Goal: Contribute content: Add original content to the website for others to see

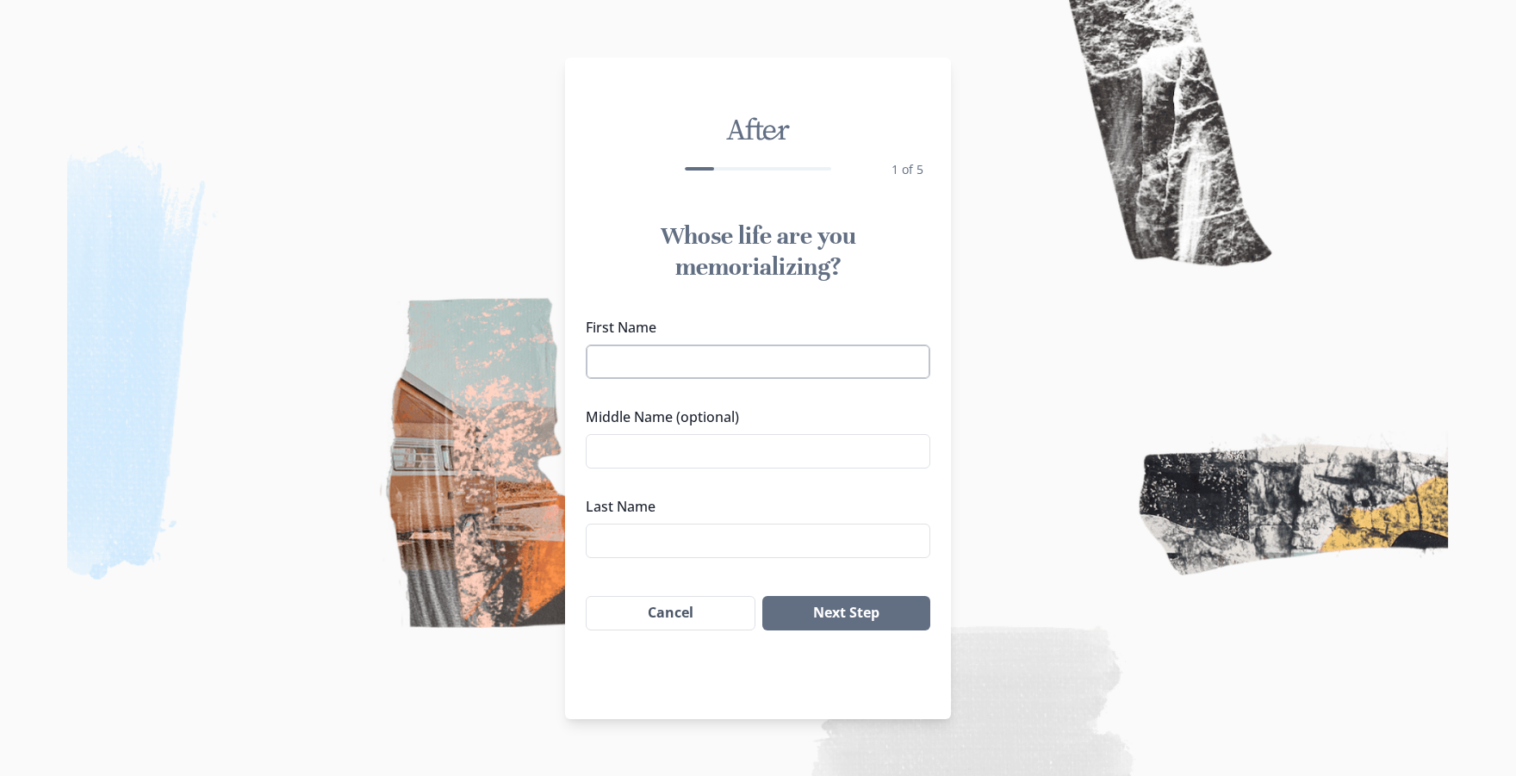
click at [733, 358] on input "First Name" at bounding box center [758, 361] width 344 height 34
type input "[PERSON_NAME]"
type input "Lola"
type input "[PERSON_NAME]"
click at [760, 450] on input "Lola" at bounding box center [758, 451] width 344 height 34
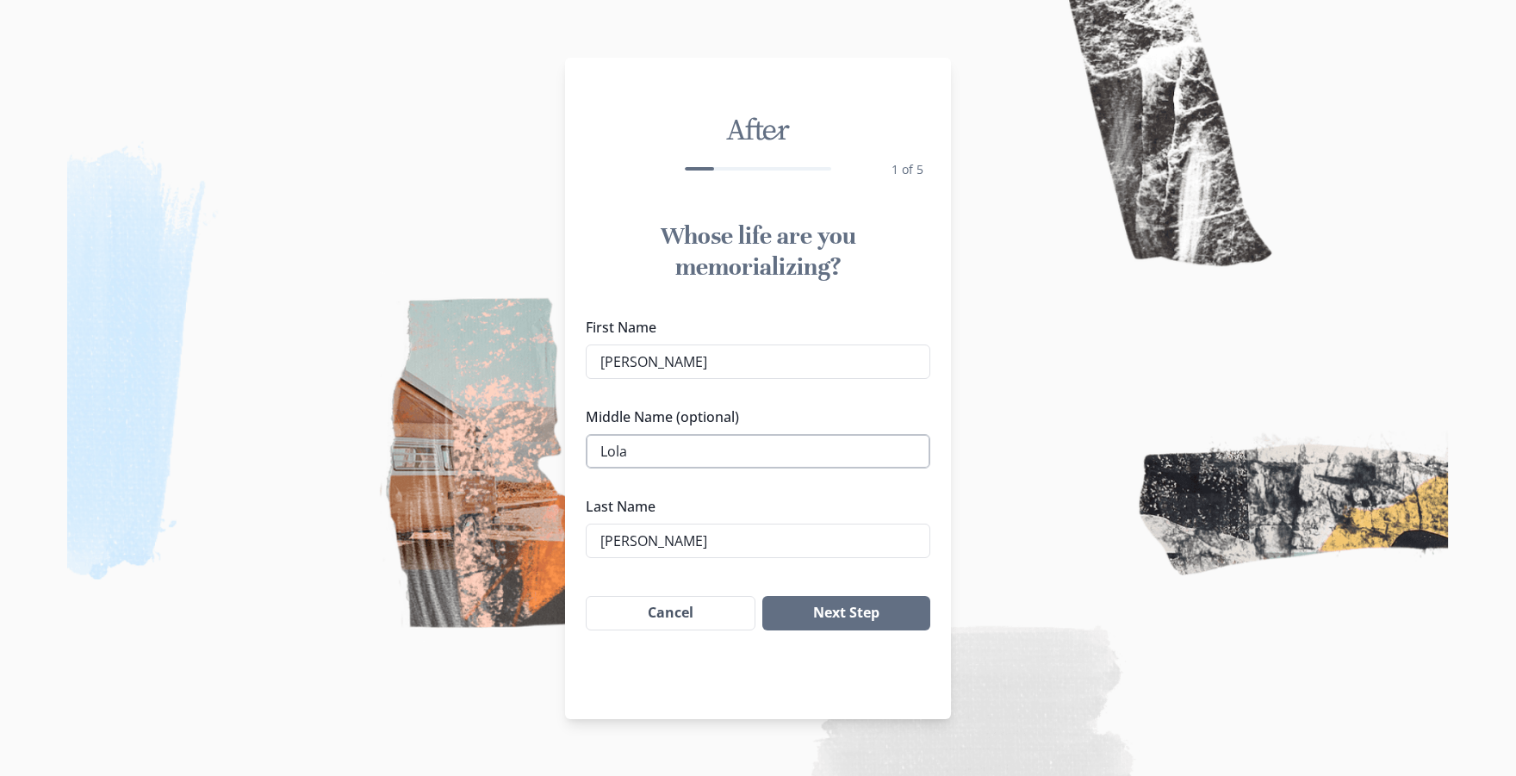
click at [760, 450] on input "Lola" at bounding box center [758, 451] width 344 height 34
click at [846, 625] on button "Next Step" at bounding box center [846, 613] width 168 height 34
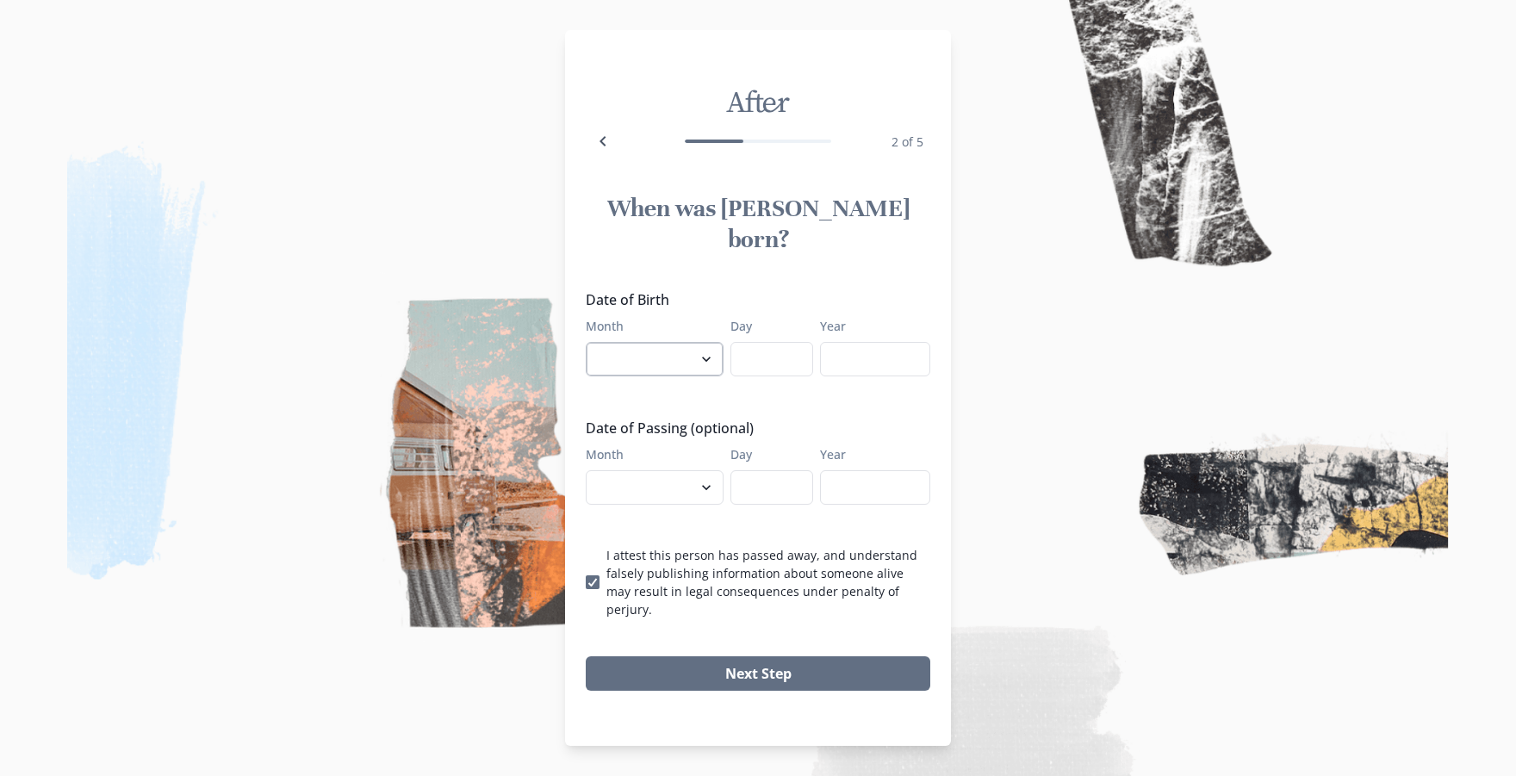
click at [695, 364] on select "January February March April May June July August September October November De…" at bounding box center [655, 359] width 138 height 34
select select "3"
click at [586, 342] on select "January February March April May June July August September October November De…" at bounding box center [655, 359] width 138 height 34
click at [766, 355] on input "Day" at bounding box center [771, 359] width 83 height 34
type input "15"
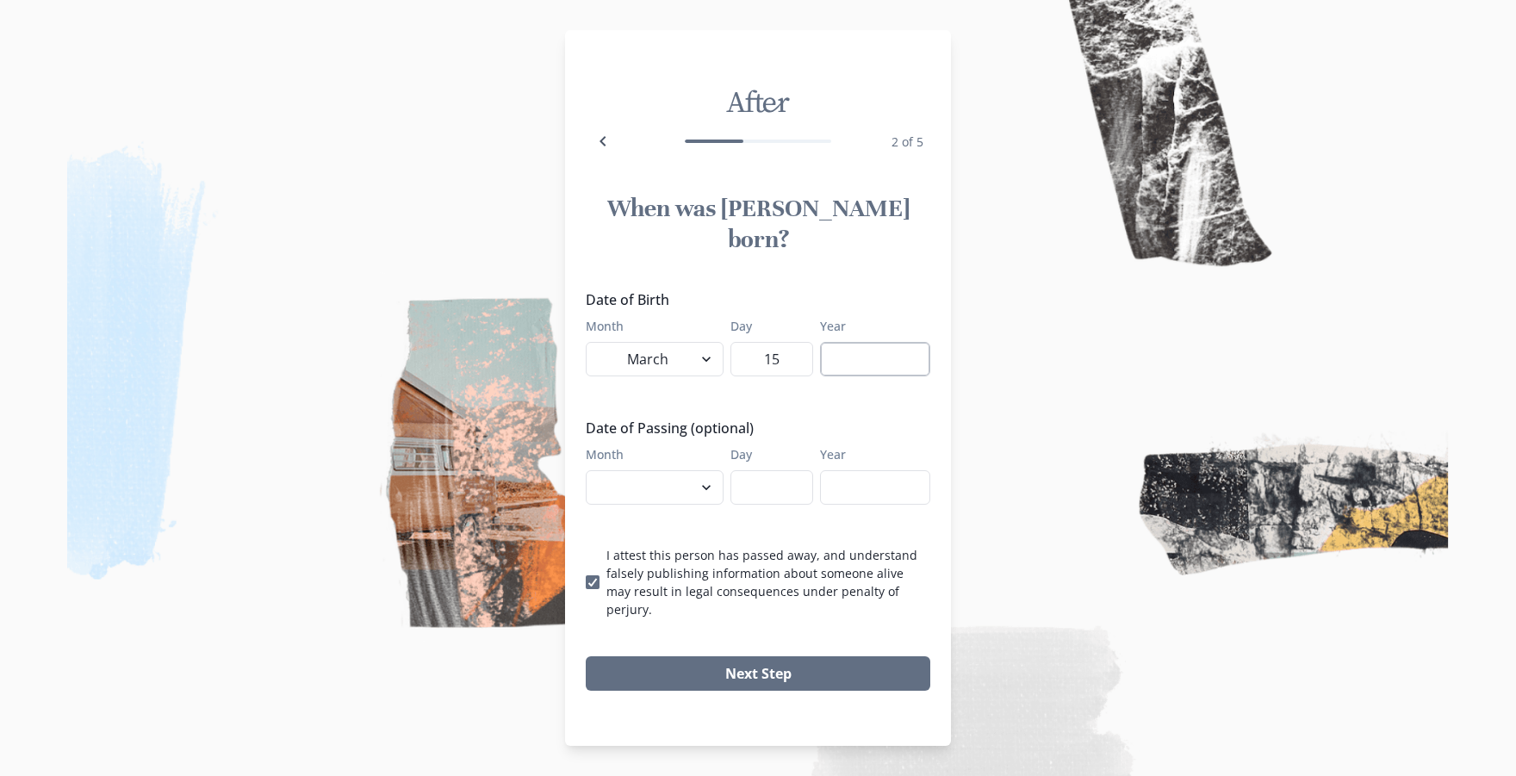
click at [860, 348] on input "Year" at bounding box center [875, 359] width 110 height 34
type input "1951"
click at [697, 487] on select "January February March April May June July August September October November De…" at bounding box center [655, 487] width 138 height 34
select select "7"
click at [586, 470] on select "January February March April May June July August September October November De…" at bounding box center [655, 487] width 138 height 34
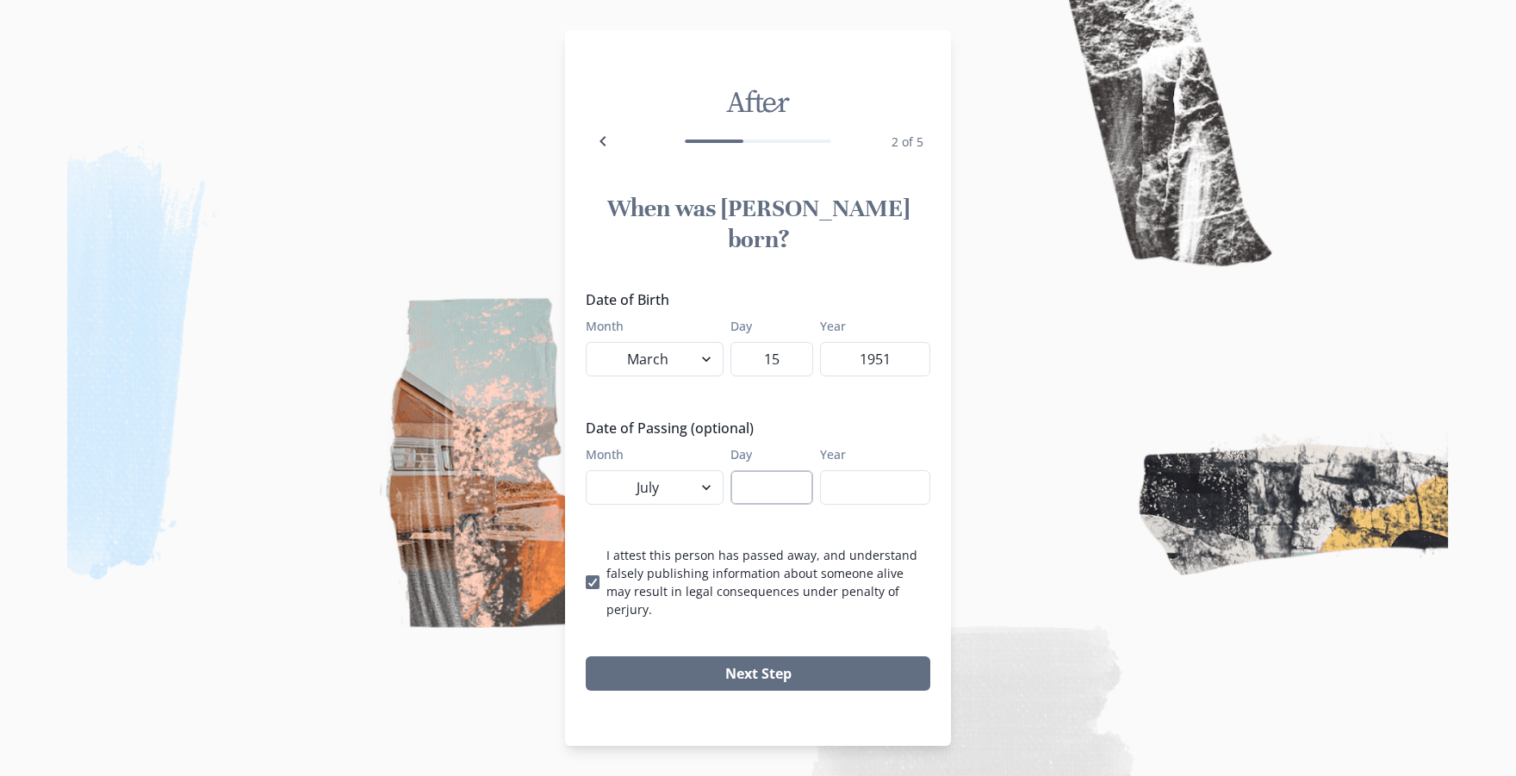
click at [781, 481] on input "Day" at bounding box center [771, 487] width 83 height 34
type input "22"
click at [839, 481] on input "Year" at bounding box center [875, 487] width 110 height 34
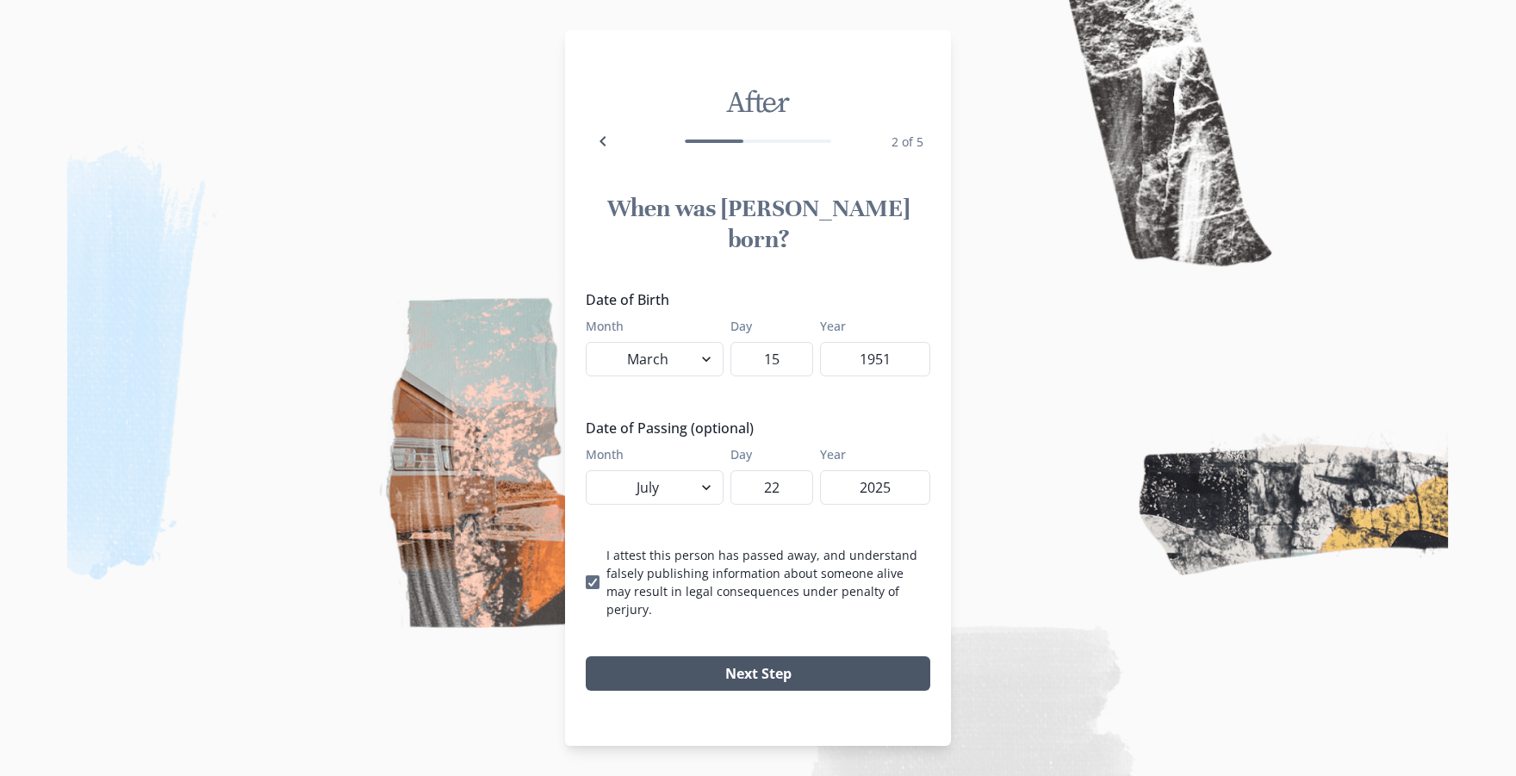
type input "2025"
click at [775, 656] on button "Next Step" at bounding box center [758, 673] width 344 height 34
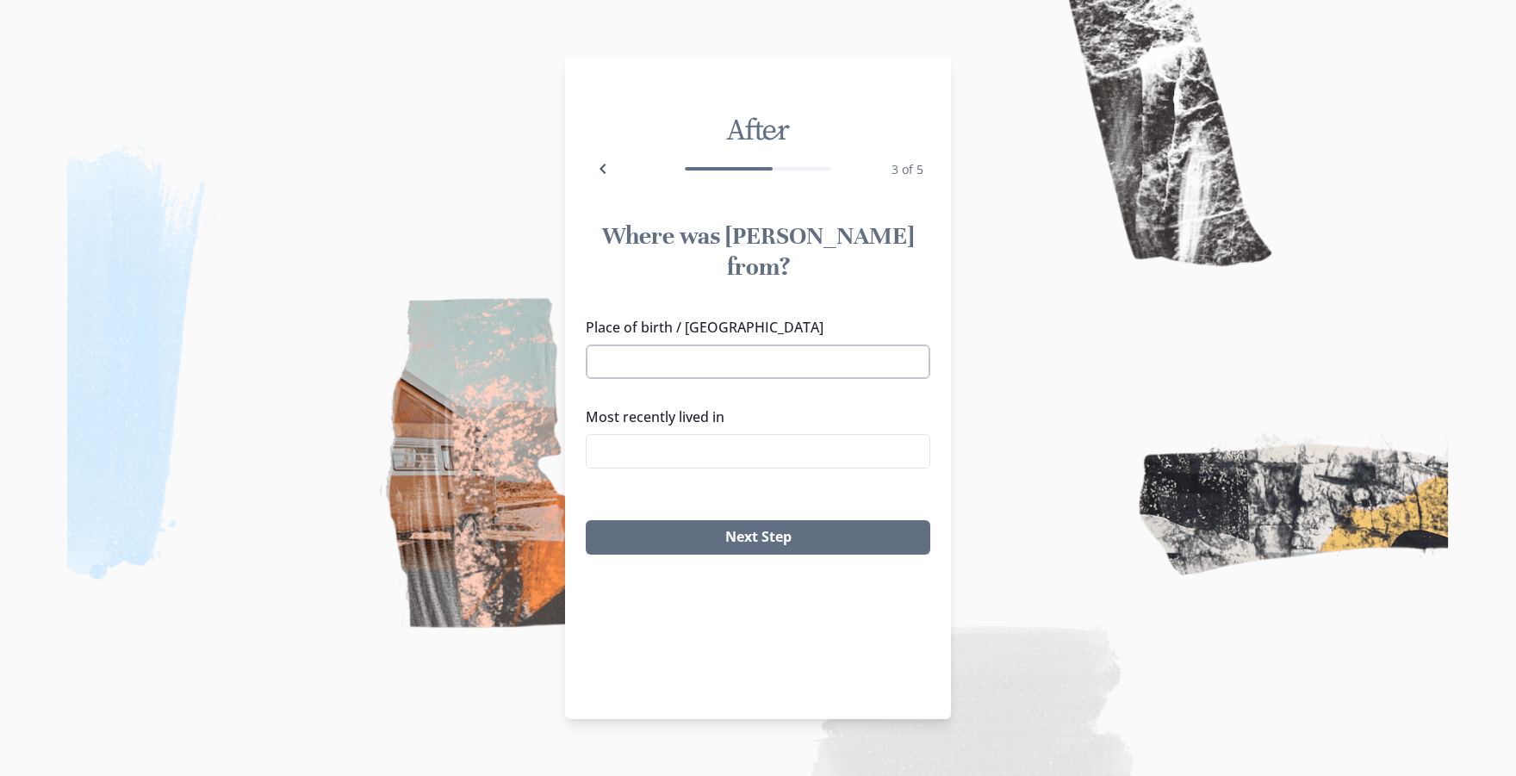
click at [740, 344] on input "Place of birth / [GEOGRAPHIC_DATA]" at bounding box center [758, 361] width 344 height 34
type input "[GEOGRAPHIC_DATA]"
click at [854, 235] on h1 "Where was [PERSON_NAME] from?" at bounding box center [758, 251] width 344 height 62
click at [765, 434] on input "Most recently lived in" at bounding box center [758, 451] width 344 height 34
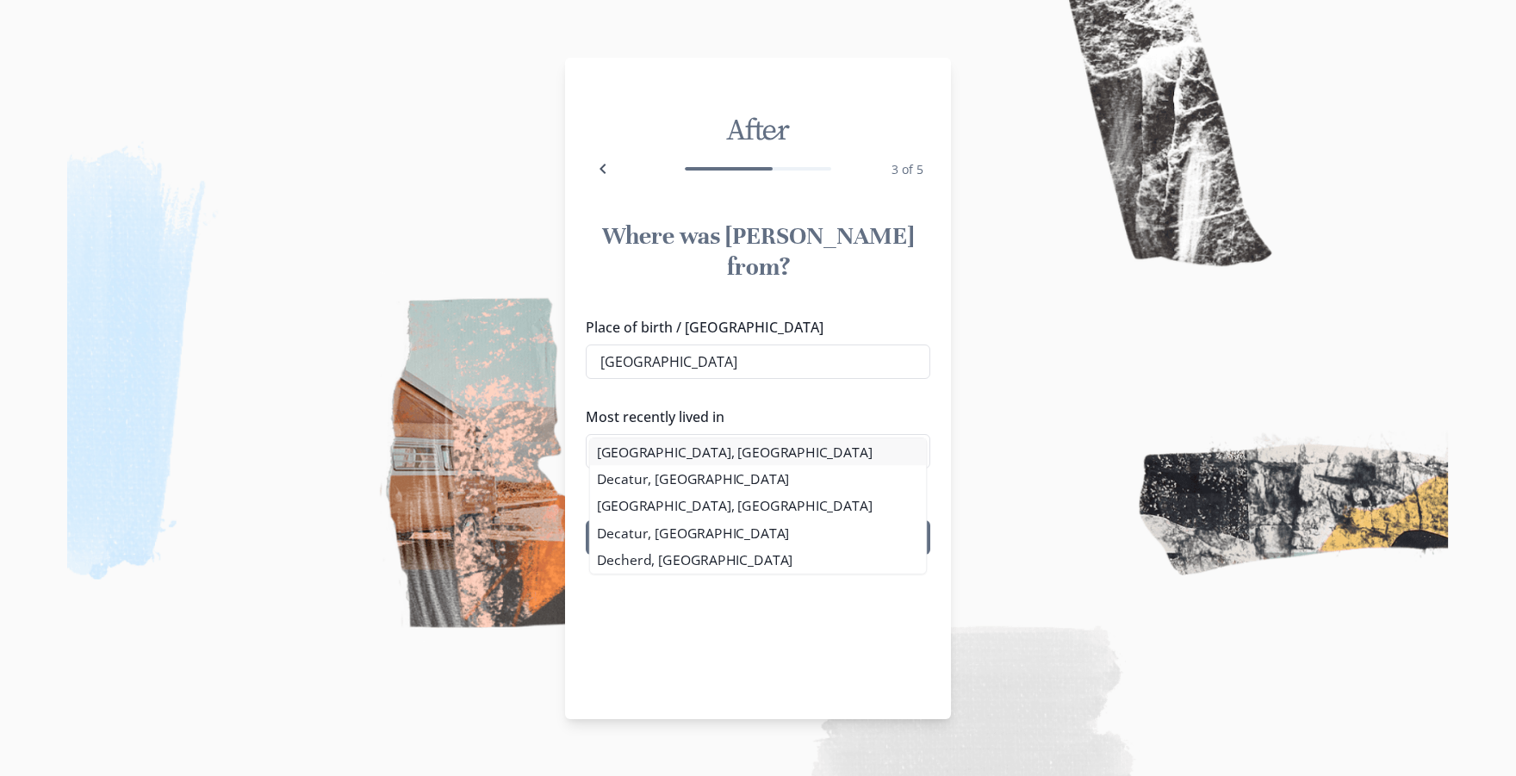
click at [717, 454] on li "[GEOGRAPHIC_DATA], [GEOGRAPHIC_DATA]" at bounding box center [758, 451] width 336 height 27
type input "[GEOGRAPHIC_DATA], [GEOGRAPHIC_DATA]"
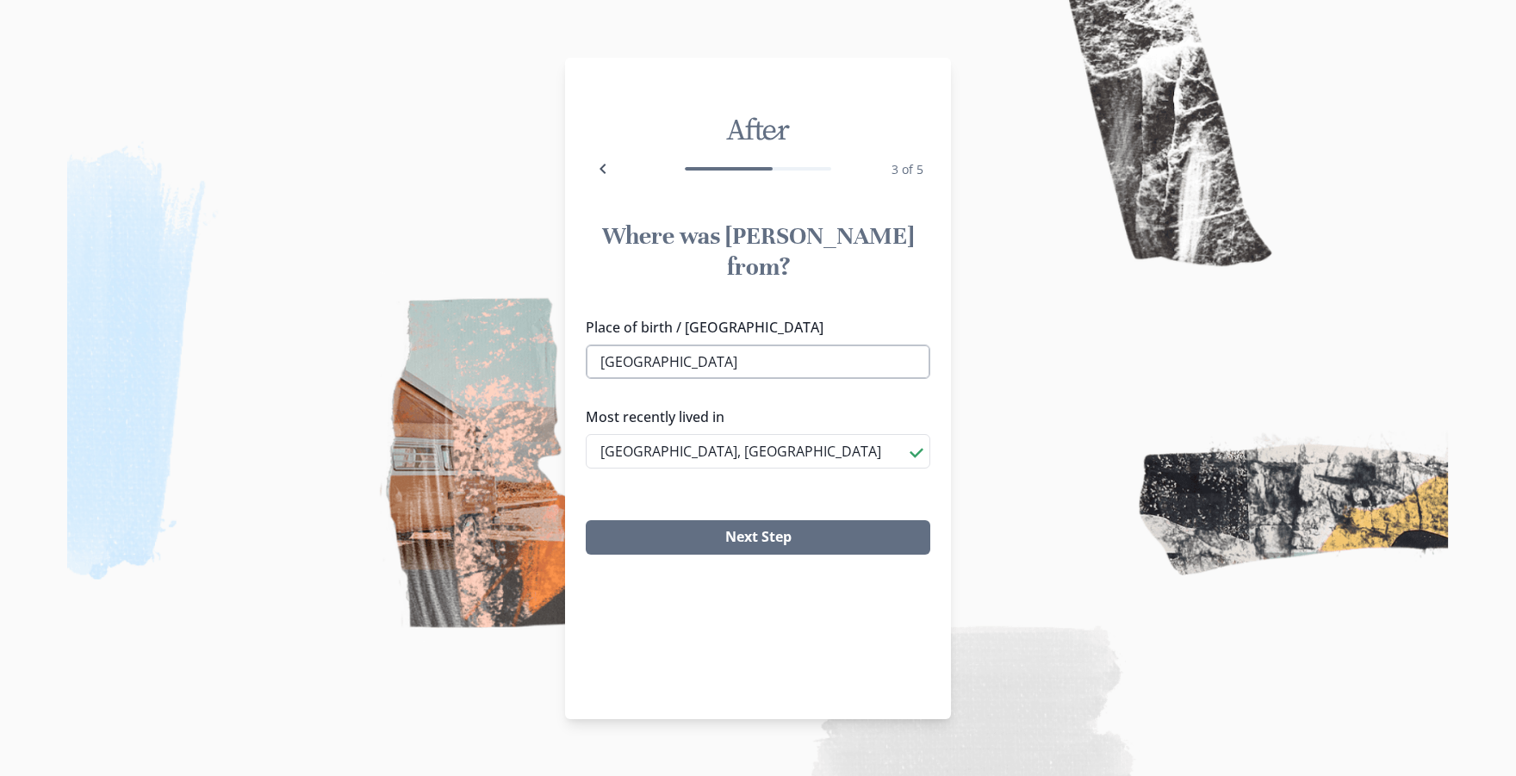
click at [692, 344] on input "[GEOGRAPHIC_DATA]" at bounding box center [758, 361] width 344 height 34
click at [735, 344] on input "[GEOGRAPHIC_DATA]" at bounding box center [758, 361] width 344 height 34
click at [700, 381] on li "[PERSON_NAME], [GEOGRAPHIC_DATA]" at bounding box center [757, 390] width 343 height 28
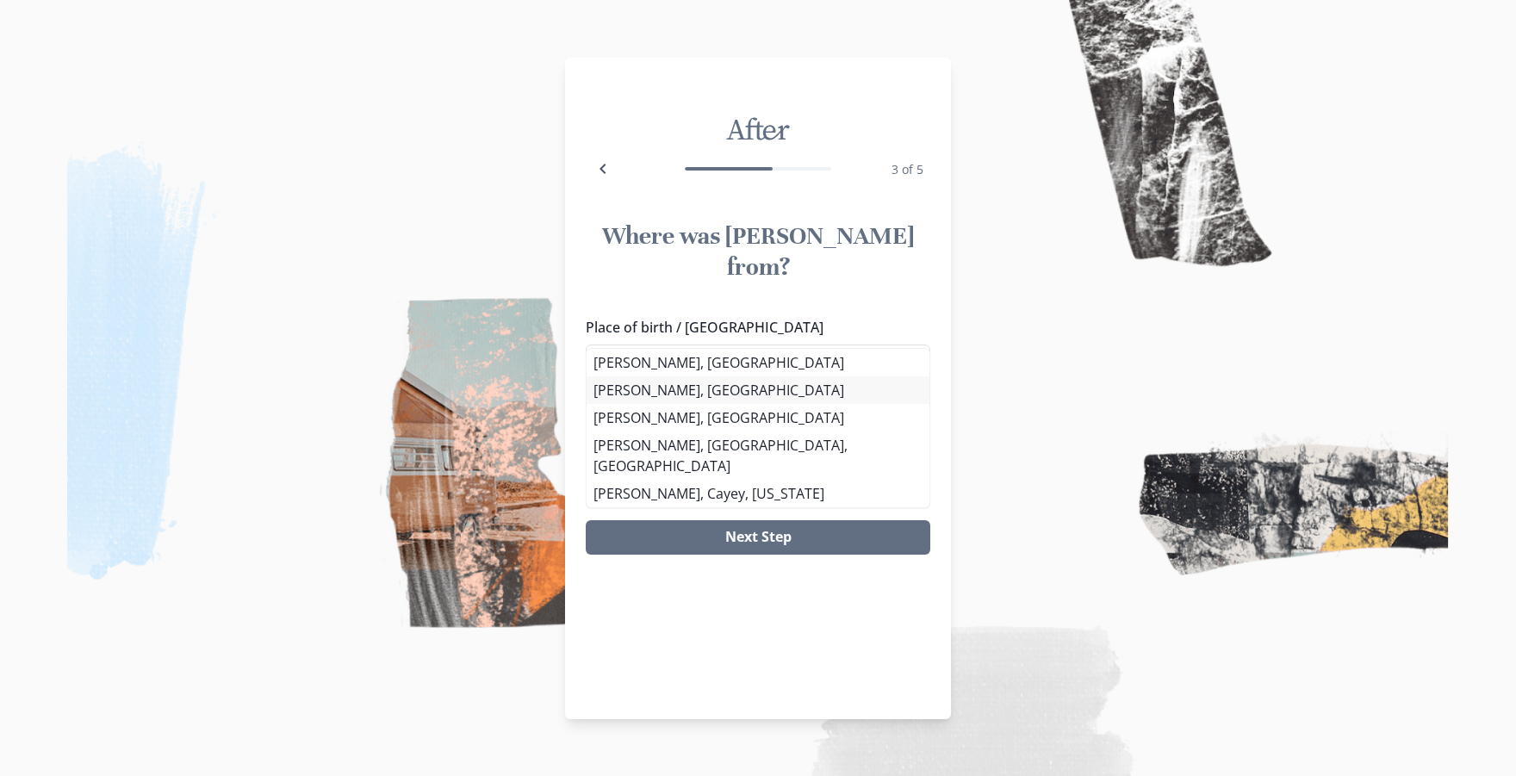
type input "[PERSON_NAME], [GEOGRAPHIC_DATA]"
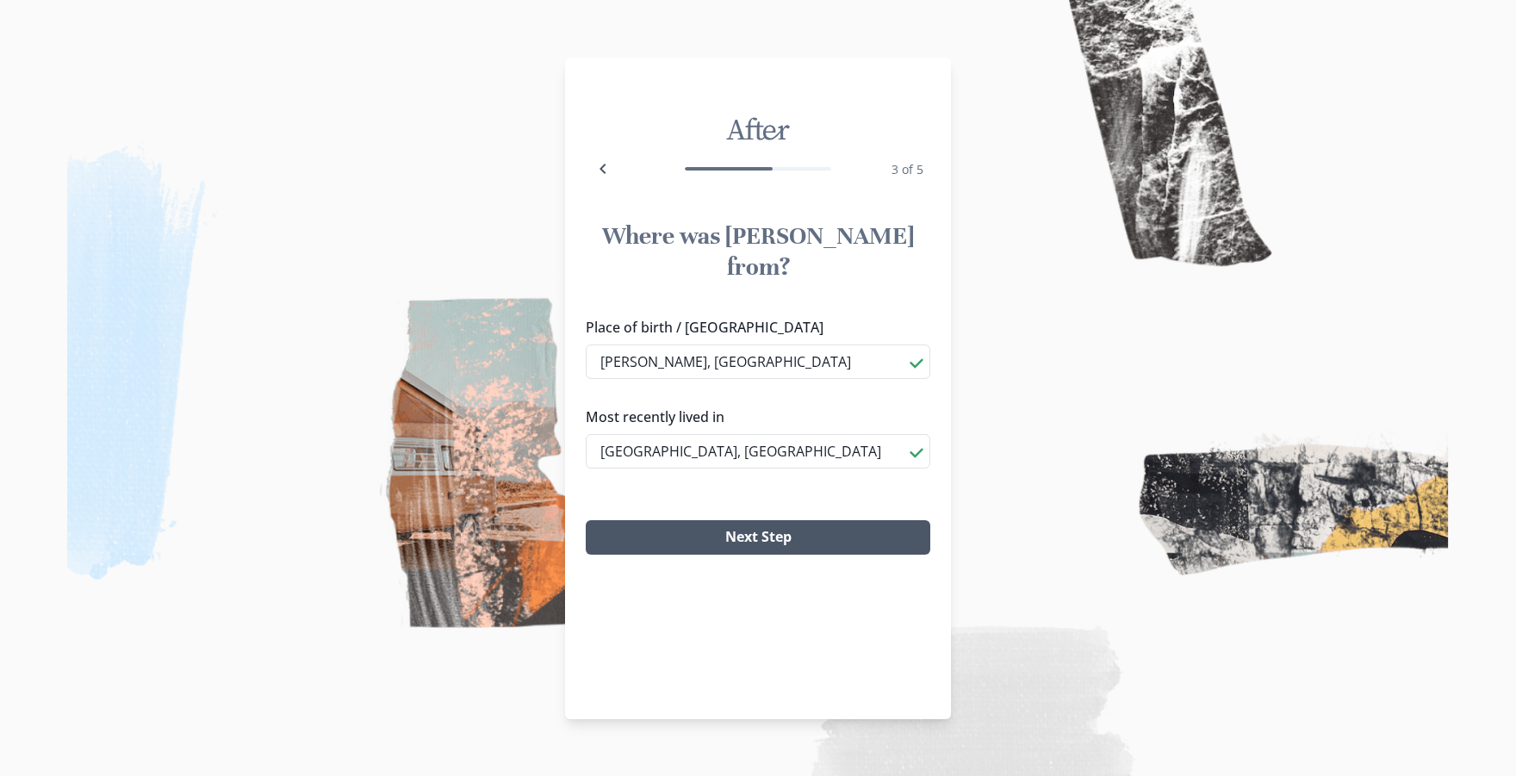
click at [781, 520] on button "Next Step" at bounding box center [758, 537] width 344 height 34
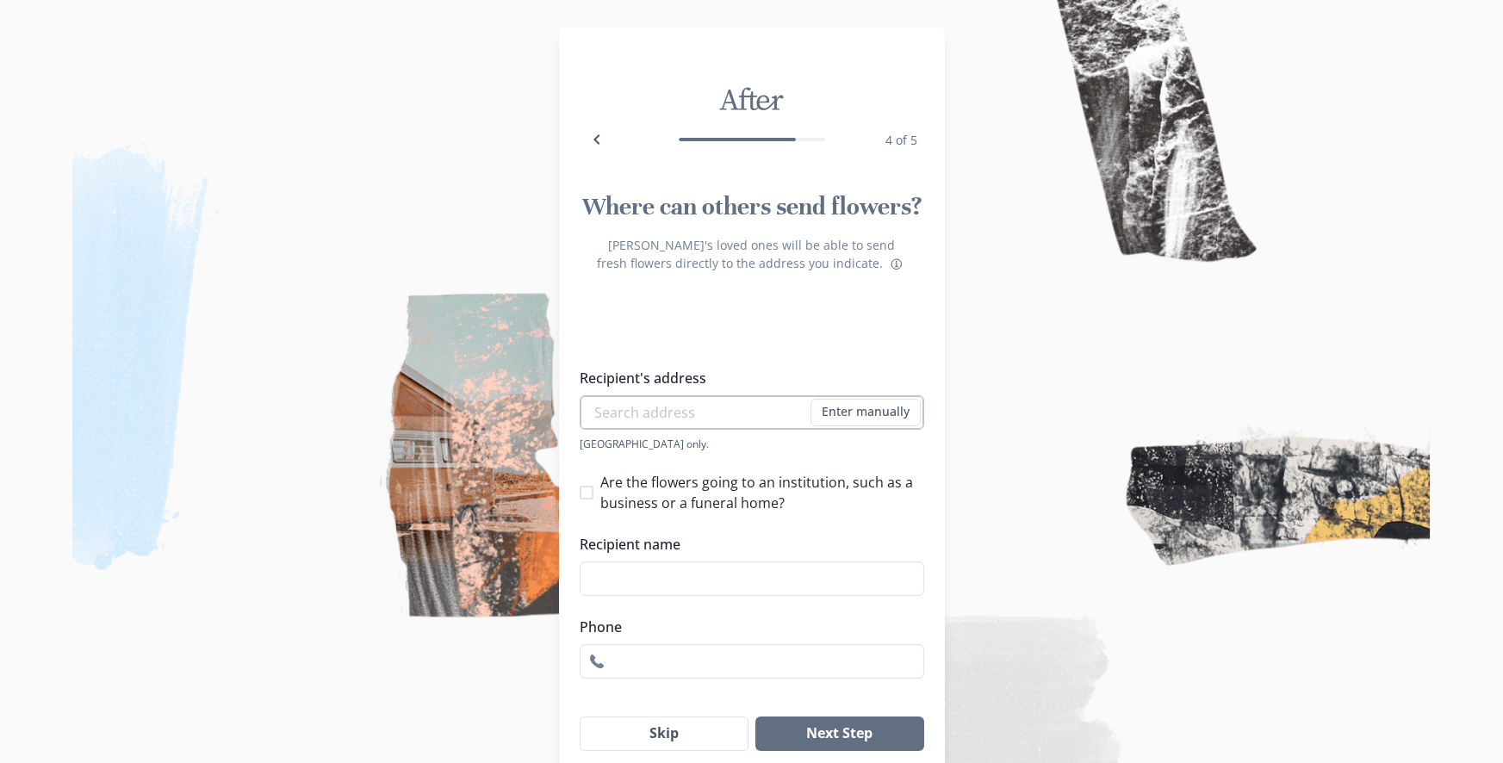
click at [707, 419] on input "Recipient's address" at bounding box center [752, 412] width 344 height 34
click at [723, 443] on li "[STREET_ADDRESS]" at bounding box center [758, 445] width 338 height 28
type input "[STREET_ADDRESS]"
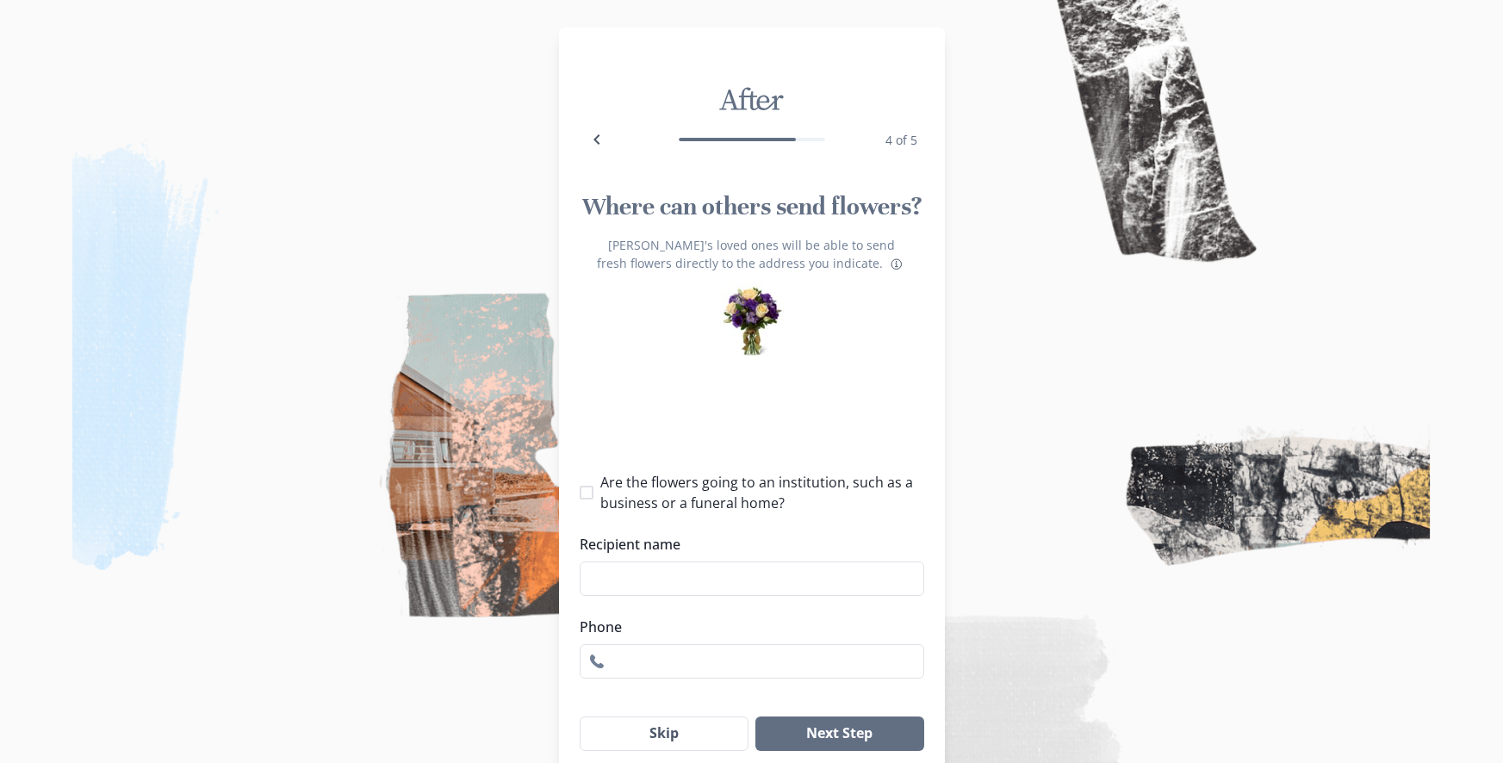
type input "1"
select select "GA"
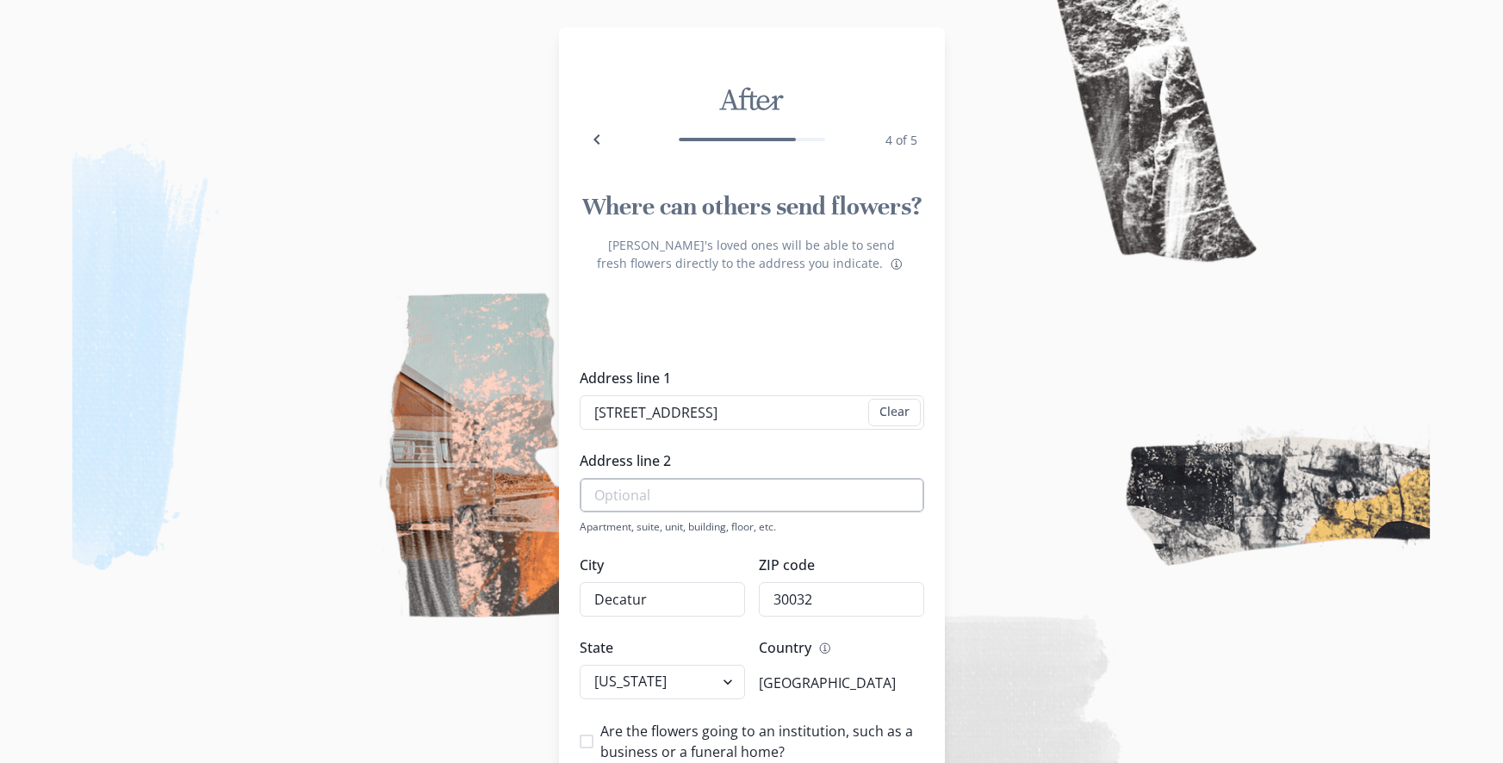
click at [715, 498] on input "Address line 2" at bounding box center [752, 495] width 344 height 34
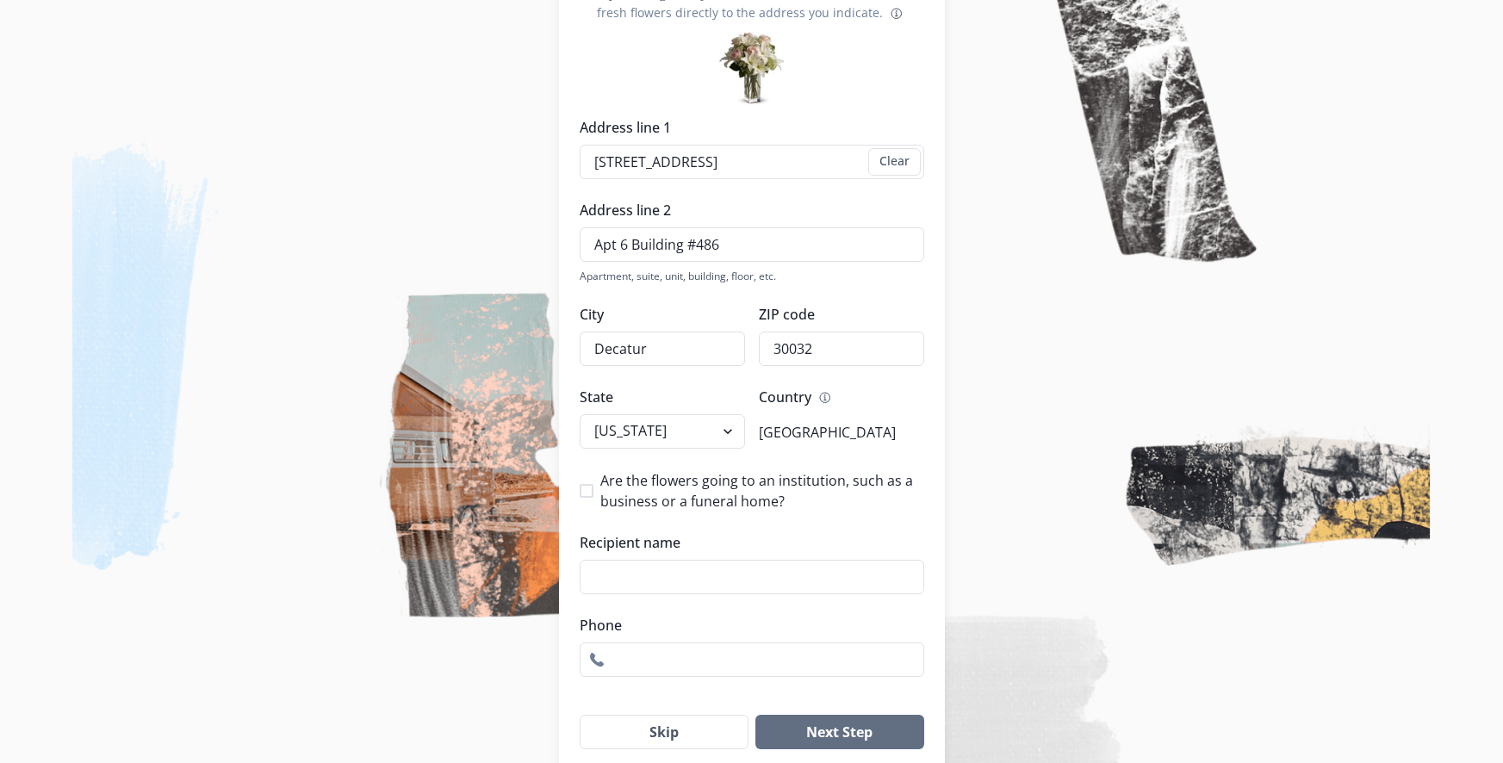
scroll to position [258, 0]
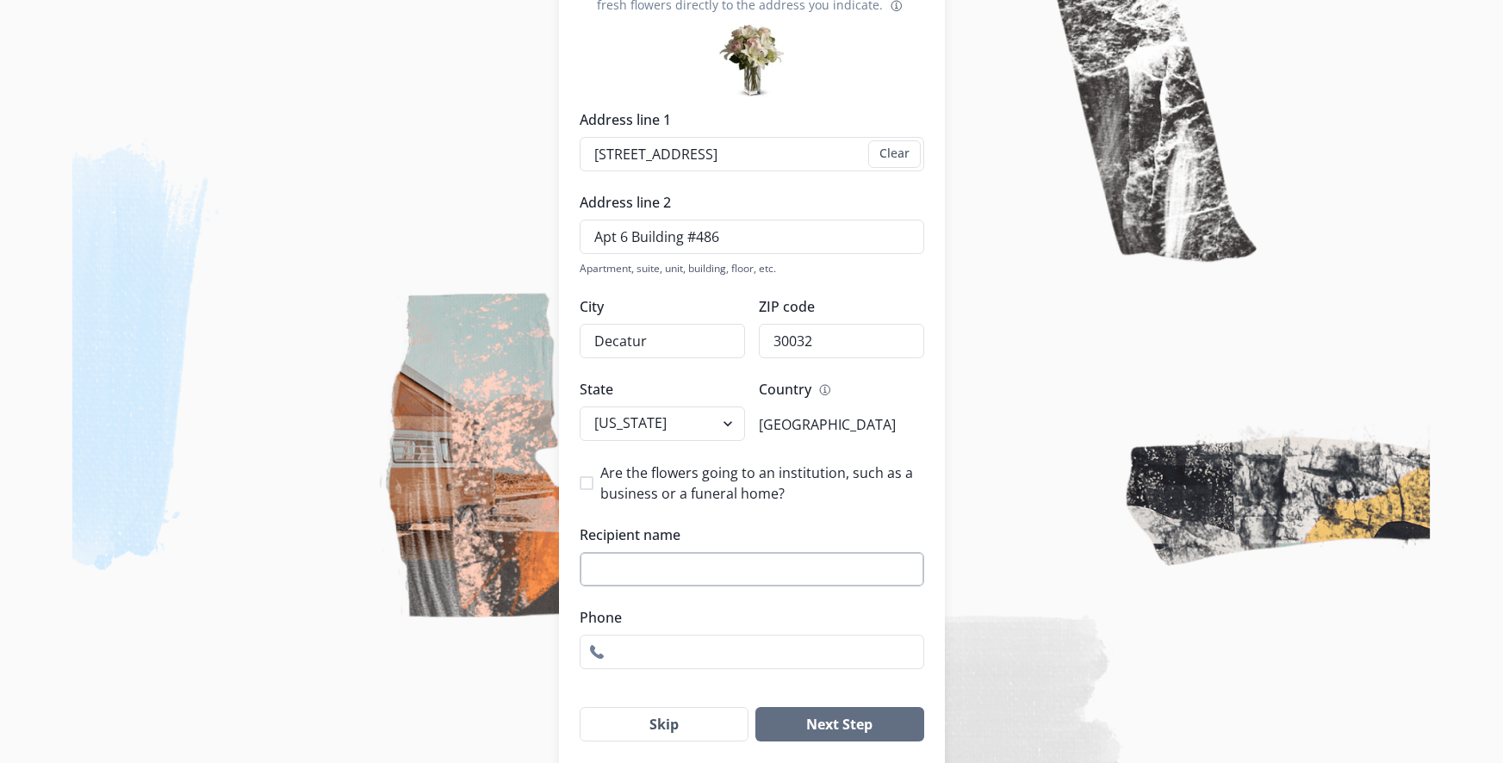
type input "Apt 6 Building #486"
click at [748, 560] on input "Recipient name" at bounding box center [752, 569] width 344 height 34
type input "[PERSON_NAME]"
click at [693, 667] on input "Phone" at bounding box center [752, 652] width 344 height 34
type input "4044381030"
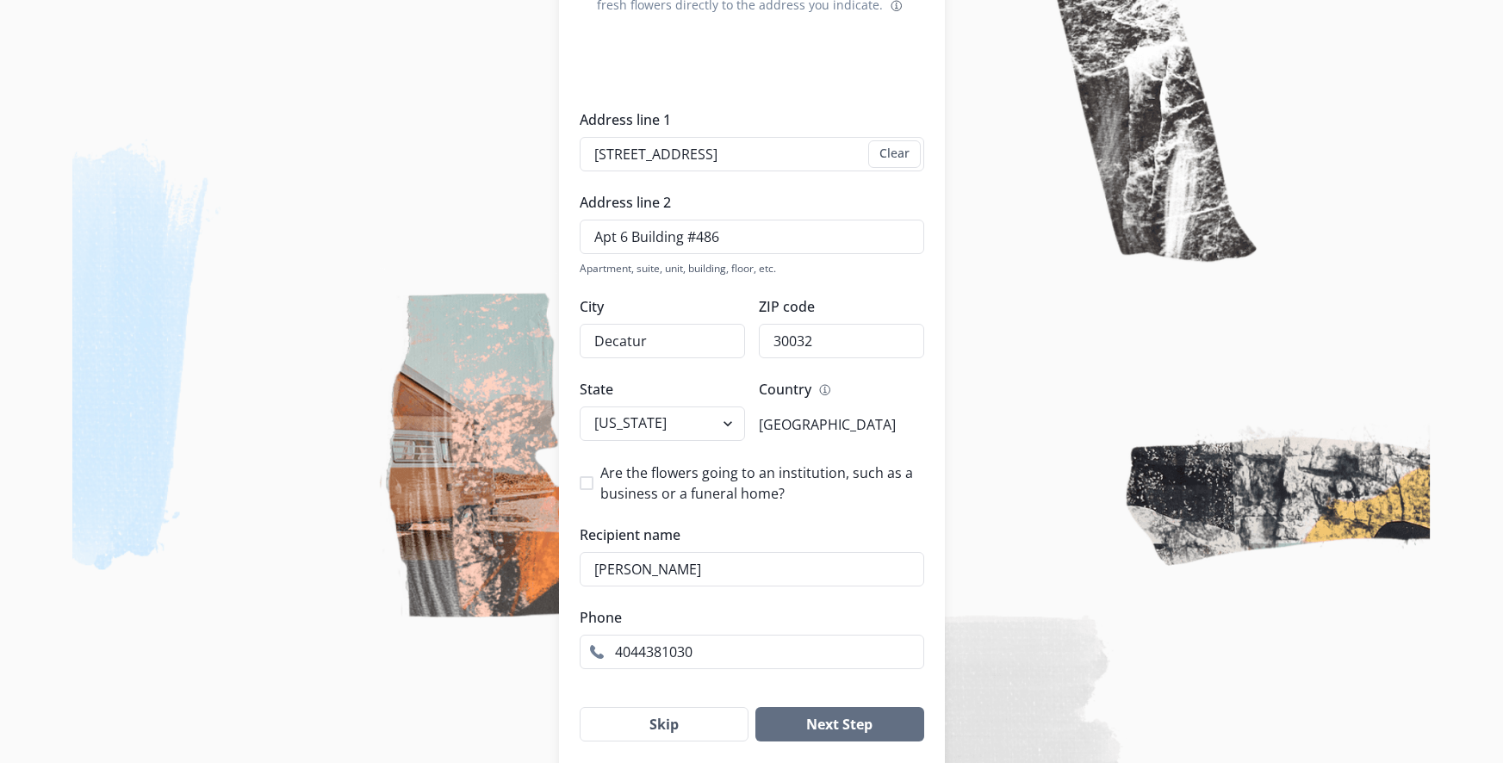
click at [846, 610] on label "Phone" at bounding box center [747, 617] width 334 height 21
click at [846, 635] on input "4044381030" at bounding box center [752, 652] width 344 height 34
click at [898, 718] on button "Next Step" at bounding box center [839, 724] width 168 height 34
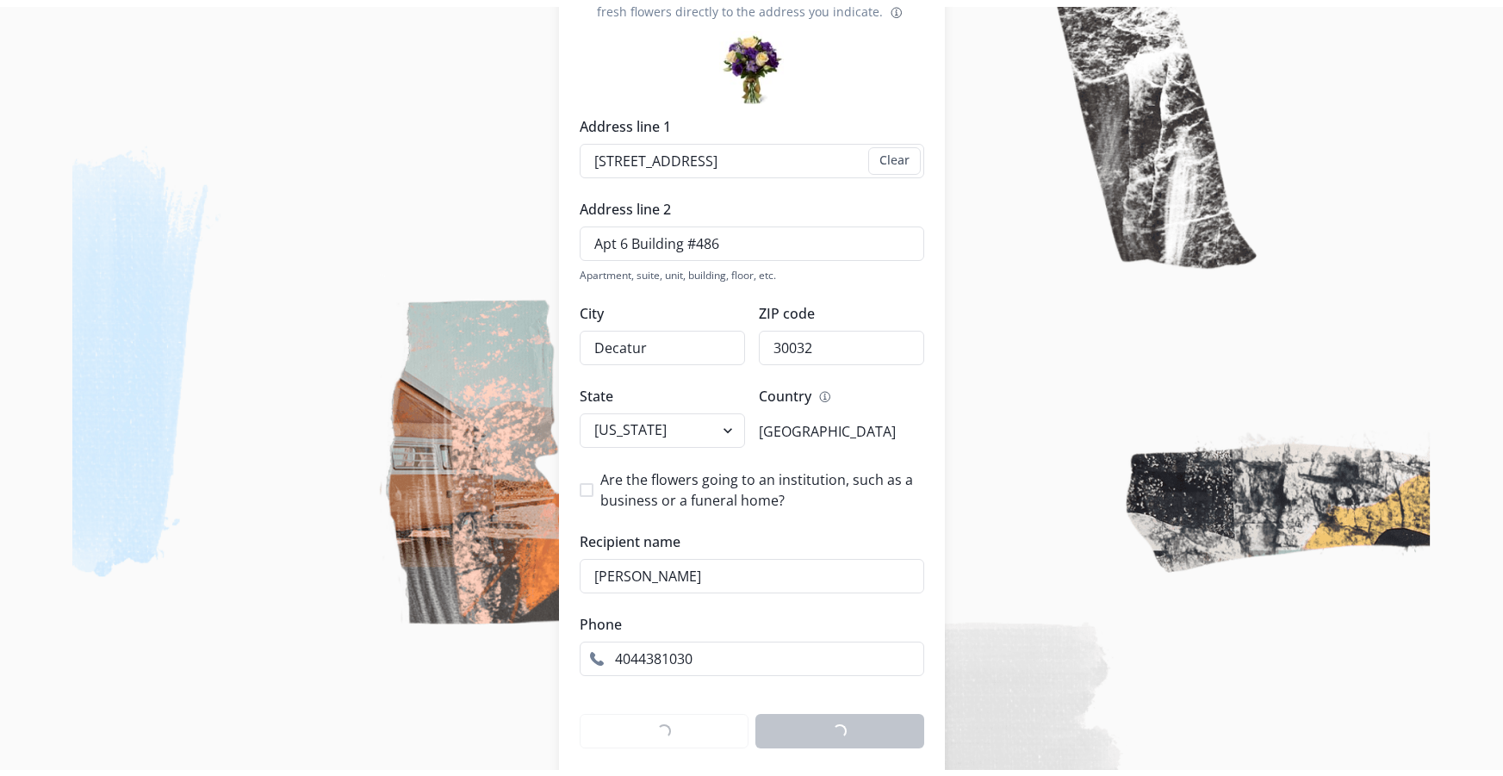
scroll to position [0, 0]
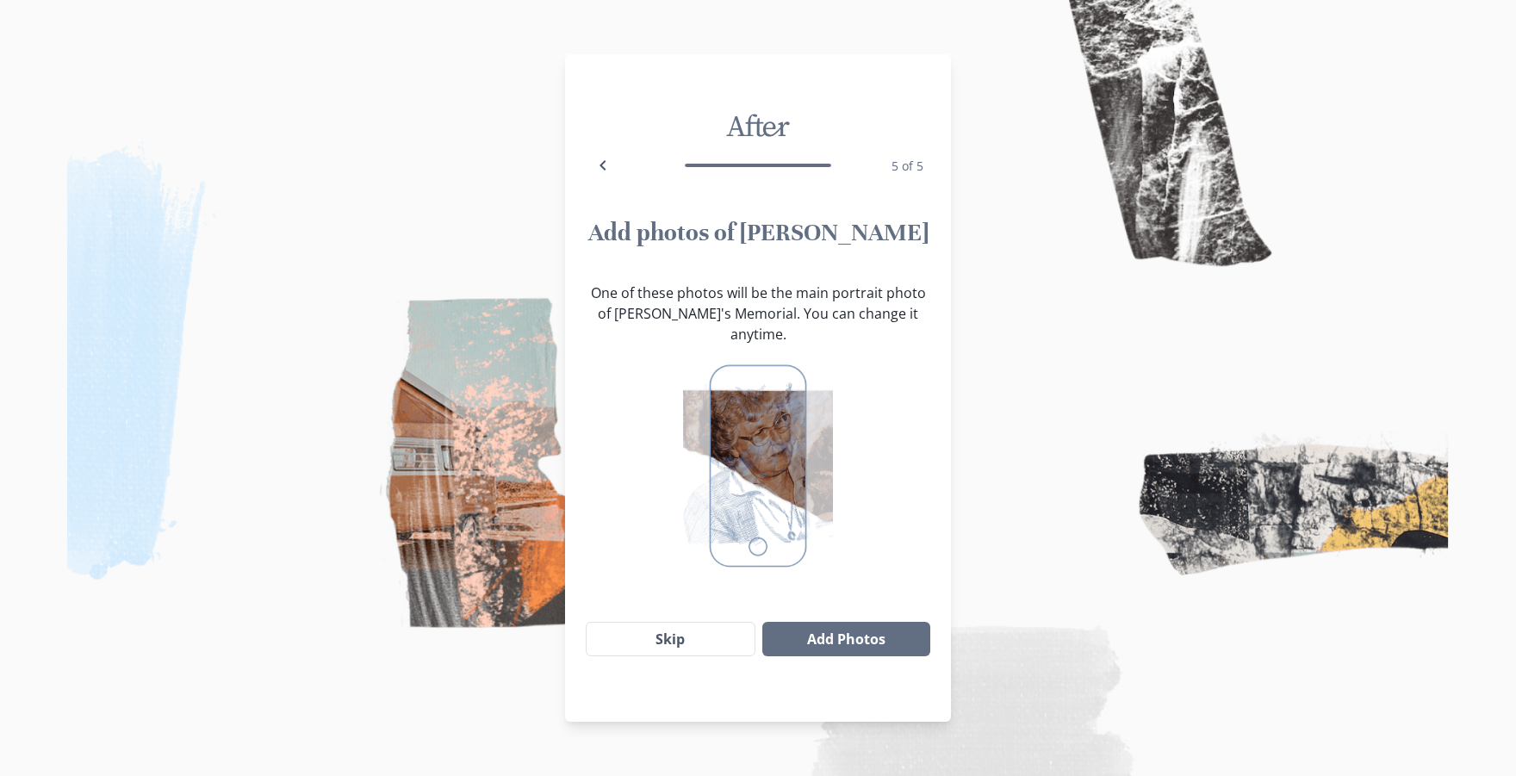
click at [793, 458] on img at bounding box center [758, 465] width 150 height 215
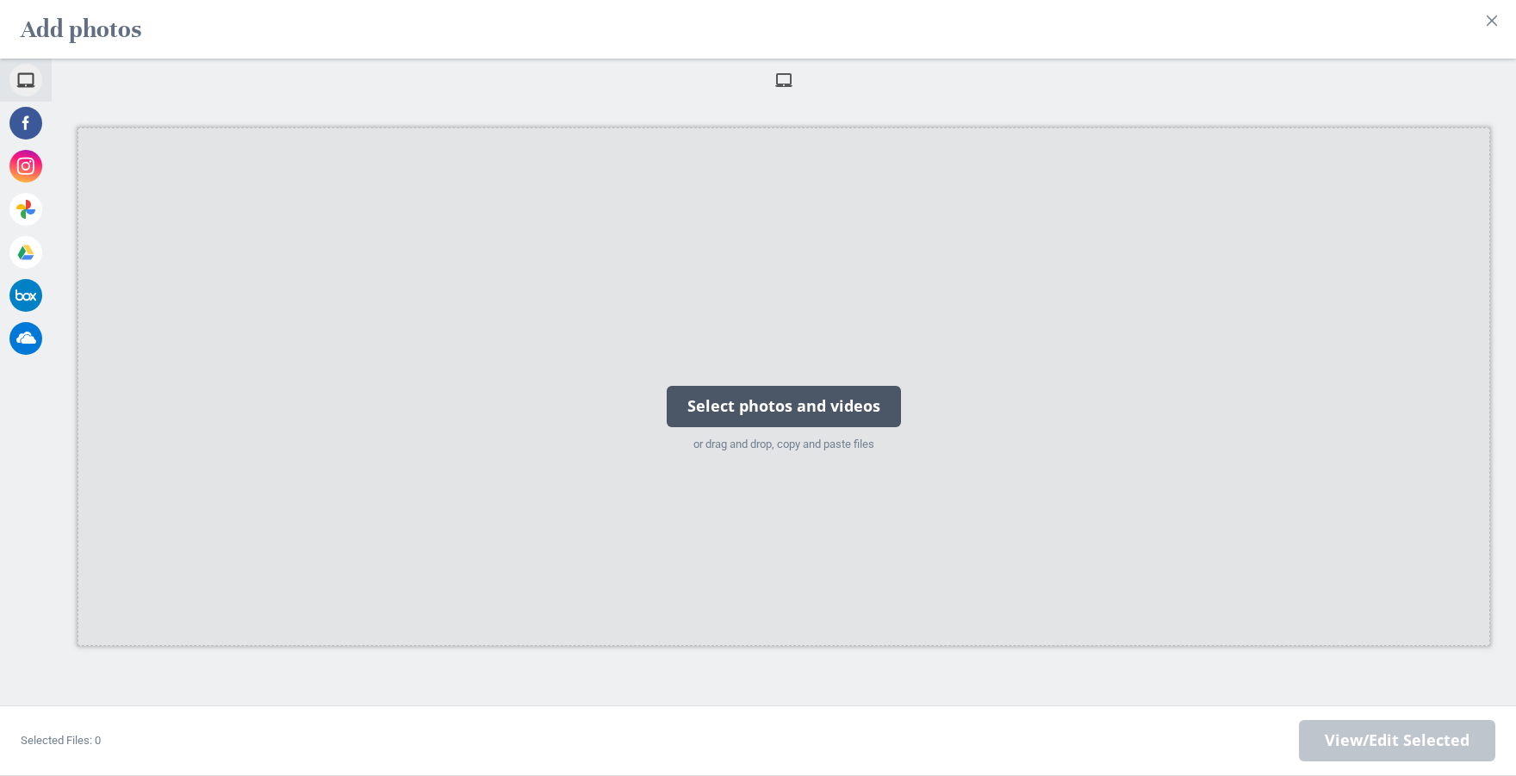
click at [791, 402] on div "Select photos and videos" at bounding box center [784, 406] width 234 height 41
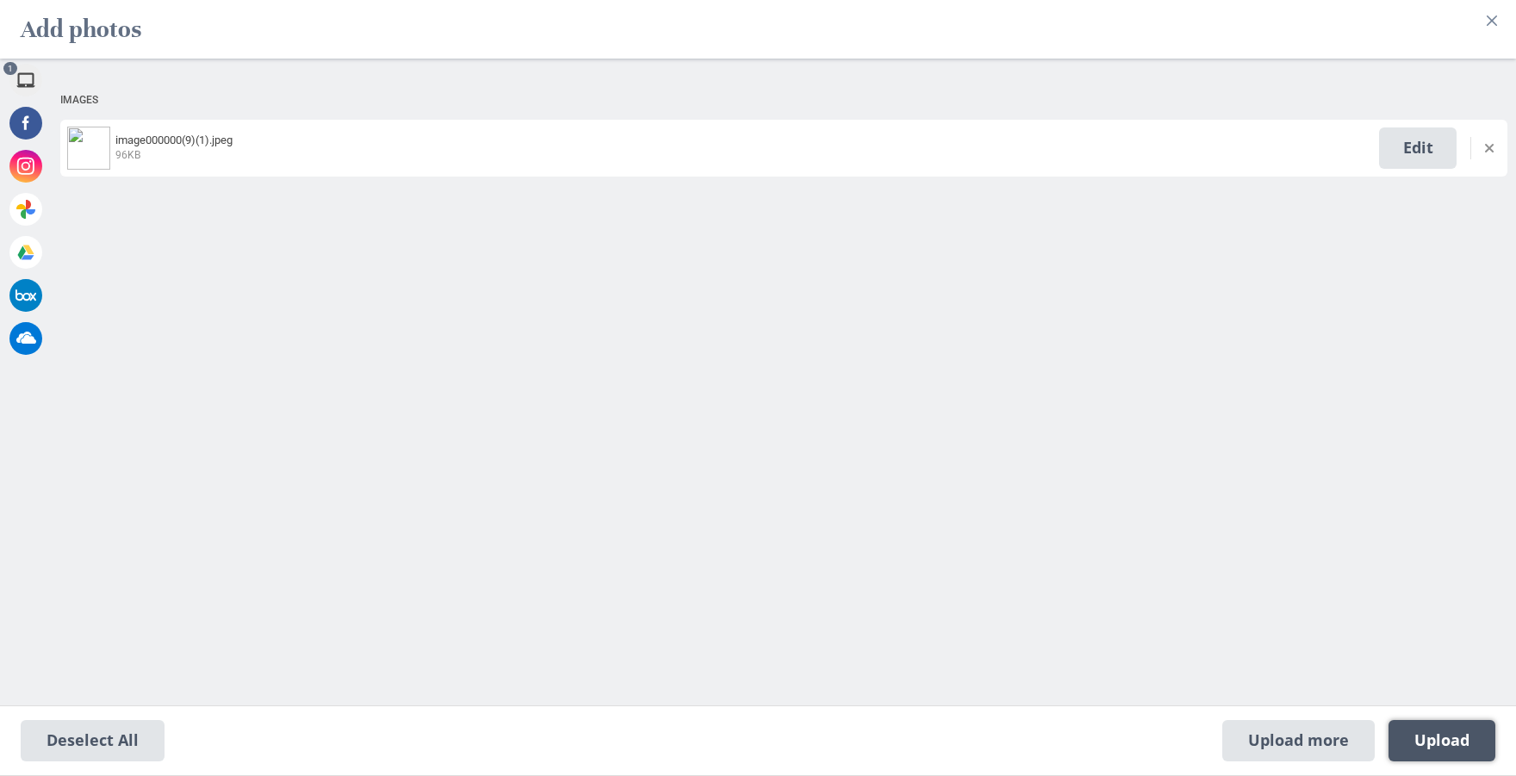
click at [1467, 738] on span "Upload 1" at bounding box center [1441, 740] width 55 height 19
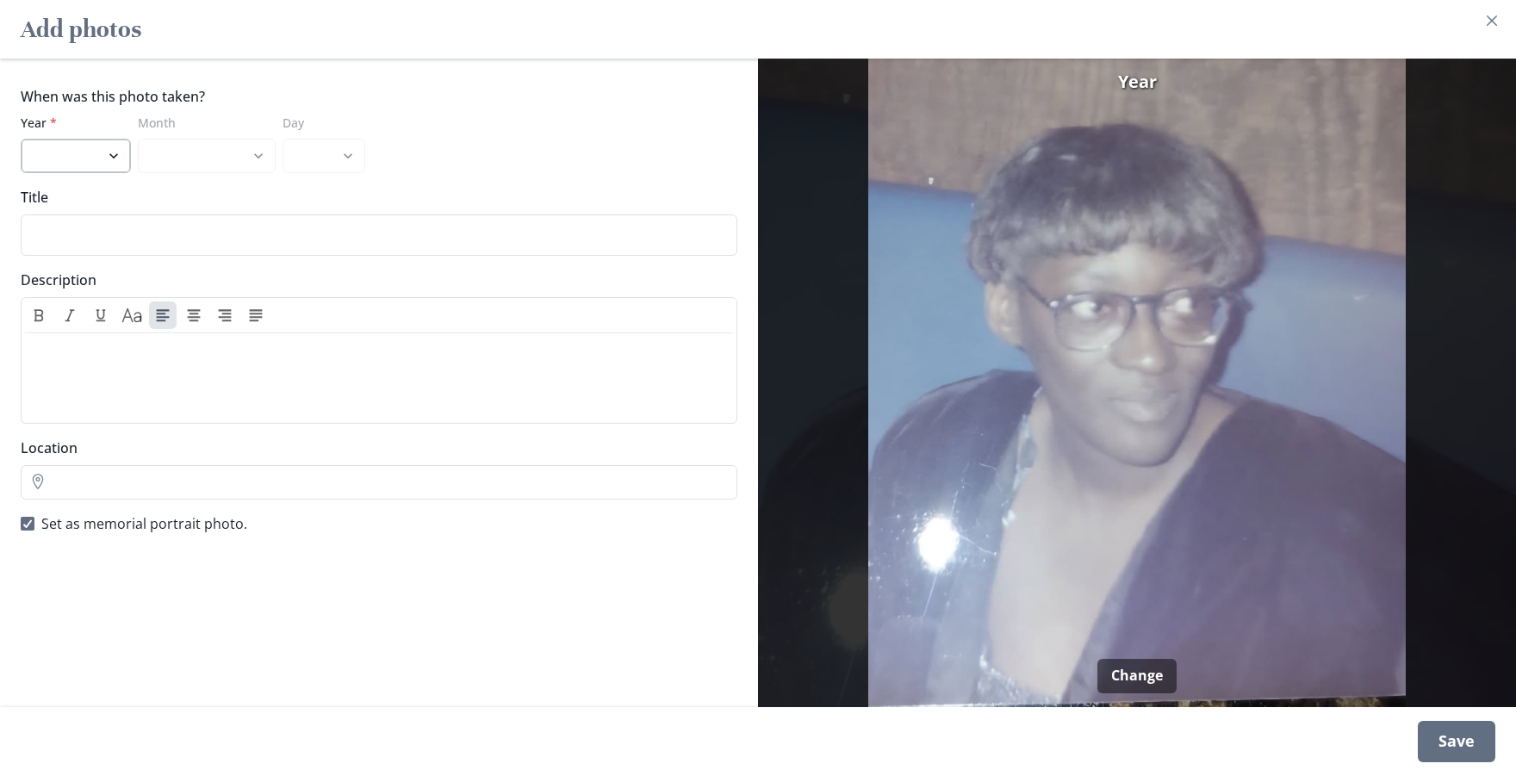
click at [53, 149] on select "2025 2024 2023 2022 2021 2020 2019 2018 2017 2016 2015 2014 2013 2012 2011 2010…" at bounding box center [76, 156] width 110 height 34
click at [467, 142] on div "When was this photo taken? Year * 2025 2024 2023 2022 2021 2020 2019 2018 2017 …" at bounding box center [379, 129] width 716 height 87
click at [1483, 760] on div "Save" at bounding box center [1456, 741] width 78 height 41
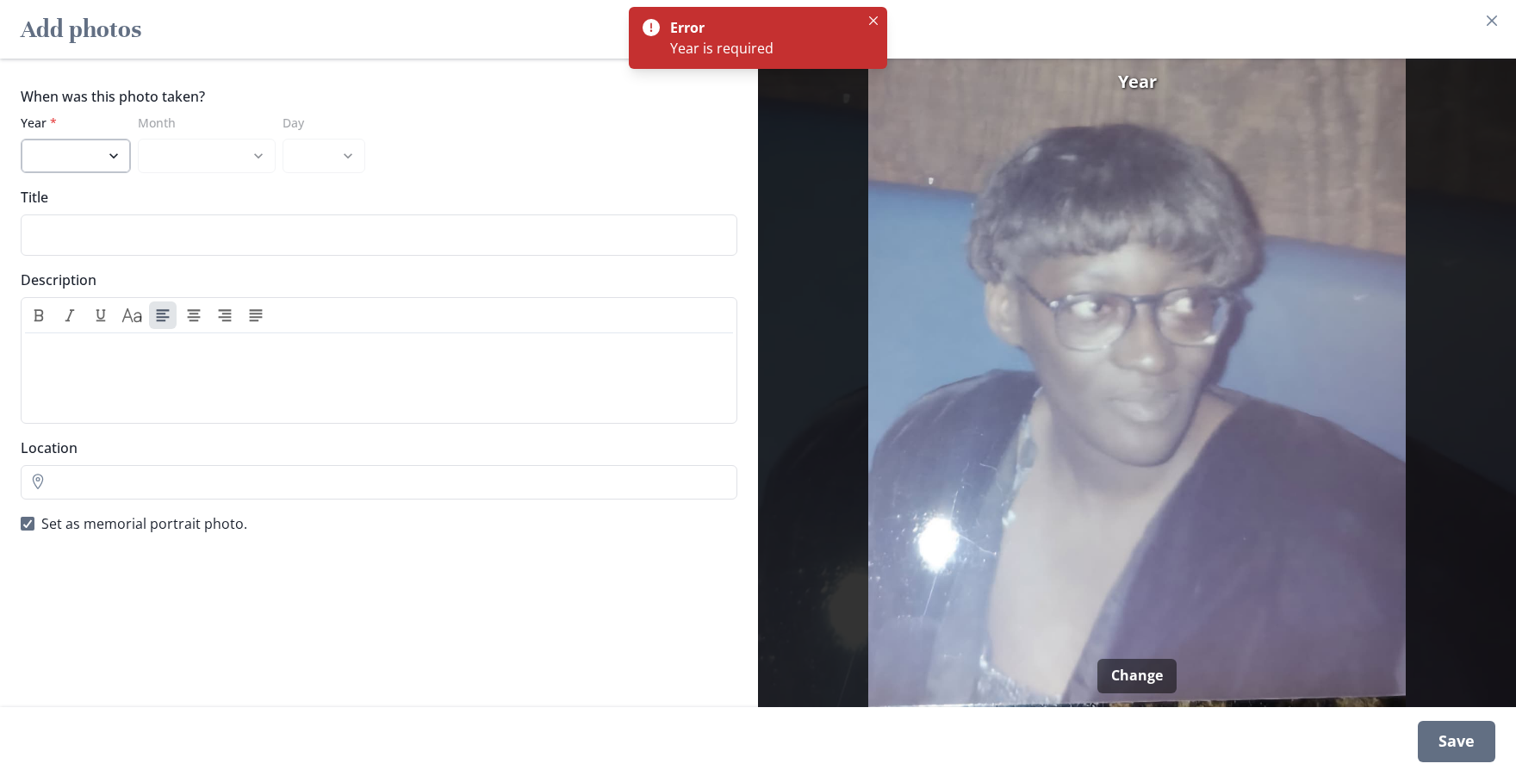
click at [94, 141] on select "2025 2024 2023 2022 2021 2020 2019 2018 2017 2016 2015 2014 2013 2012 2011 2010…" at bounding box center [76, 156] width 110 height 34
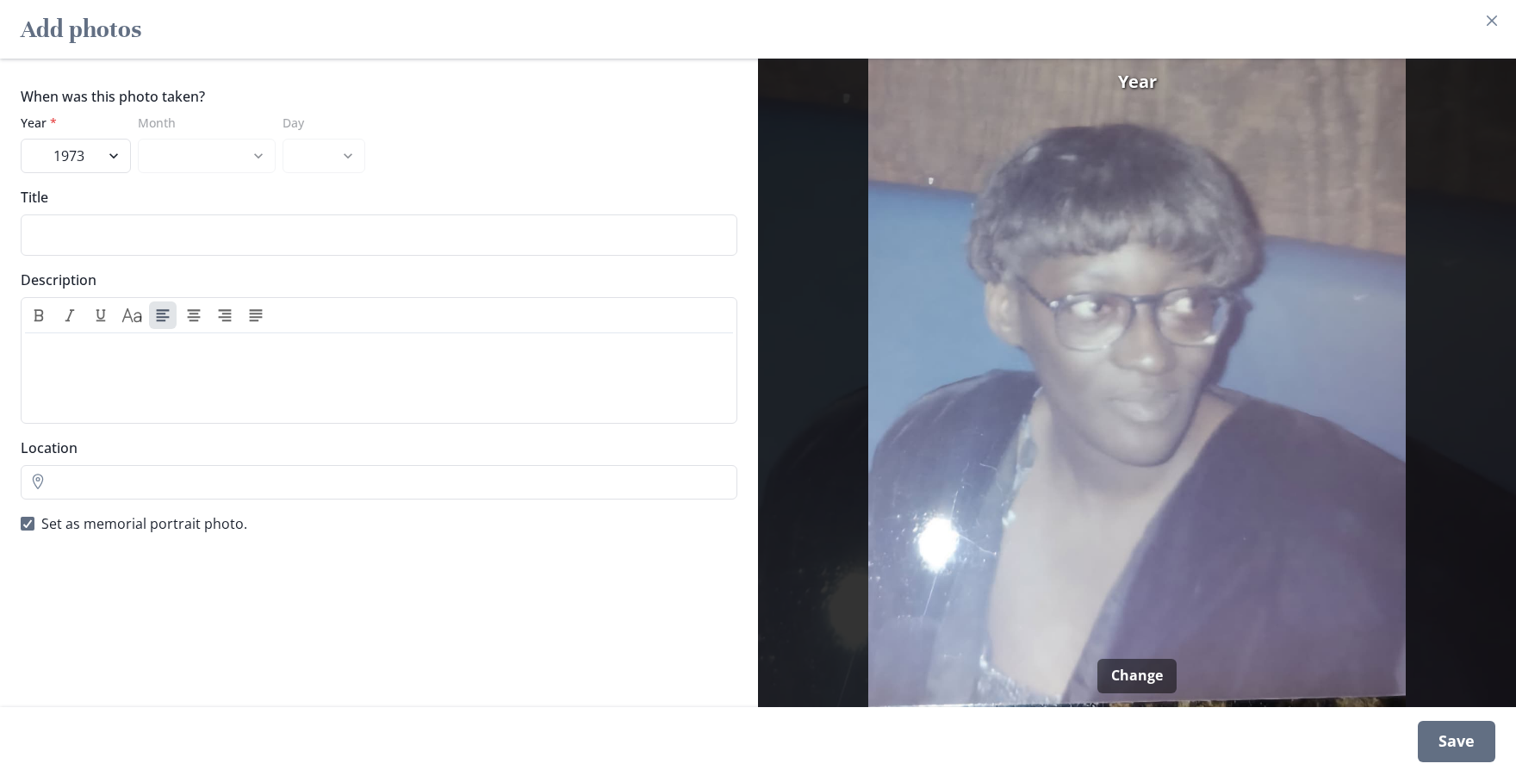
click at [21, 139] on select "2025 2024 2023 2022 2021 2020 2019 2018 2017 2016 2015 2014 2013 2012 2011 2010…" at bounding box center [76, 156] width 110 height 34
click at [94, 147] on select "2025 2024 2023 2022 2021 2020 2019 2018 2017 2016 2015 2014 2013 2012 2011 2010…" at bounding box center [76, 156] width 110 height 34
select select "1976"
click at [21, 139] on select "2025 2024 2023 2022 2021 2020 2019 2018 2017 2016 2015 2014 2013 2012 2011 2010…" at bounding box center [76, 156] width 110 height 34
click at [1448, 736] on div "Save" at bounding box center [1456, 741] width 78 height 41
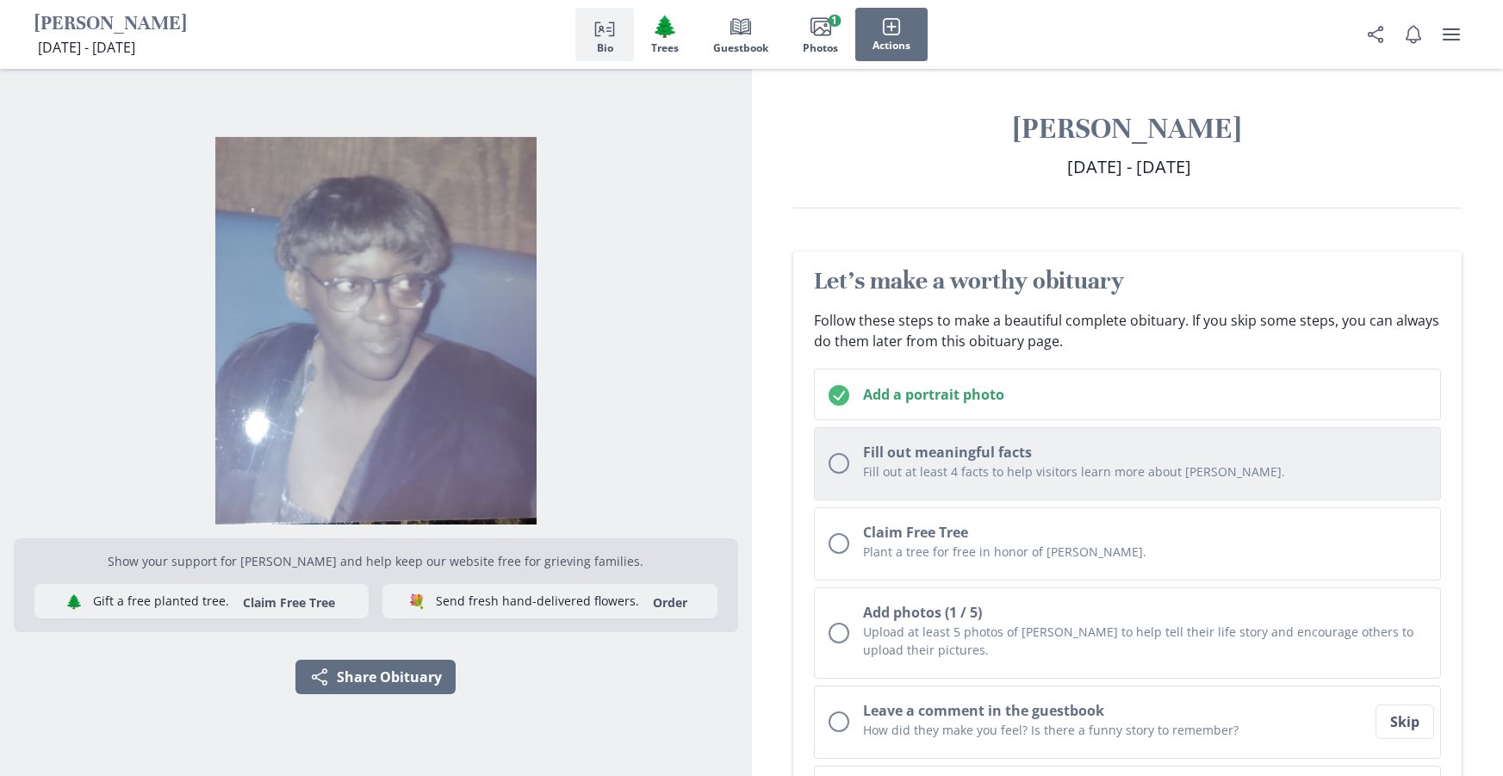
click at [970, 456] on h2 "Fill out meaningful facts" at bounding box center [1145, 452] width 564 height 21
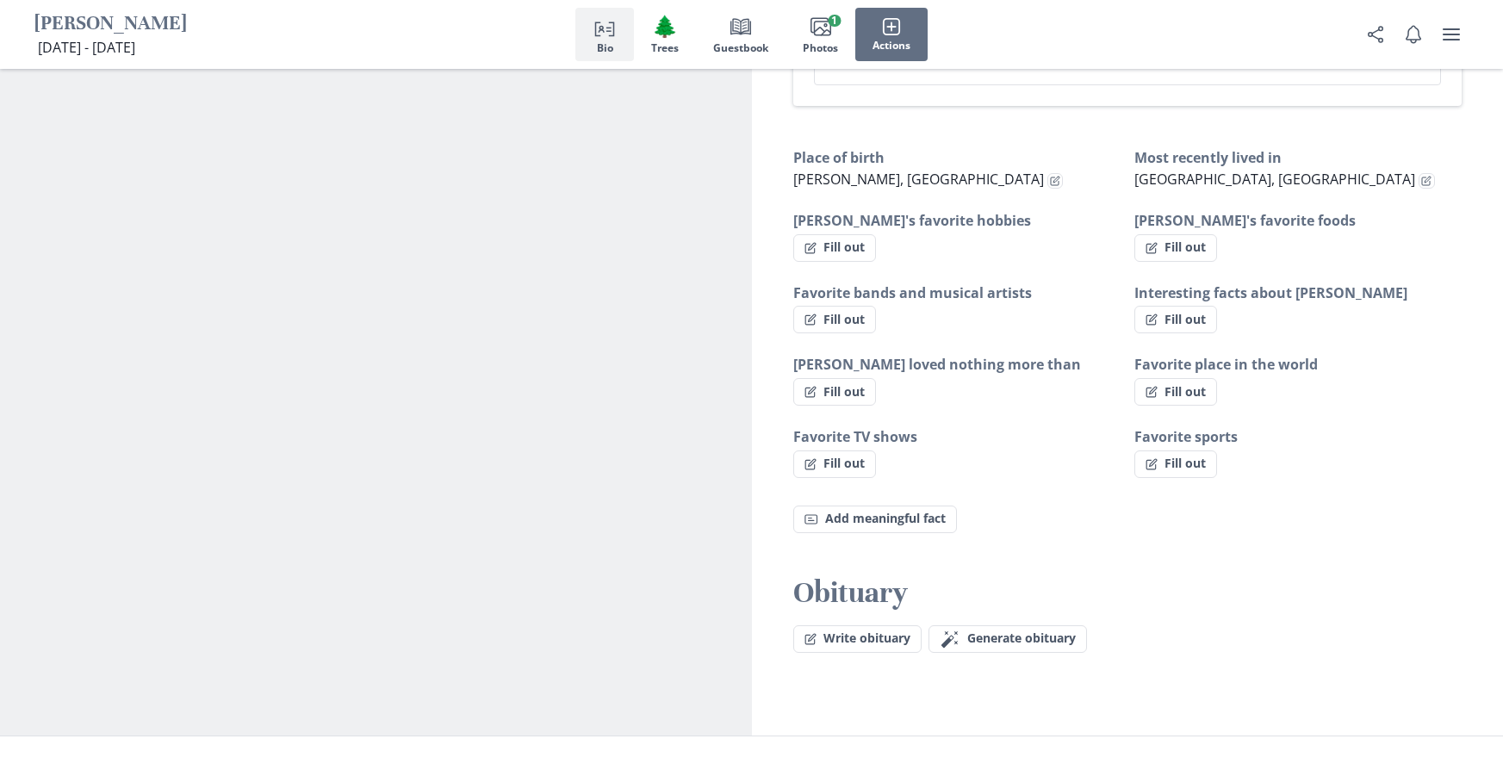
scroll to position [991, 0]
click at [844, 246] on button "Fill out" at bounding box center [834, 247] width 83 height 28
select select "[PERSON_NAME]'s favorite hobbies"
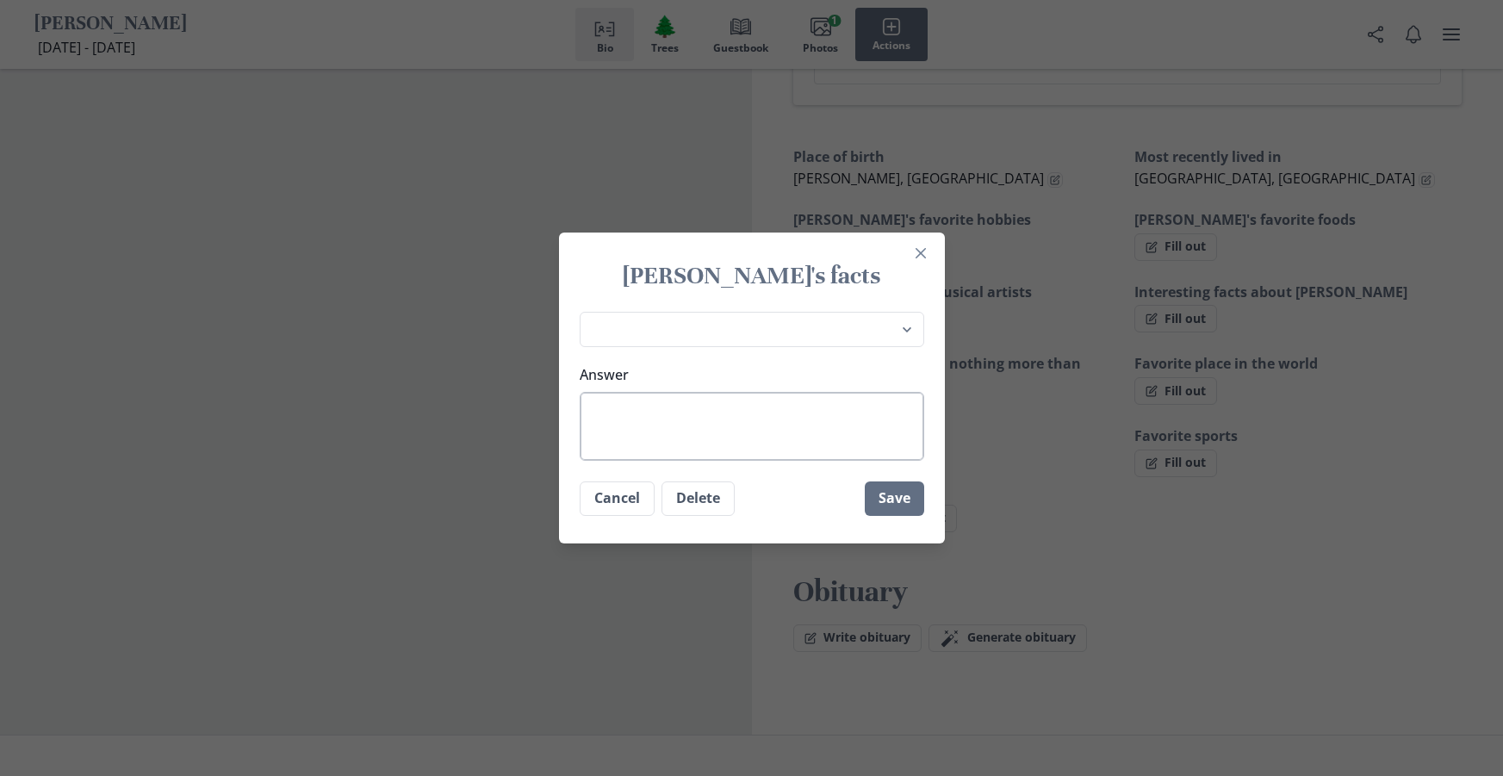
click at [687, 402] on textarea "Answer" at bounding box center [752, 426] width 344 height 69
type textarea "S"
type textarea "x"
type textarea "Sh"
type textarea "x"
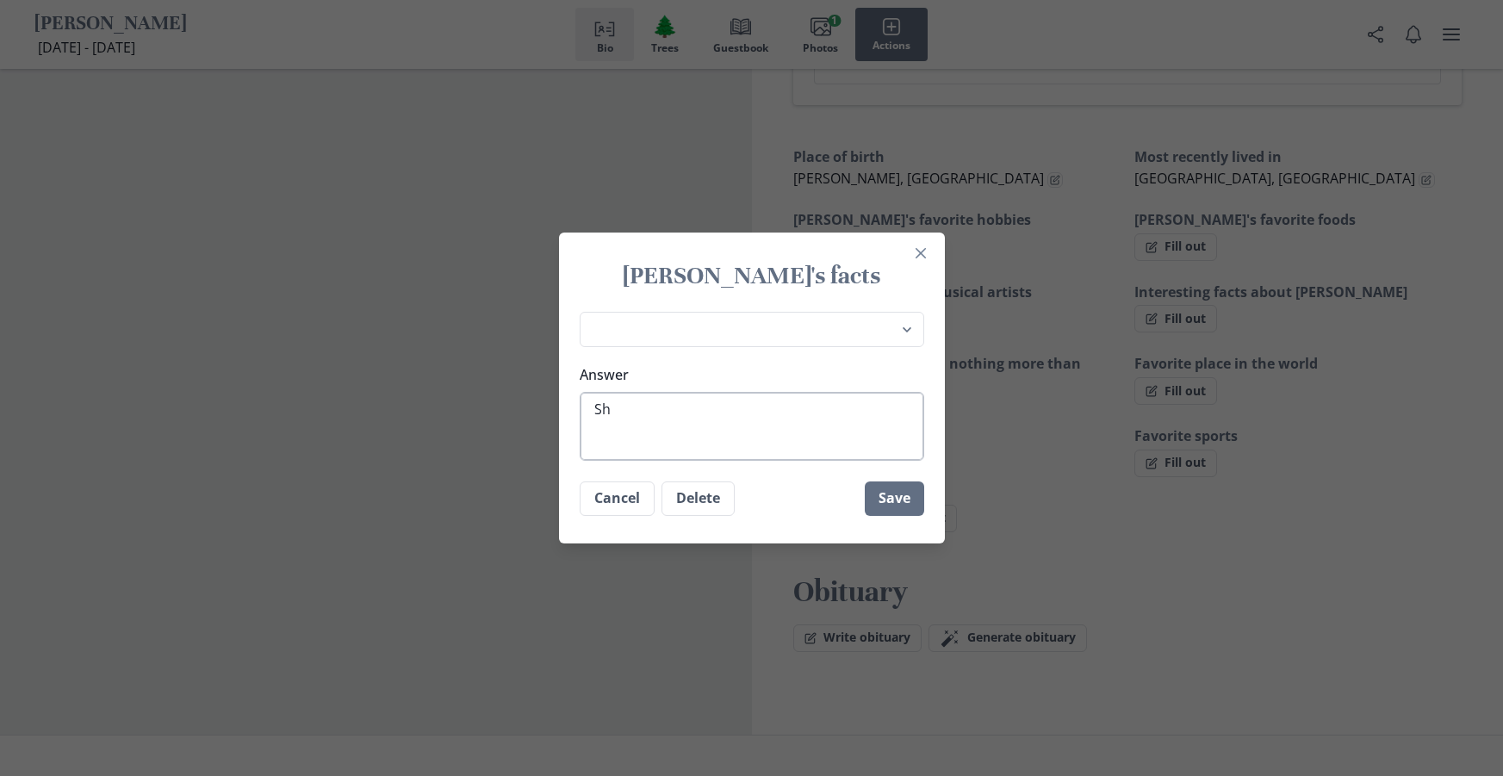
type textarea "She"
type textarea "x"
type textarea "She"
type textarea "x"
type textarea "She"
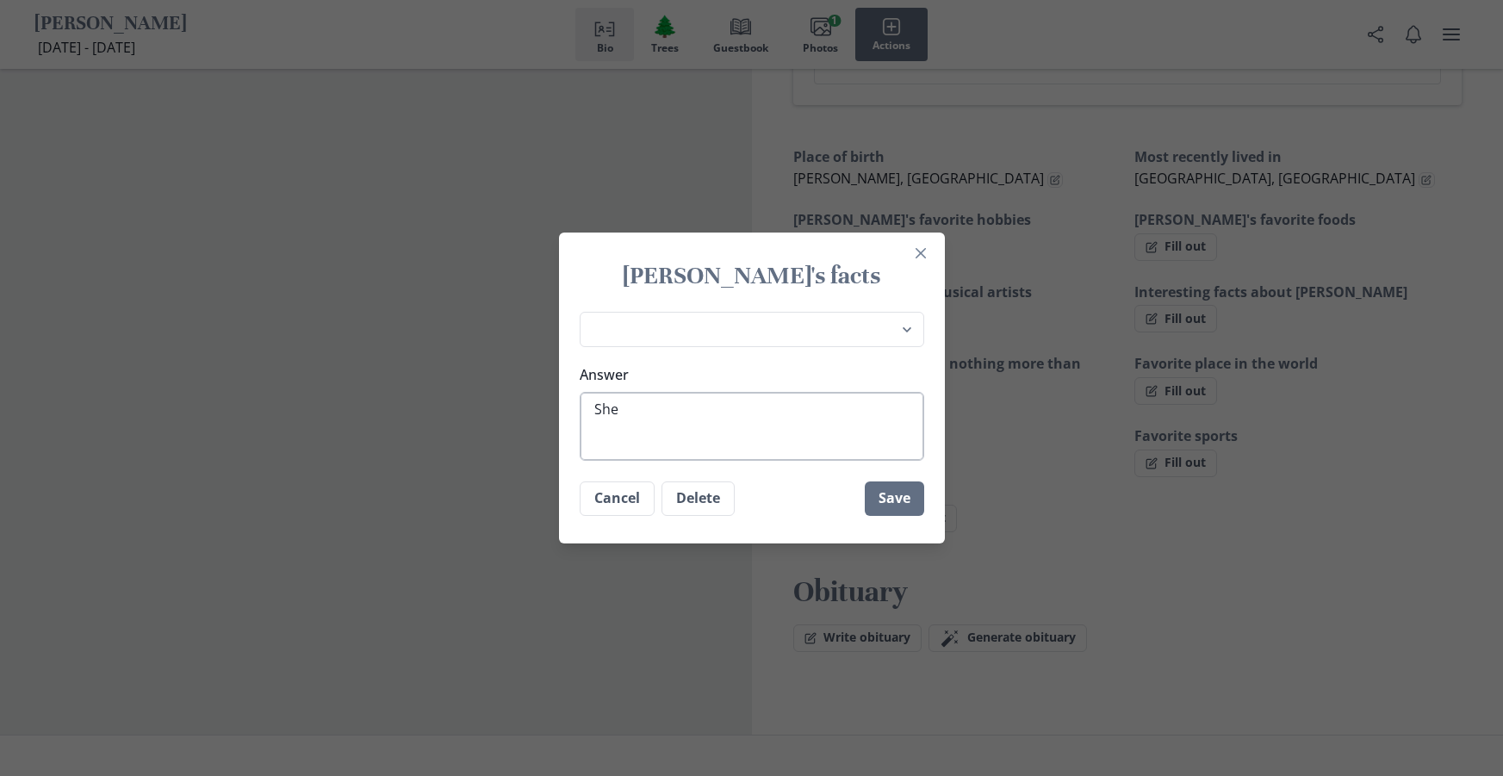
type textarea "x"
type textarea "Sh"
type textarea "x"
type textarea "S"
type textarea "x"
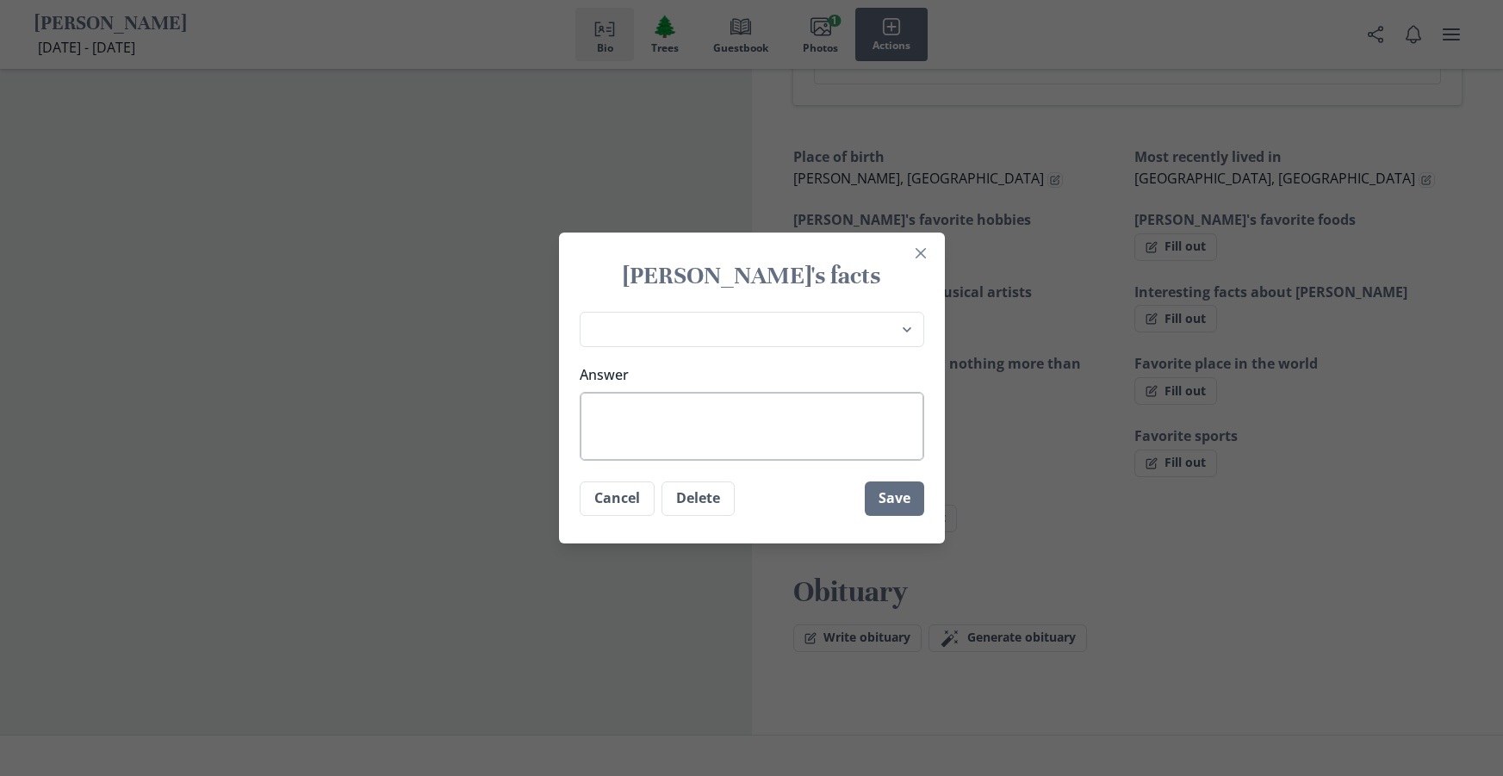
type textarea "H"
type textarea "x"
type textarea "Ha"
type textarea "x"
type textarea "Har"
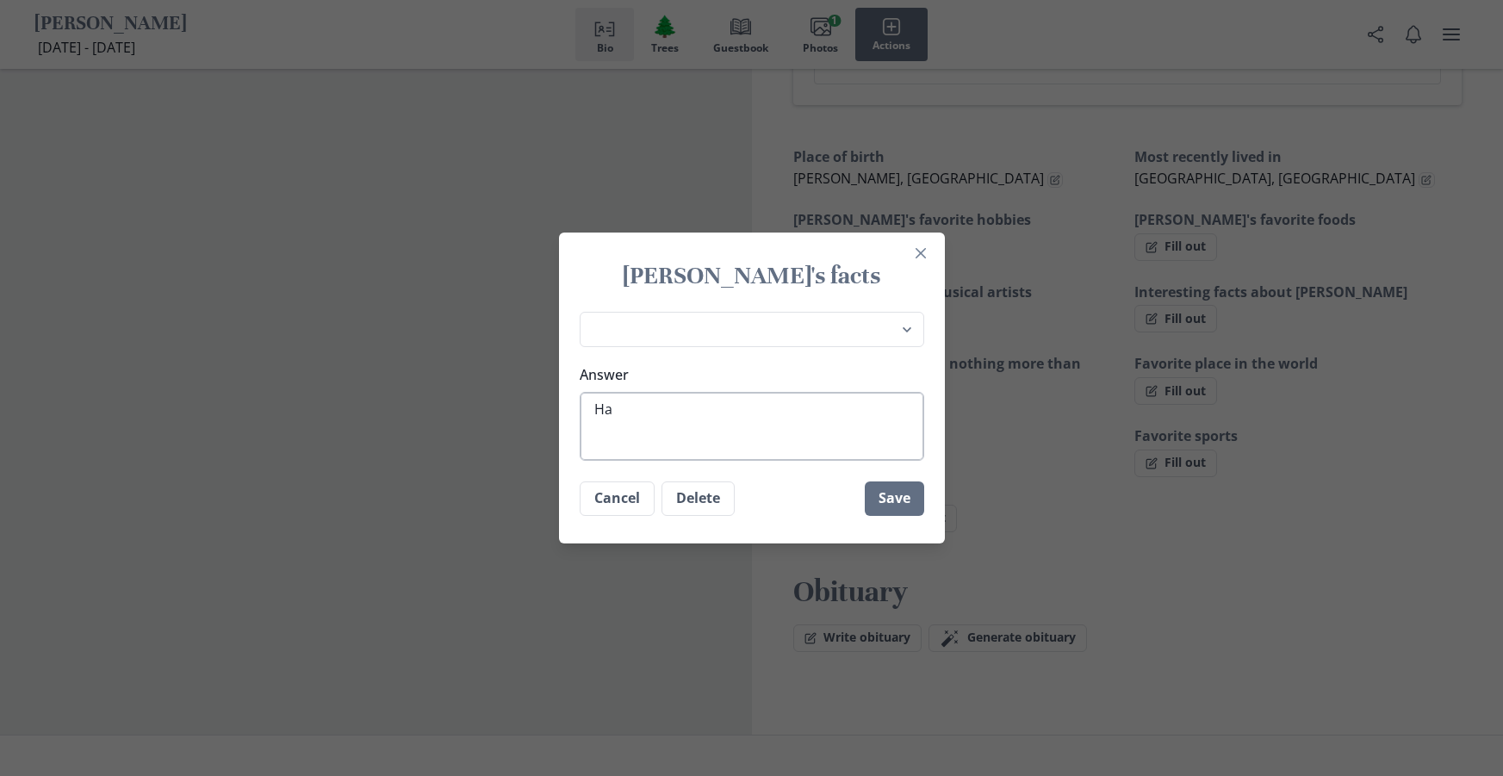
type textarea "x"
type textarea "[PERSON_NAME]"
type textarea "x"
type textarea "[PERSON_NAME]"
type textarea "x"
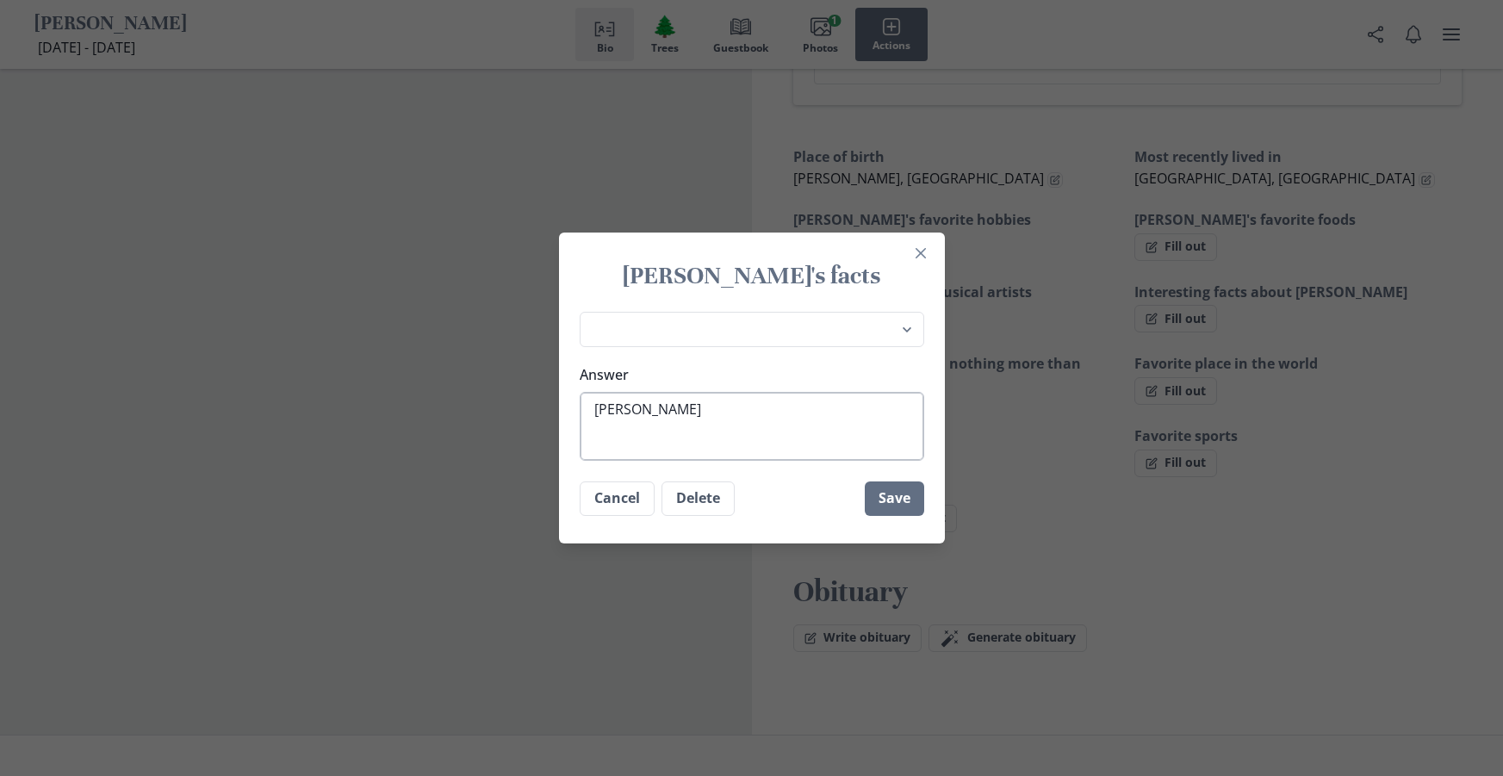
type textarea "Harrie"
type textarea "x"
type textarea "[PERSON_NAME]"
type textarea "x"
type textarea "[PERSON_NAME]"
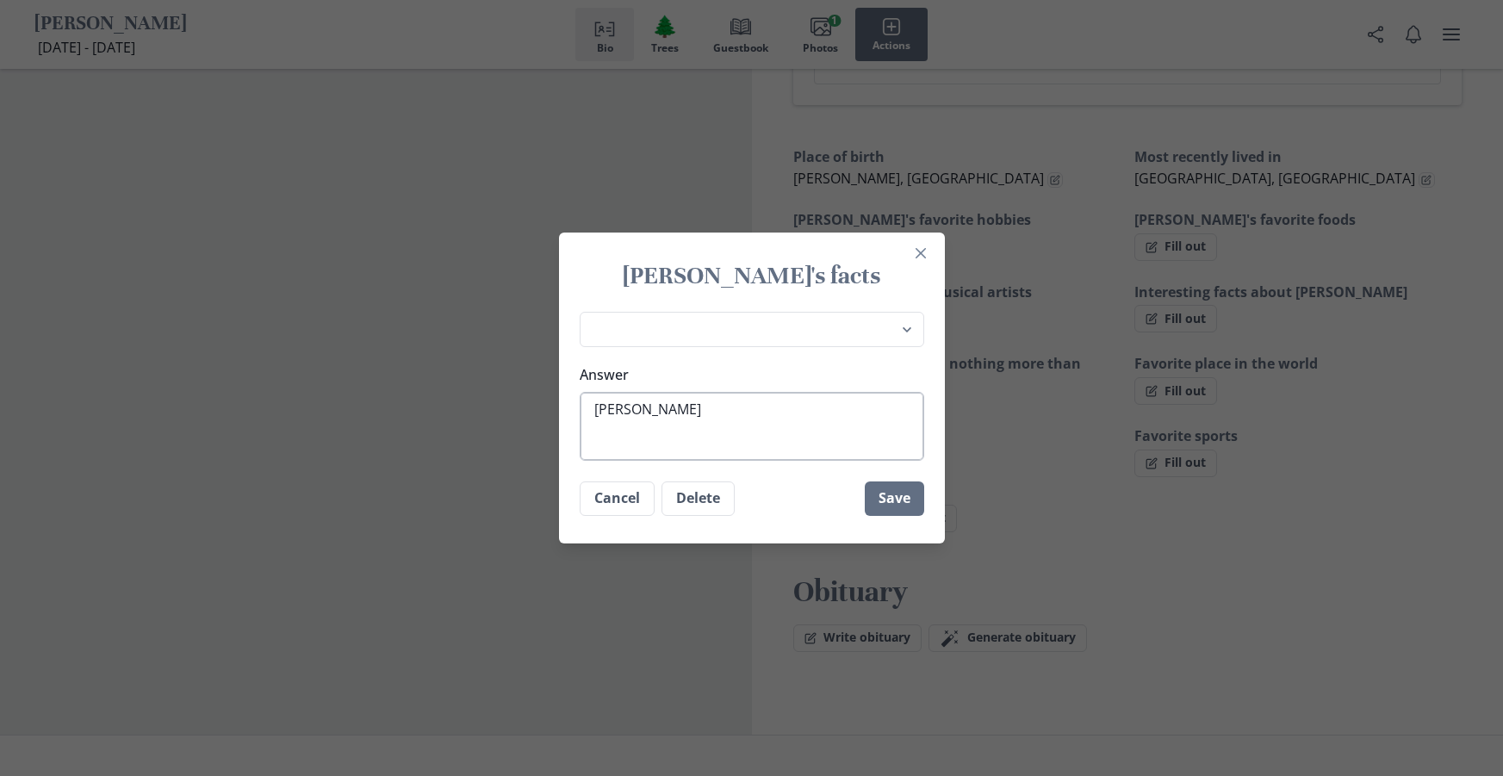
type textarea "x"
type textarea "[PERSON_NAME]"
type textarea "x"
type textarea "[PERSON_NAME]"
type textarea "x"
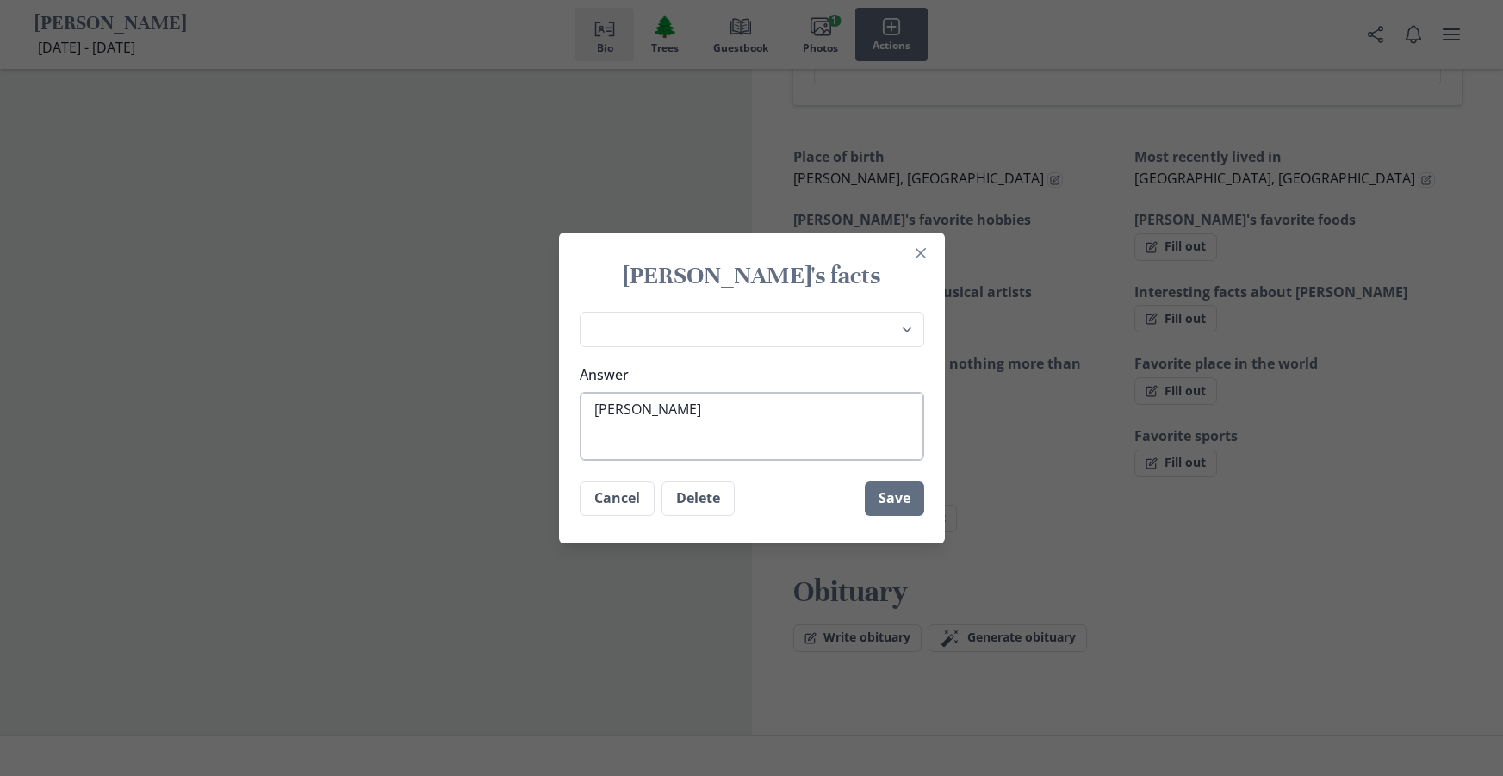
type textarea "[PERSON_NAME]"
type textarea "x"
type textarea "[PERSON_NAME]"
type textarea "x"
type textarea "[PERSON_NAME]"
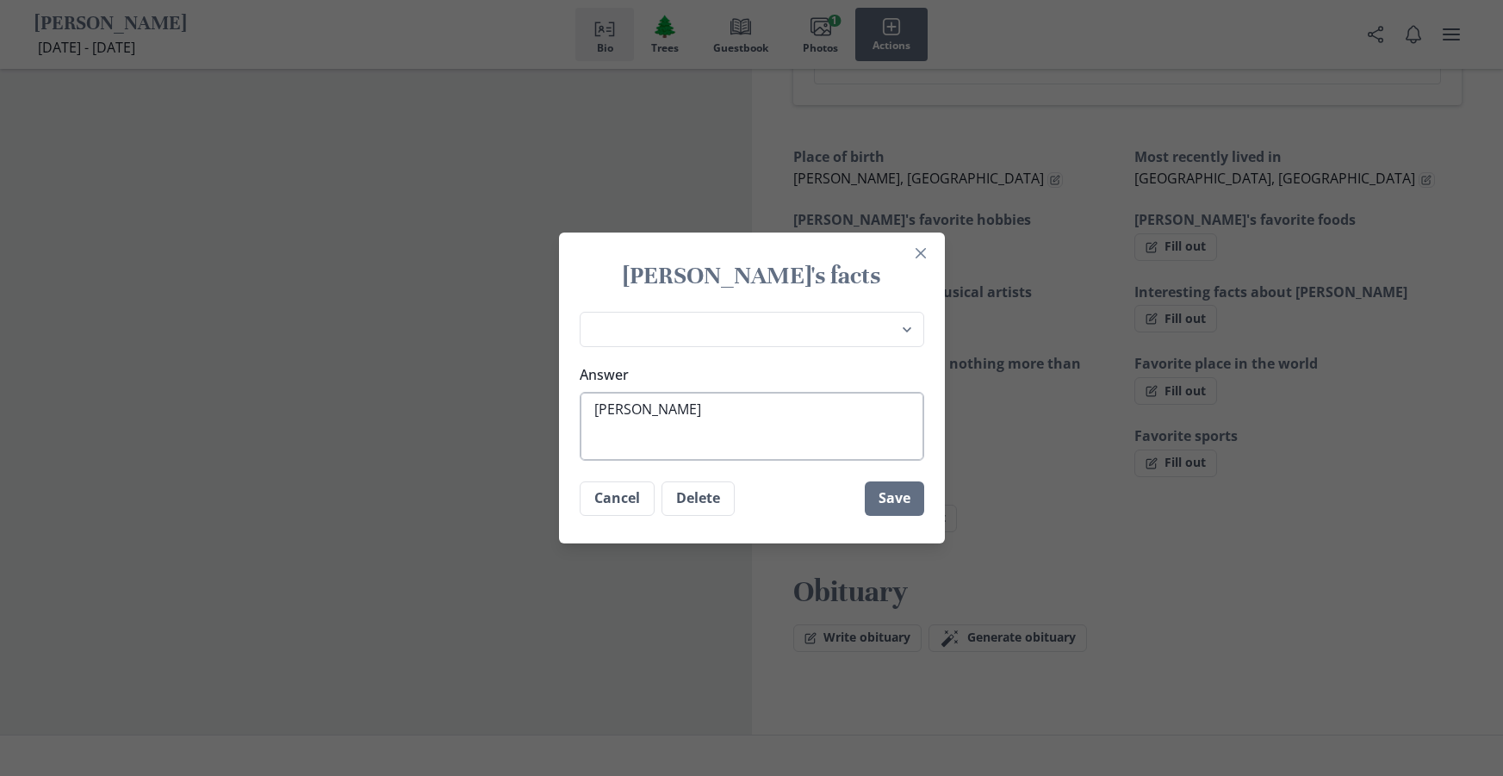
type textarea "x"
type textarea "[PERSON_NAME]"
type textarea "x"
type textarea "[PERSON_NAME] loved"
type textarea "x"
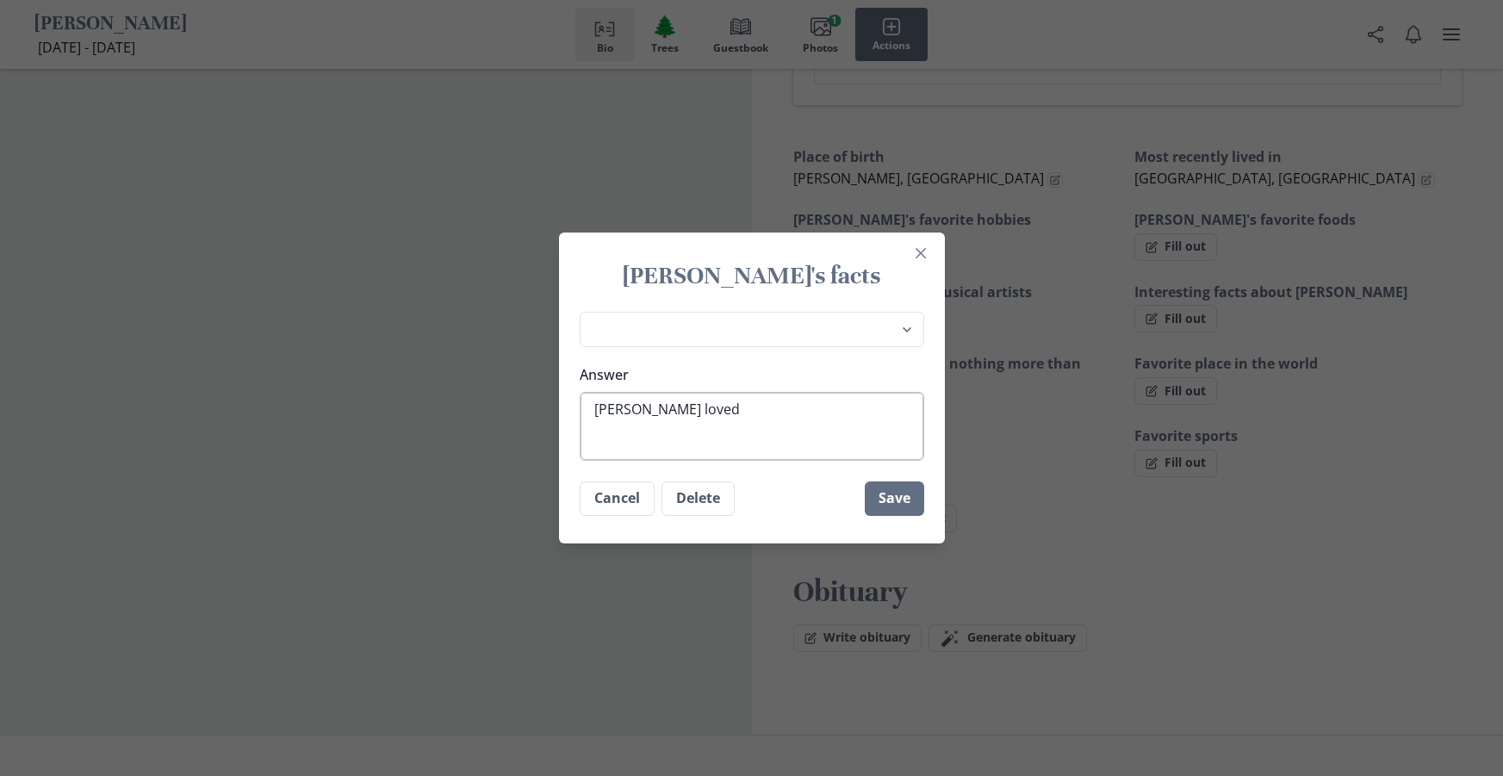
type textarea "[PERSON_NAME] loved"
type textarea "x"
type textarea "[PERSON_NAME] loved s"
type textarea "x"
type textarea "[PERSON_NAME] loved si"
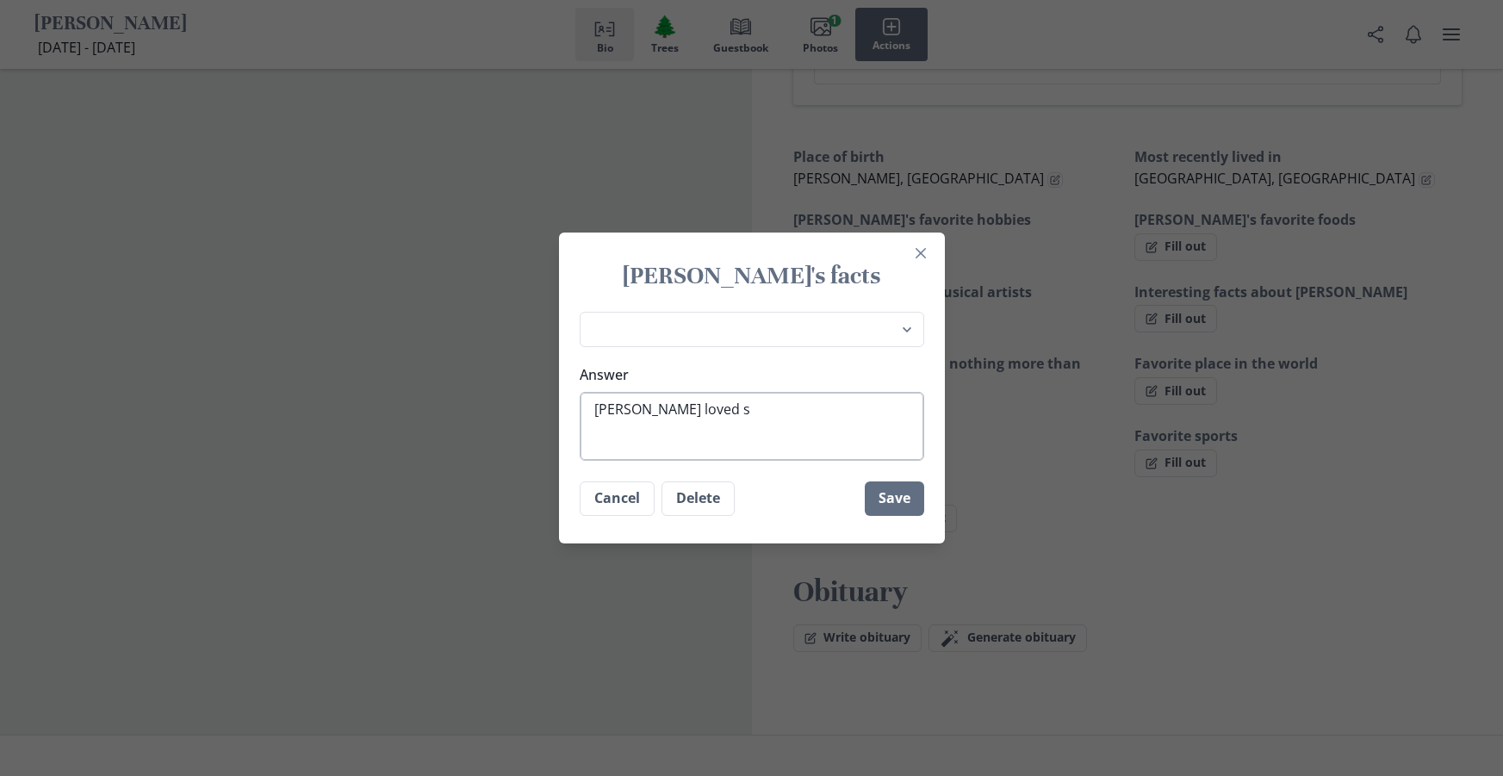
type textarea "x"
type textarea "[PERSON_NAME] loved sig"
type textarea "x"
type textarea "[PERSON_NAME] loved sign"
type textarea "x"
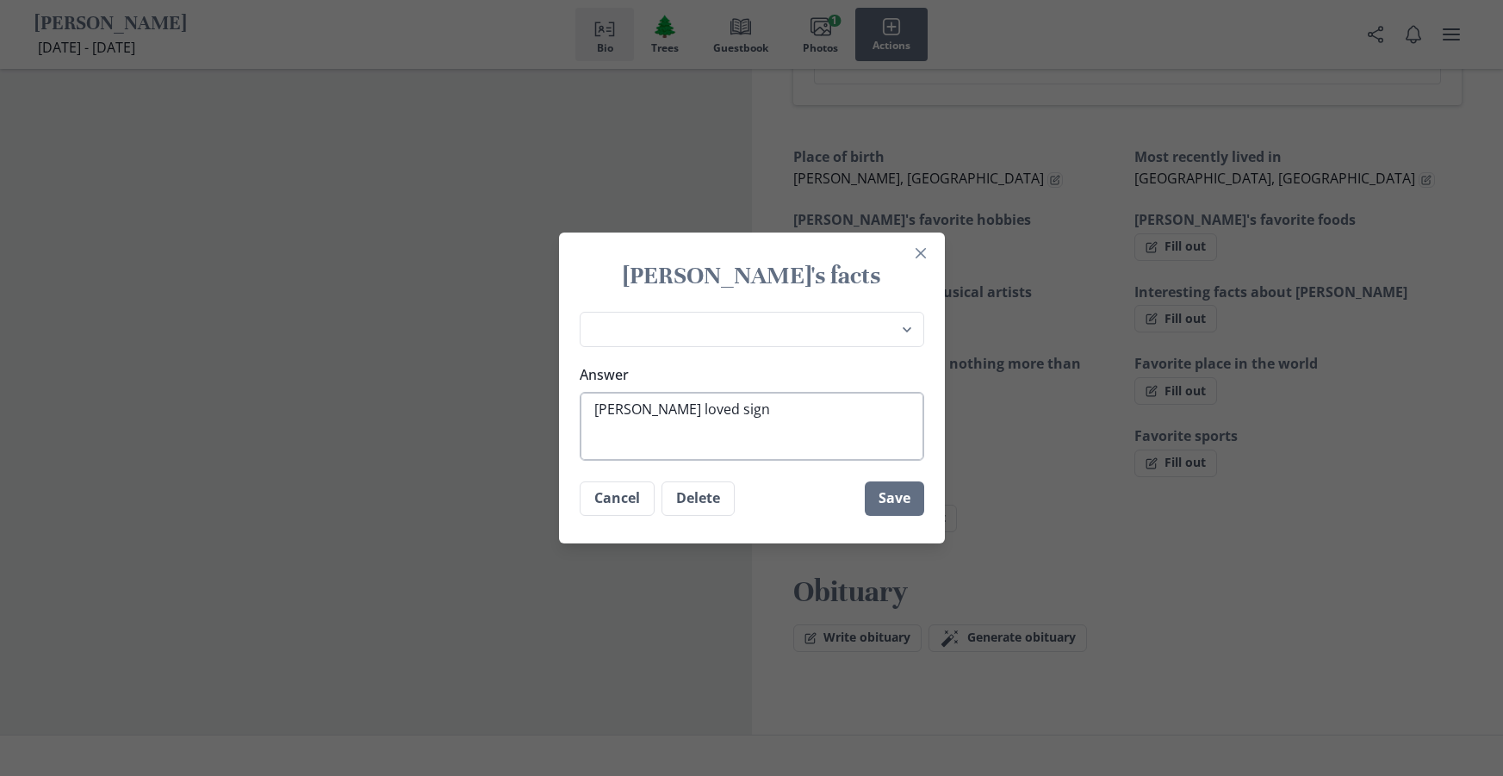
type textarea "[PERSON_NAME] loved sig"
type textarea "x"
type textarea "[PERSON_NAME] loved si"
type textarea "x"
type textarea "[PERSON_NAME] loved sin"
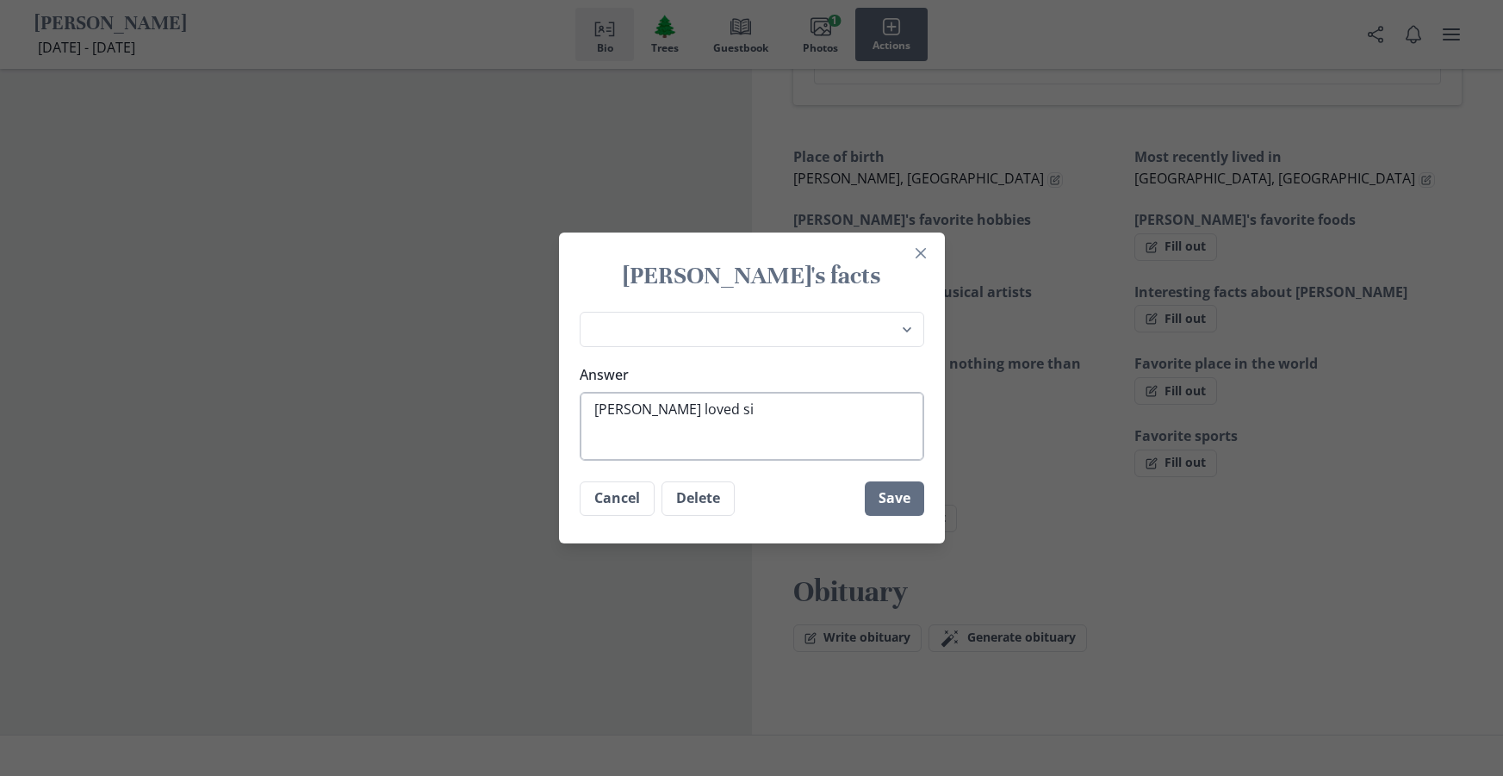
type textarea "x"
type textarea "[PERSON_NAME] loved sing"
type textarea "x"
type textarea "[PERSON_NAME] loved singi"
type textarea "x"
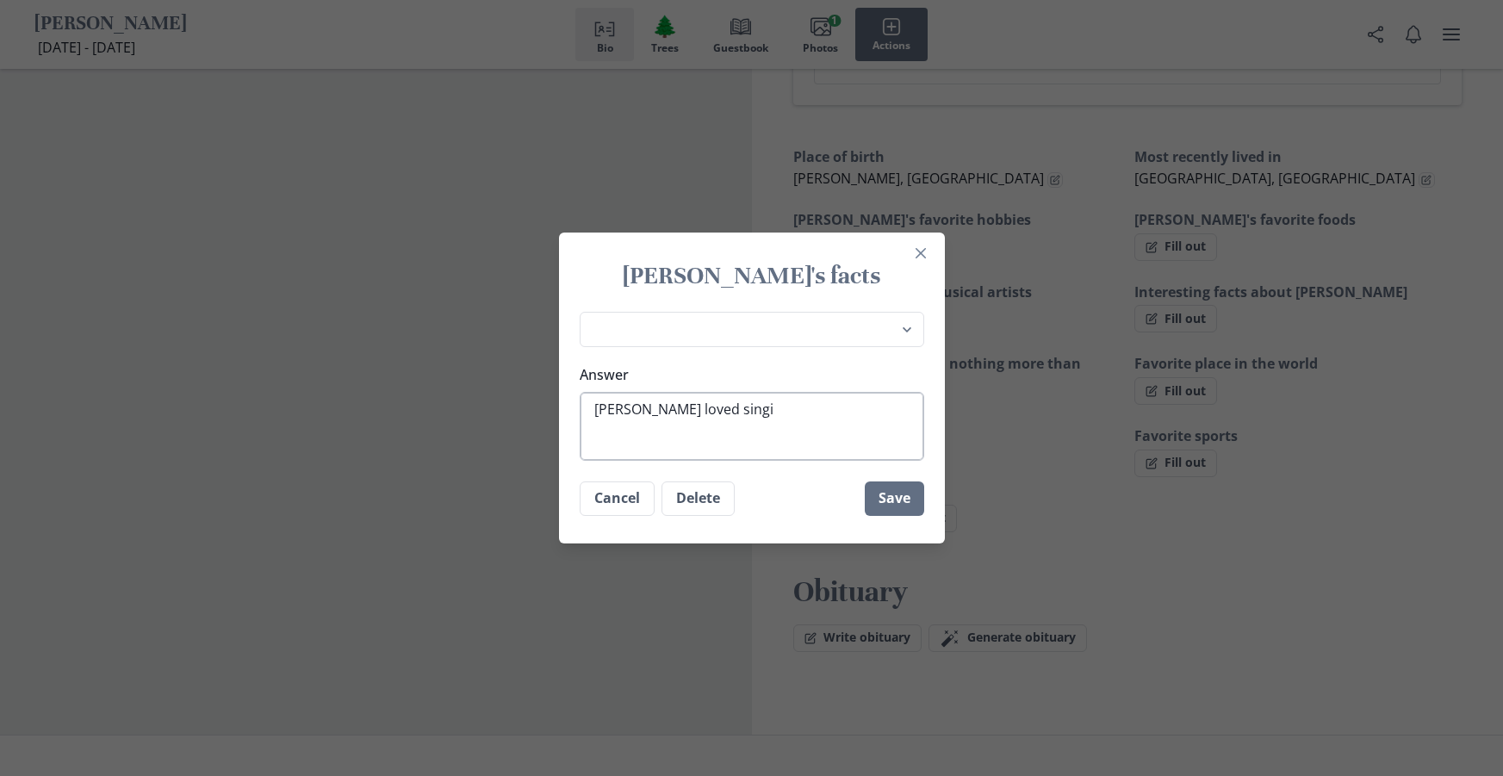
type textarea "[PERSON_NAME] loved singin"
type textarea "x"
type textarea "[PERSON_NAME] loved singing"
type textarea "x"
type textarea "[PERSON_NAME] loved singing"
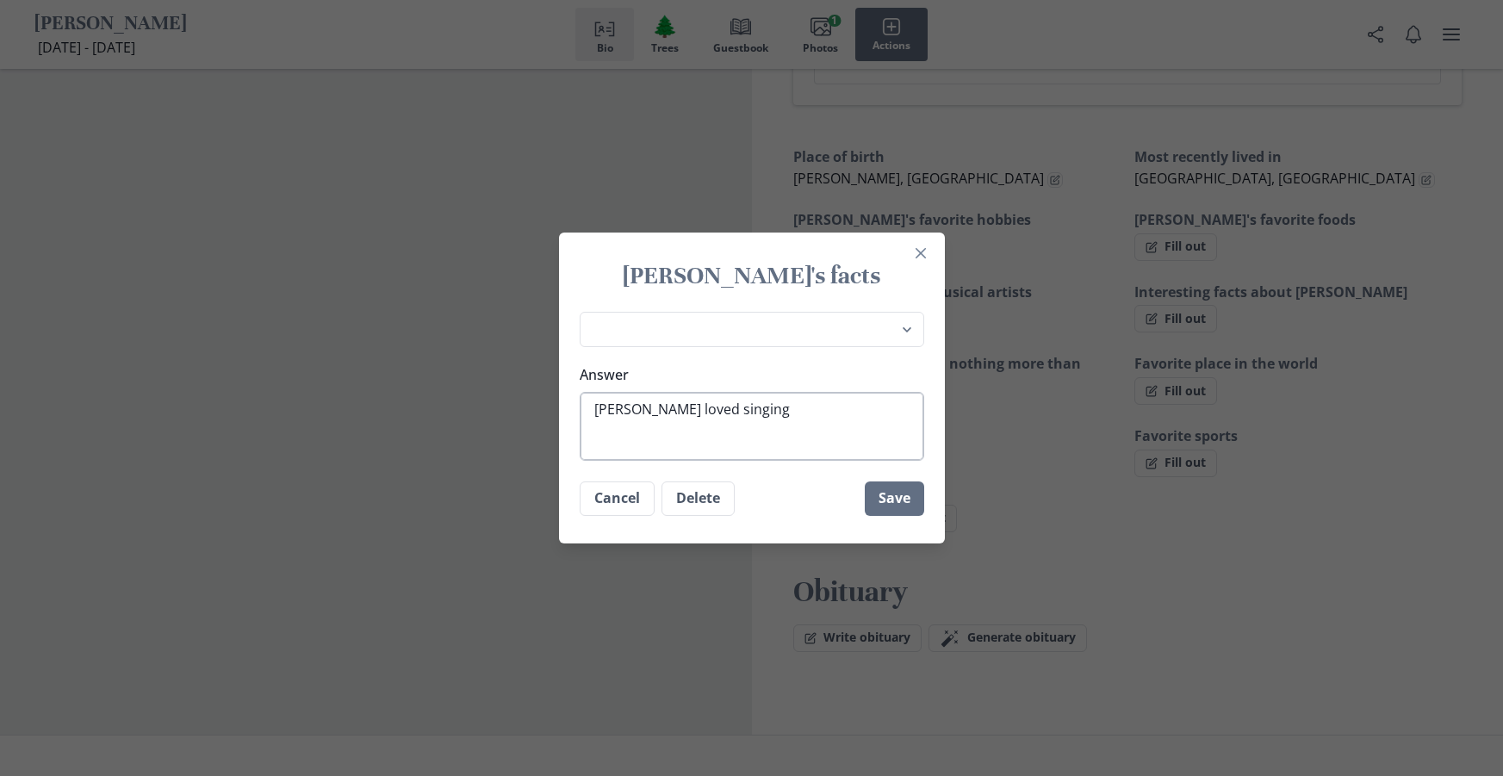
type textarea "x"
type textarea "[PERSON_NAME] loved singing a"
type textarea "x"
type textarea "[PERSON_NAME] loved singing an"
type textarea "x"
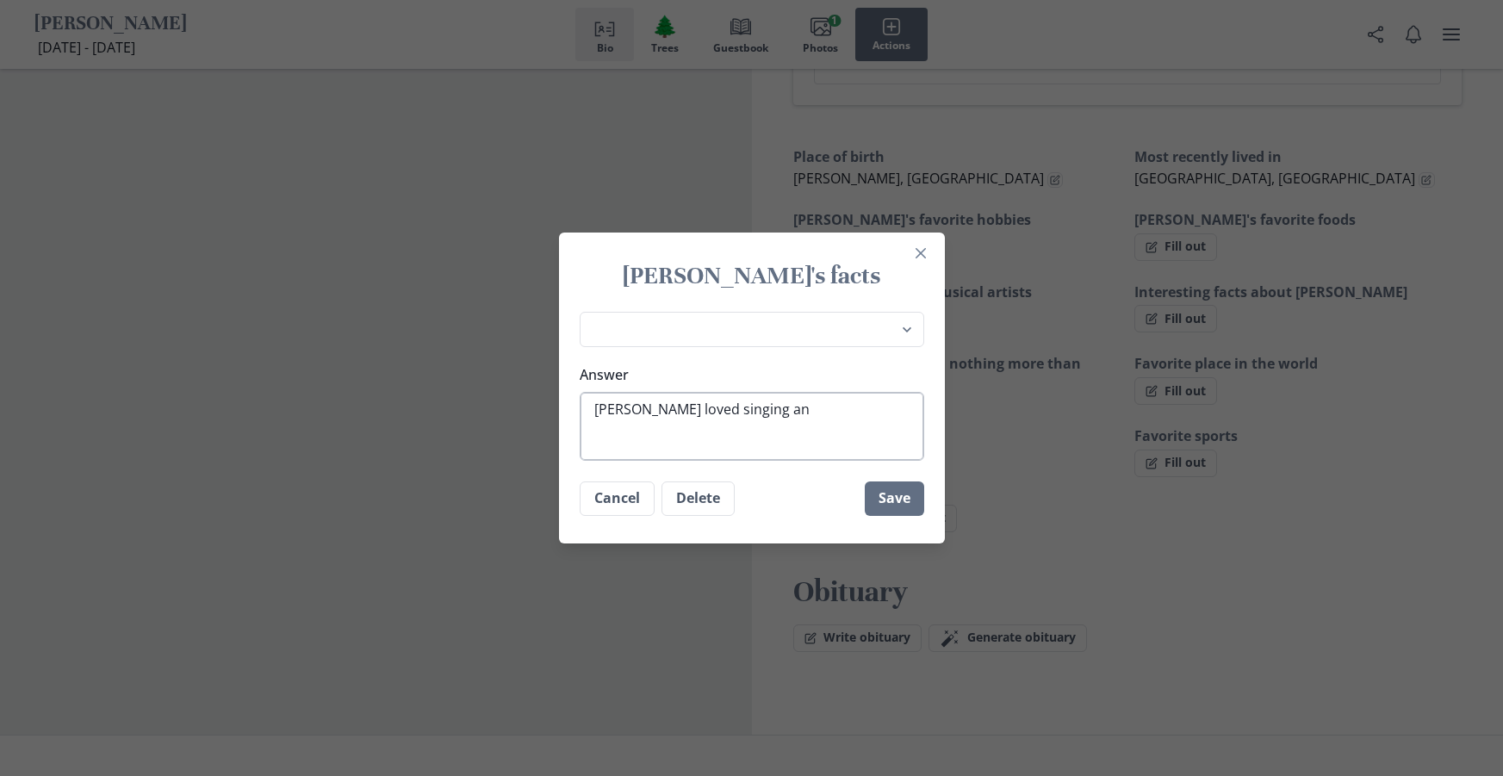
type textarea "[PERSON_NAME] loved singing and"
type textarea "x"
type textarea "[PERSON_NAME] loved singing and"
type textarea "x"
type textarea "[PERSON_NAME] loved singing and d"
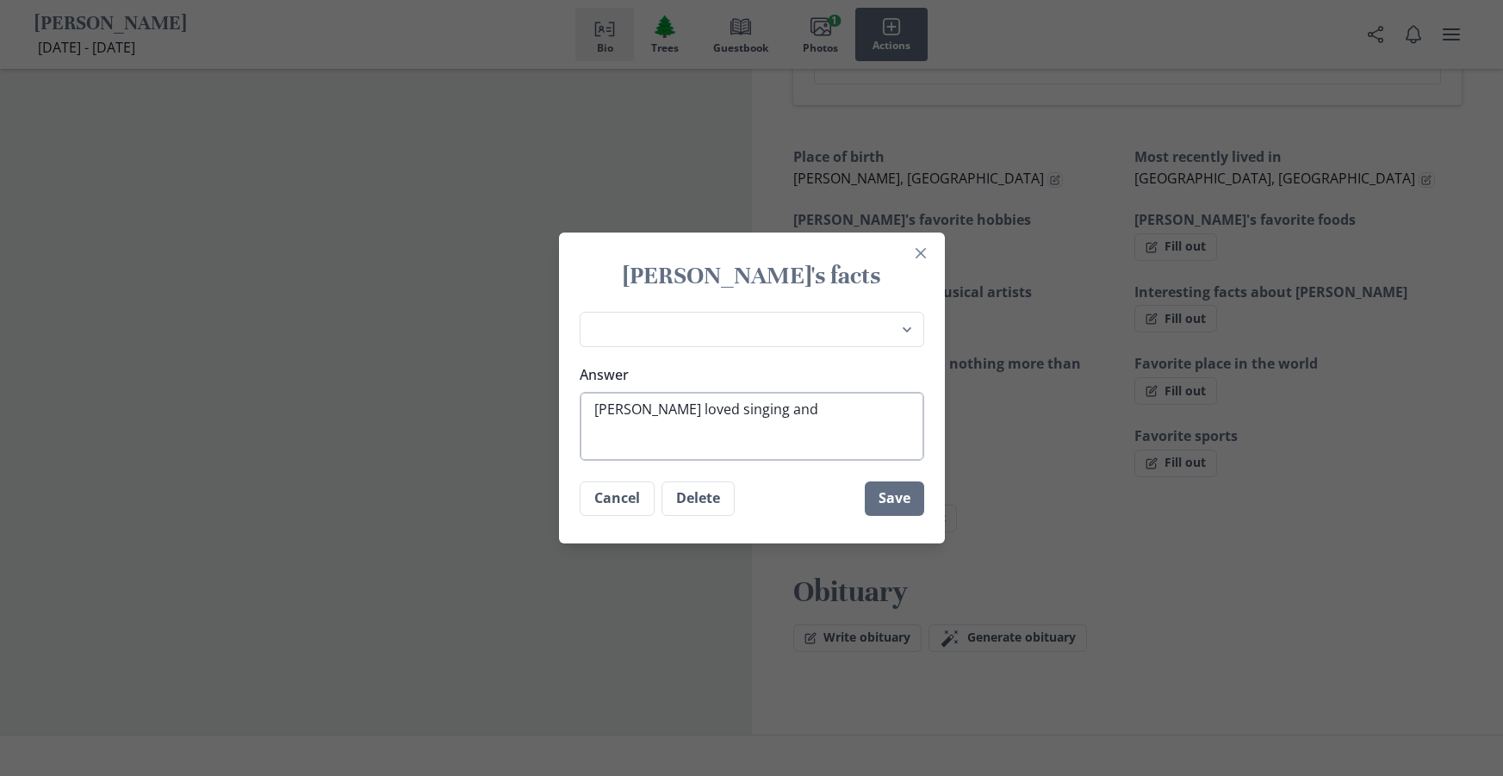
type textarea "x"
type textarea "[PERSON_NAME] loved singing and da"
type textarea "x"
type textarea "[PERSON_NAME] loved singing and [PERSON_NAME]"
type textarea "x"
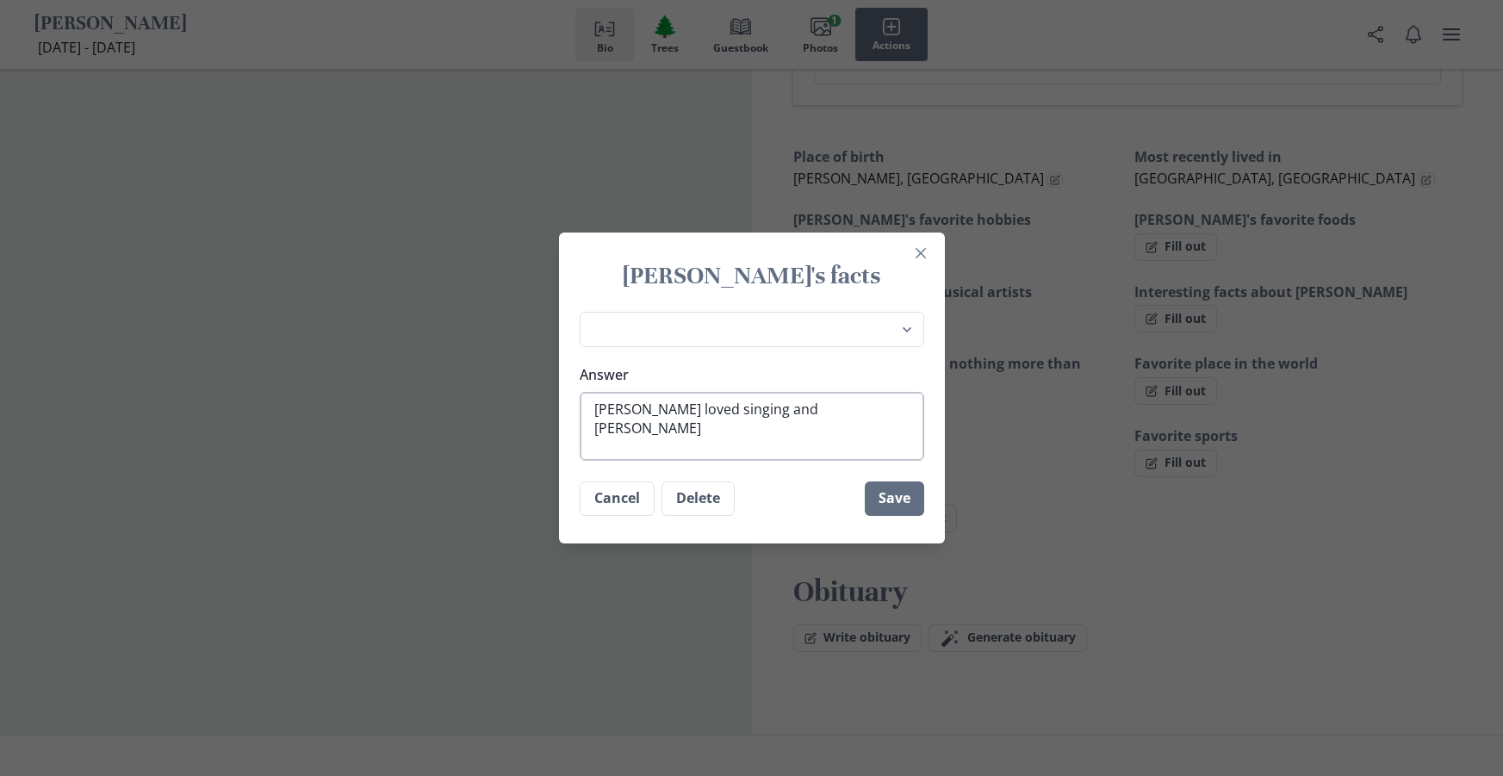
type textarea "[PERSON_NAME] loved singing and danc"
type textarea "x"
type textarea "[PERSON_NAME] loved singing and [PERSON_NAME]"
type textarea "x"
type textarea "[PERSON_NAME] loved singing and dancin"
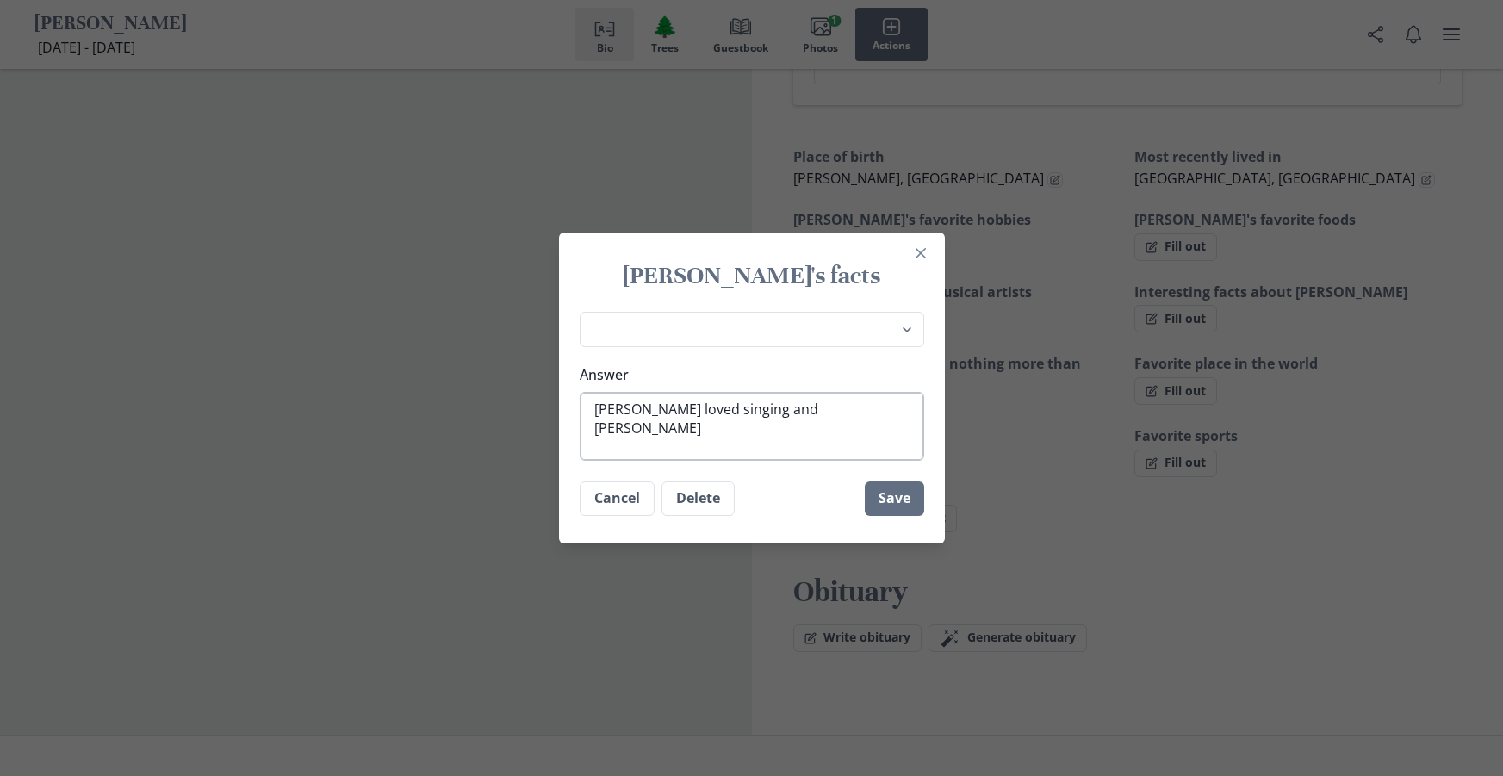
type textarea "x"
type textarea "[PERSON_NAME] loved singing and dancing"
type textarea "x"
type textarea "[PERSON_NAME] loved singing and dancing."
type textarea "x"
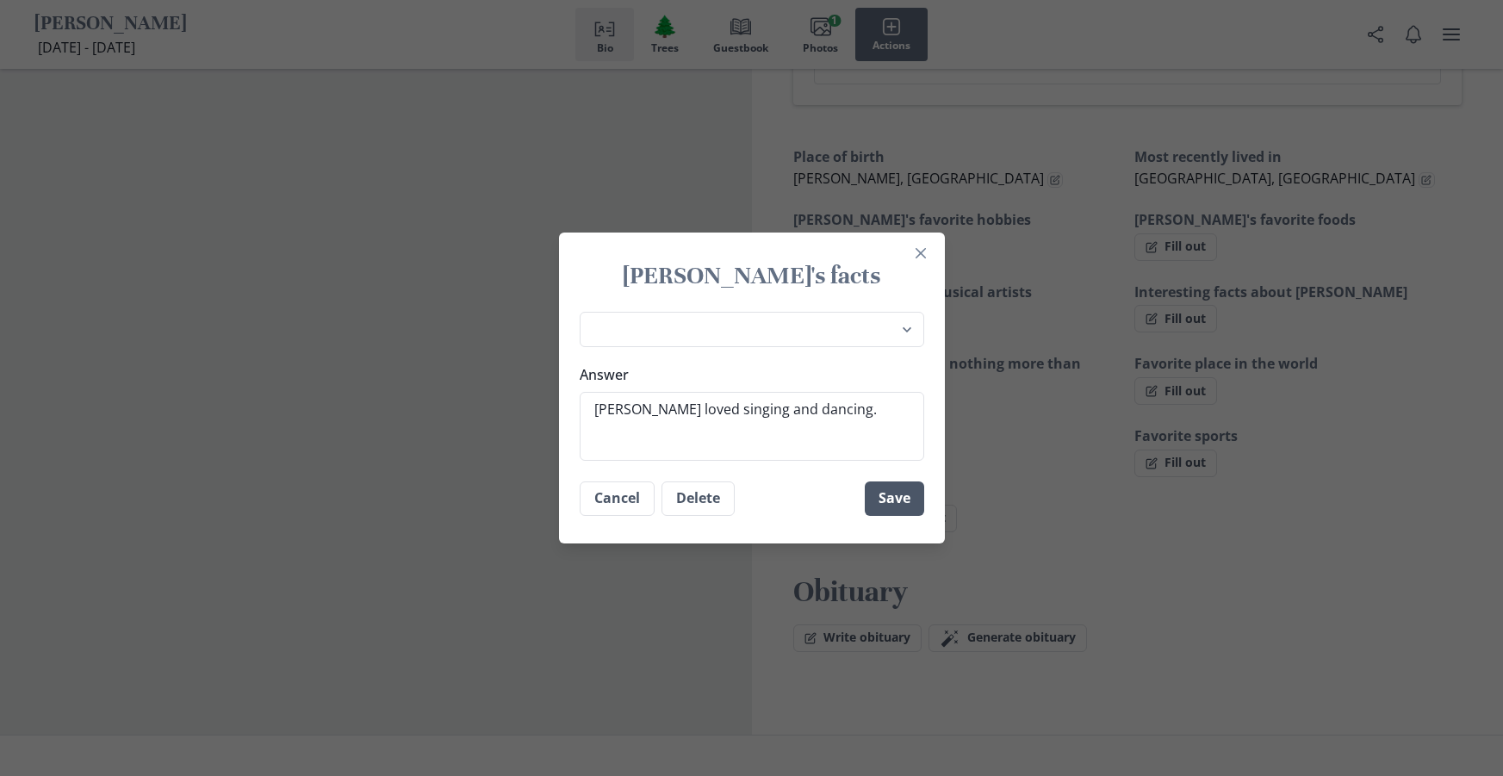
type textarea "[PERSON_NAME] loved singing and dancing."
click at [899, 505] on button "Save" at bounding box center [894, 498] width 59 height 34
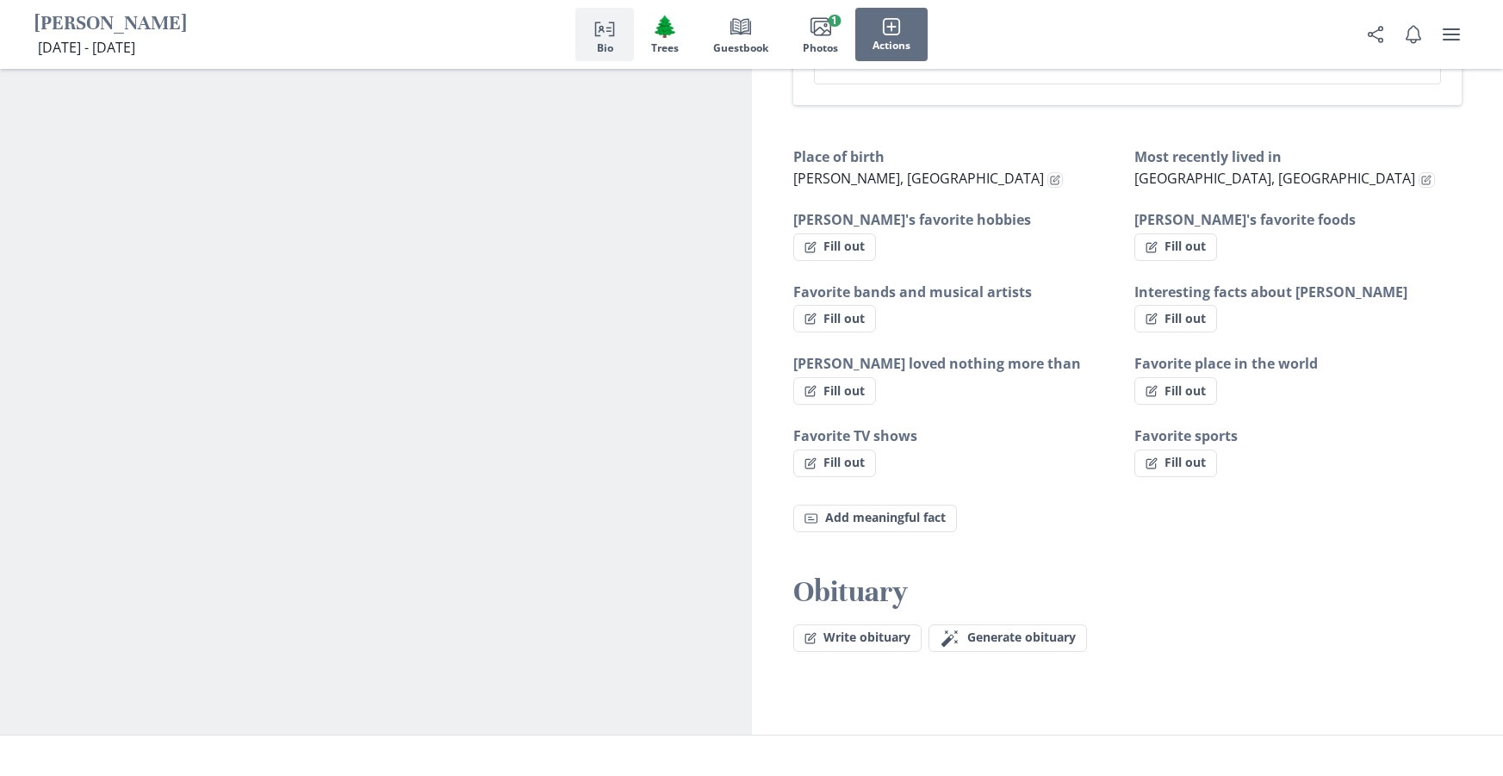
type textarea "x"
click at [852, 389] on button "Fill out" at bounding box center [834, 391] width 83 height 28
select select "[PERSON_NAME] loved nothing more than"
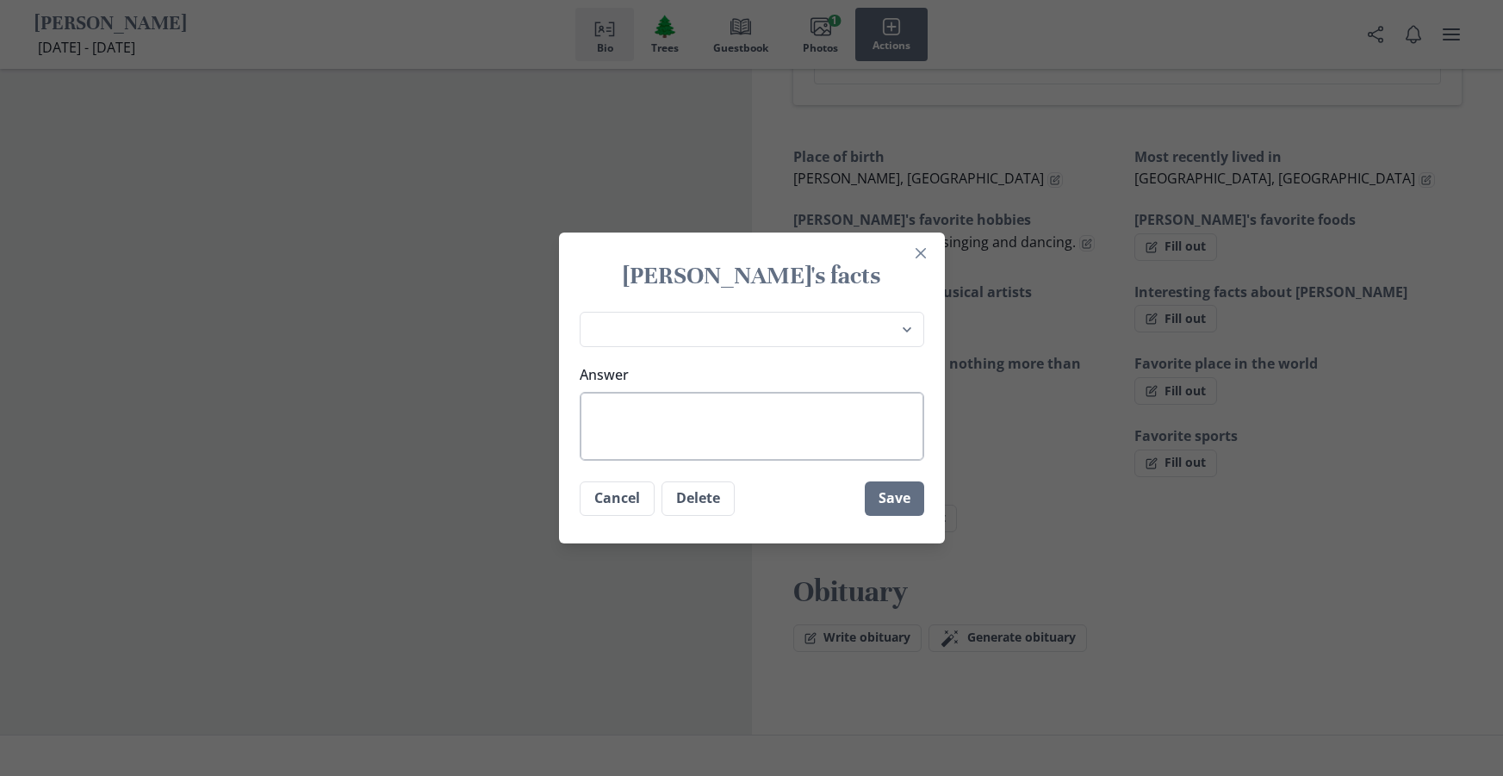
click at [769, 420] on textarea "Answer" at bounding box center [752, 426] width 344 height 69
type textarea "x"
type textarea "H"
type textarea "x"
type textarea "He"
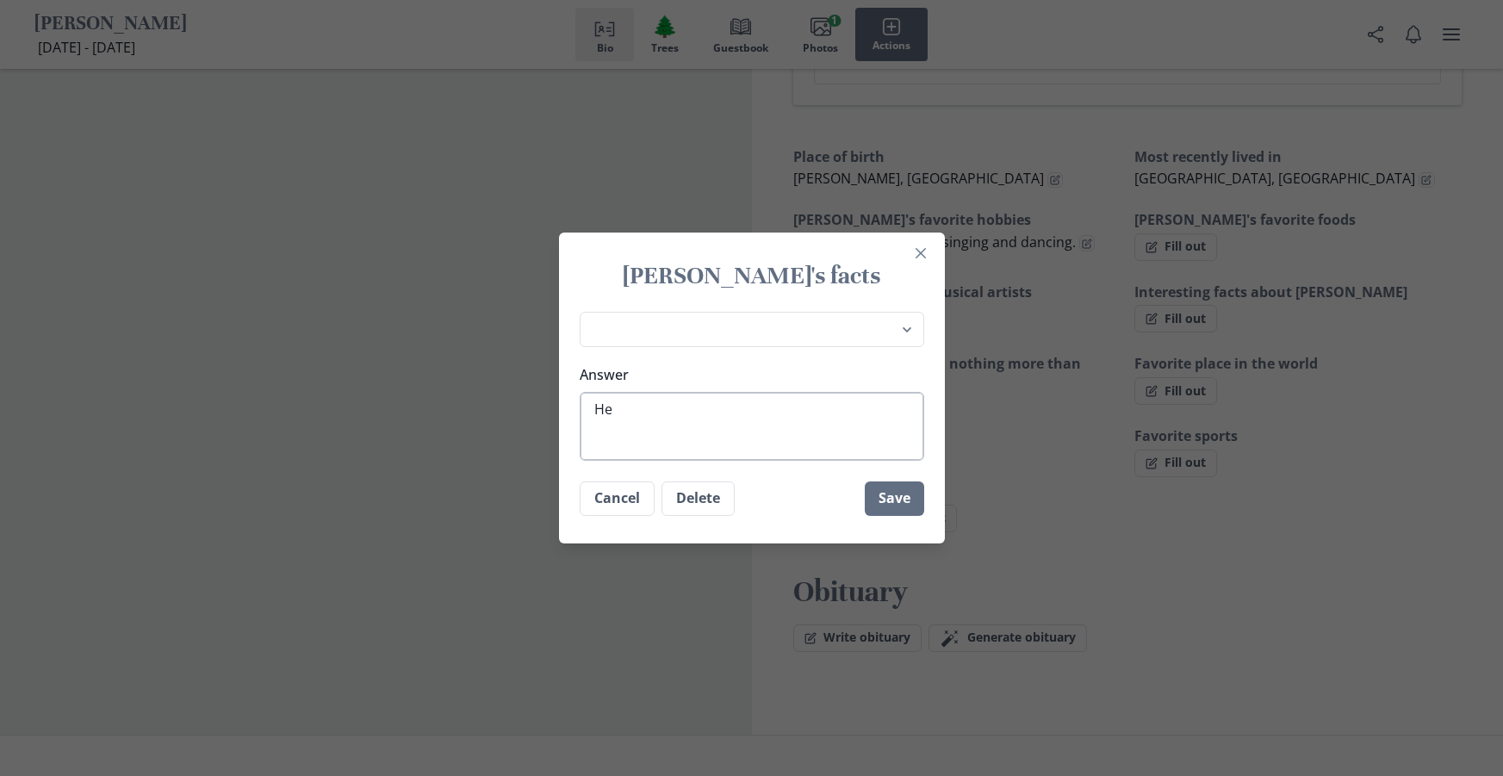
type textarea "x"
type textarea "Her"
type textarea "x"
type textarea "Her"
type textarea "x"
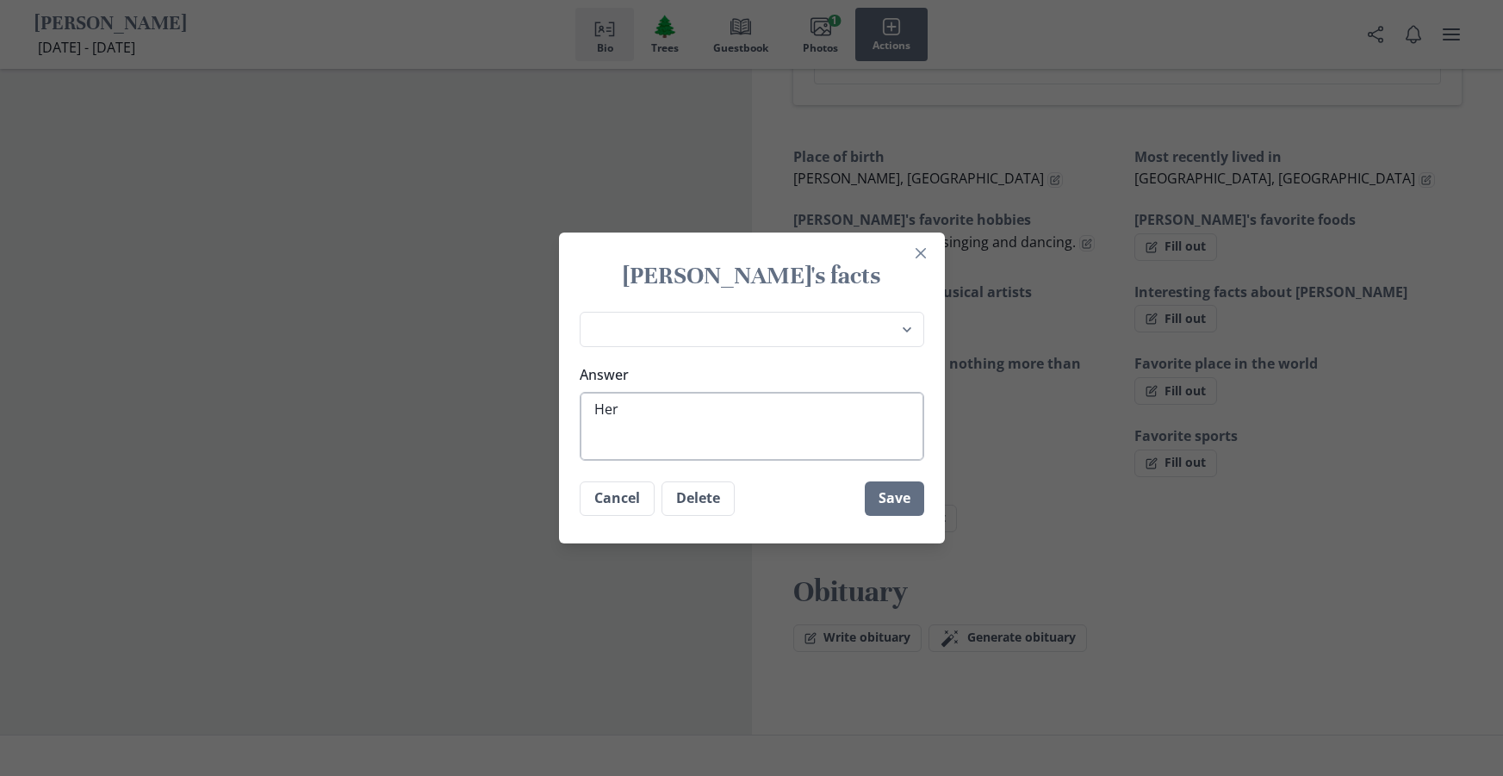
type textarea "Her d"
type textarea "x"
type textarea "Her da"
type textarea "x"
type textarea "Her dau"
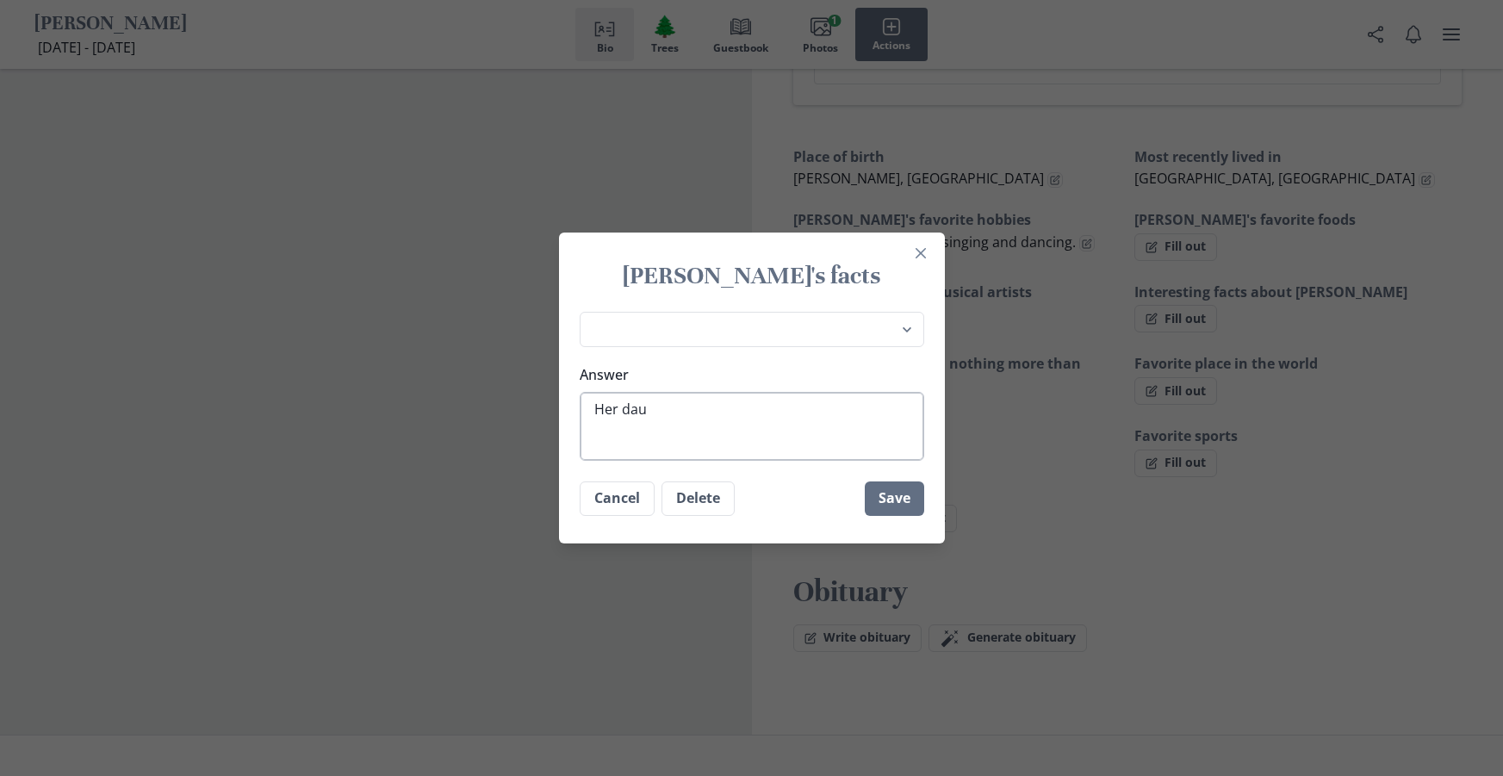
type textarea "x"
type textarea "Her daug"
type textarea "x"
type textarea "Her daugh"
type textarea "x"
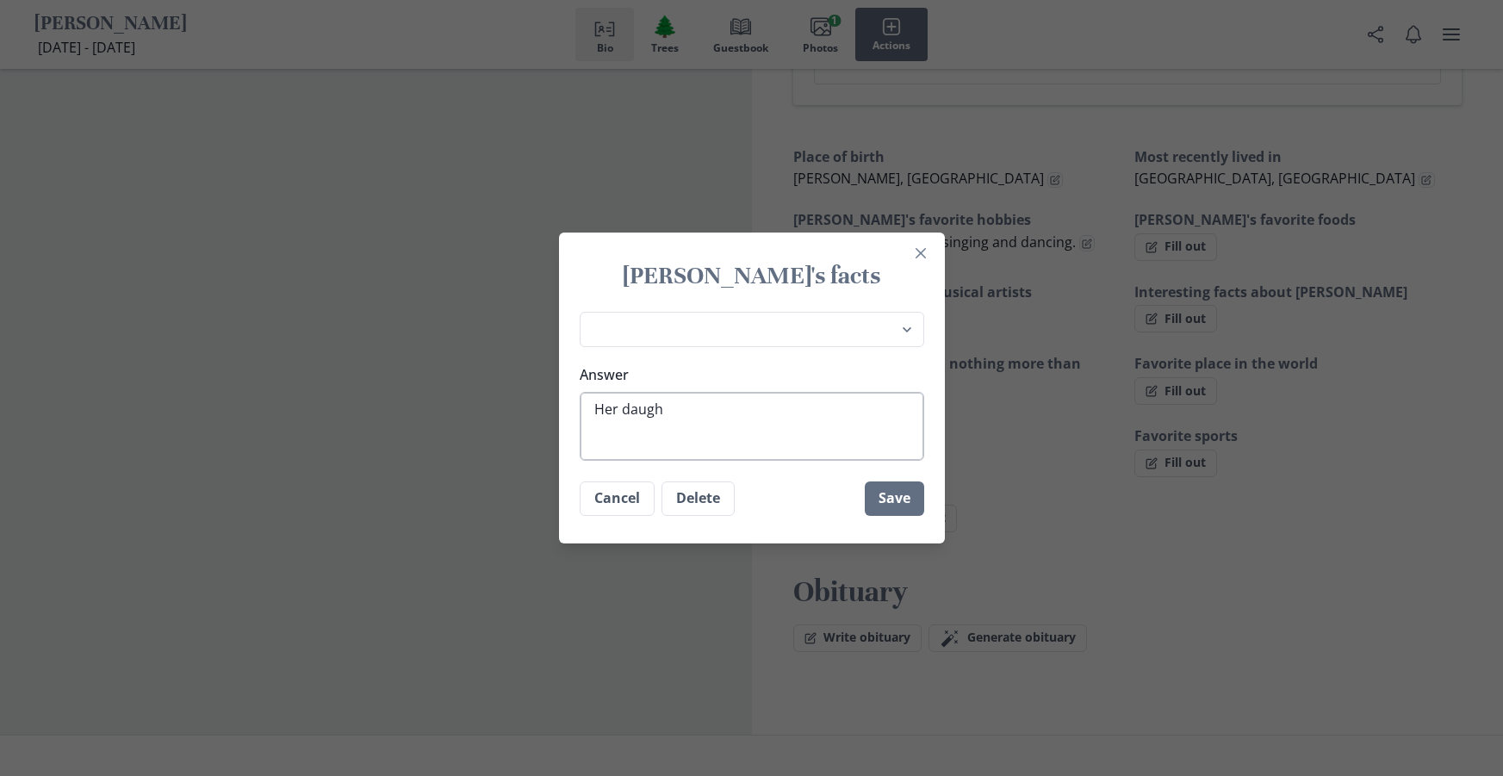
type textarea "Her daught"
type textarea "x"
type textarea "Her daughte"
type textarea "x"
type textarea "Her daughter"
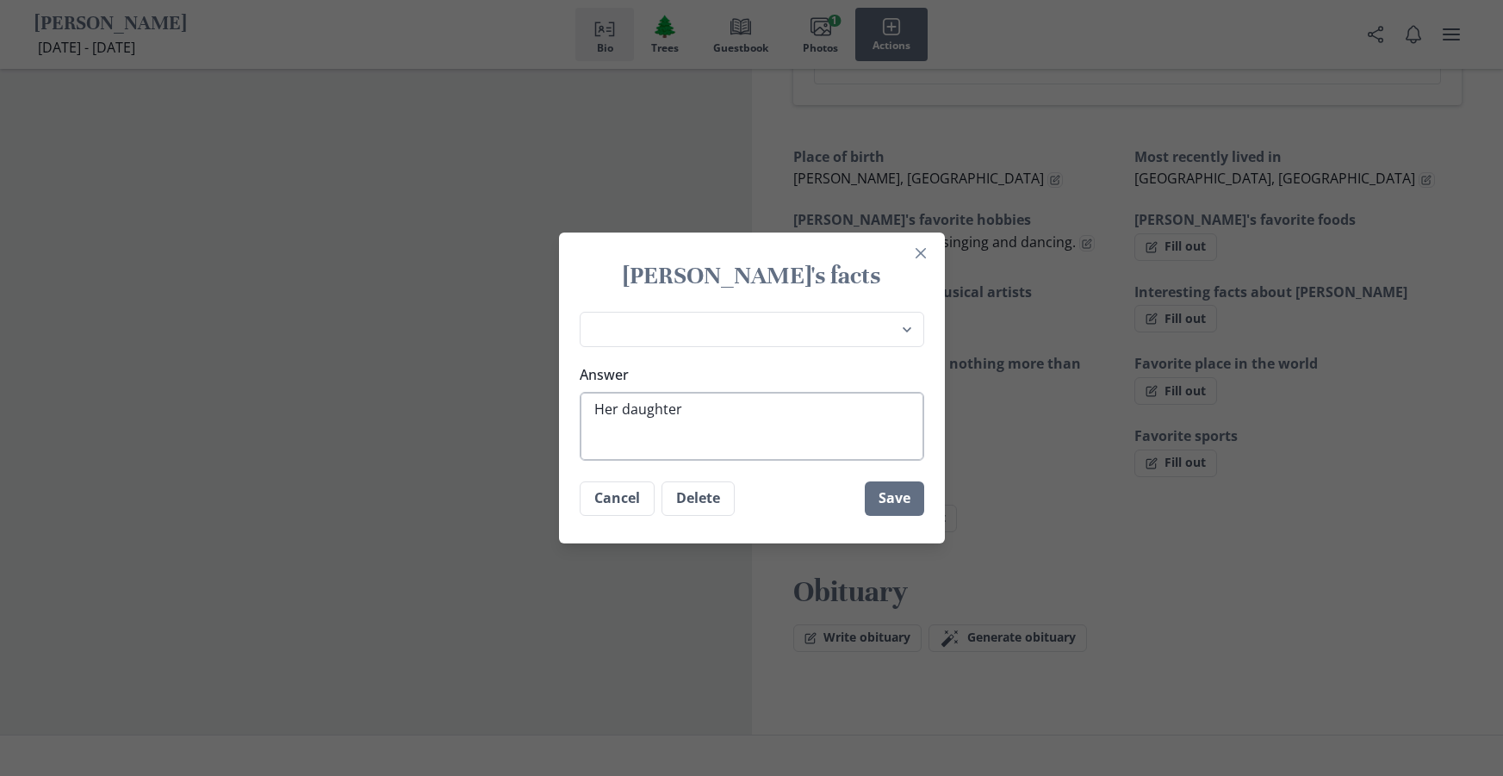
type textarea "x"
type textarea "Her daughter"
type textarea "x"
type textarea "Her daughter a"
type textarea "x"
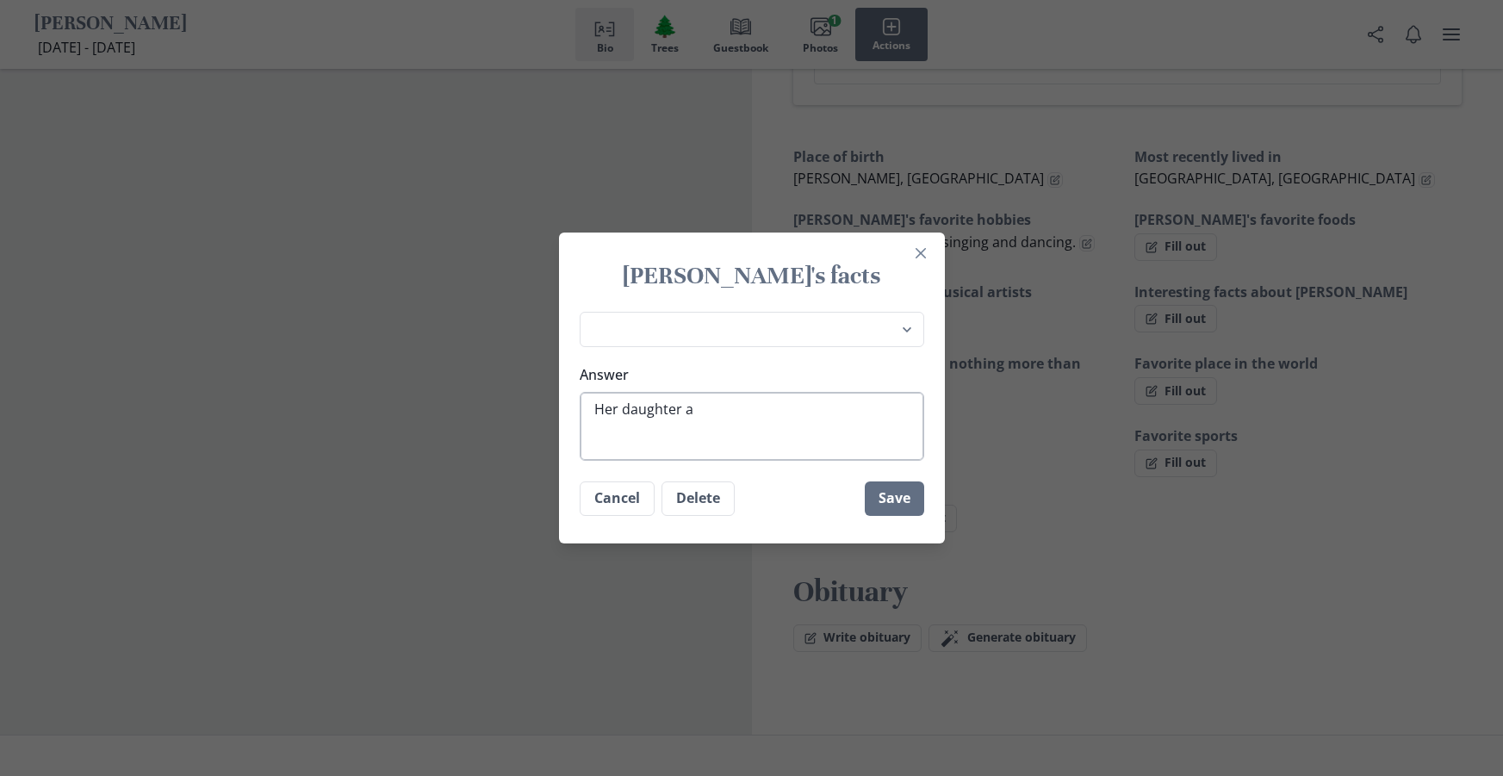
type textarea "Her daughter an"
type textarea "x"
type textarea "Her daughter and"
type textarea "x"
type textarea "Her daughter and"
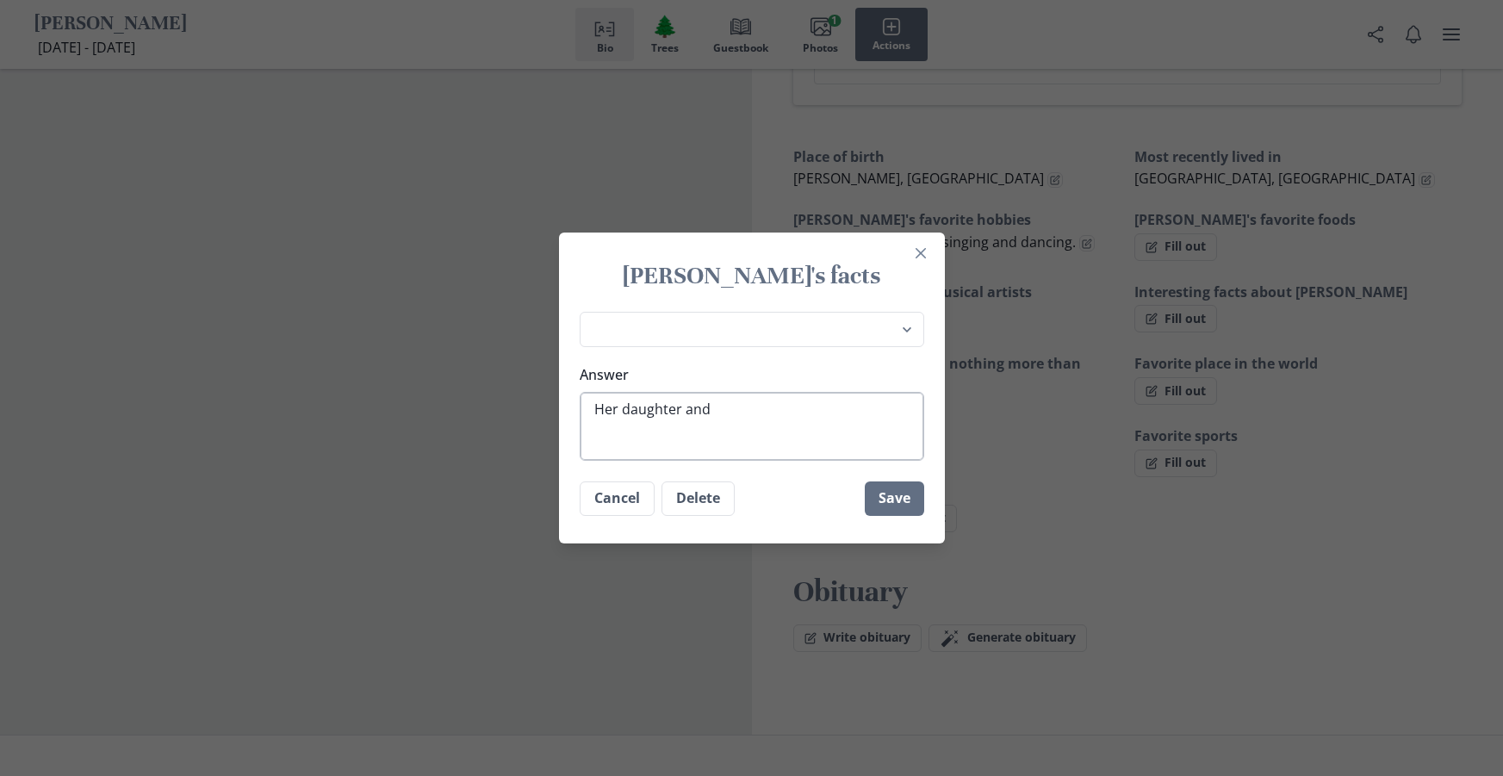
type textarea "x"
type textarea "Her daughter and g"
type textarea "x"
type textarea "Her daughter and gr"
type textarea "x"
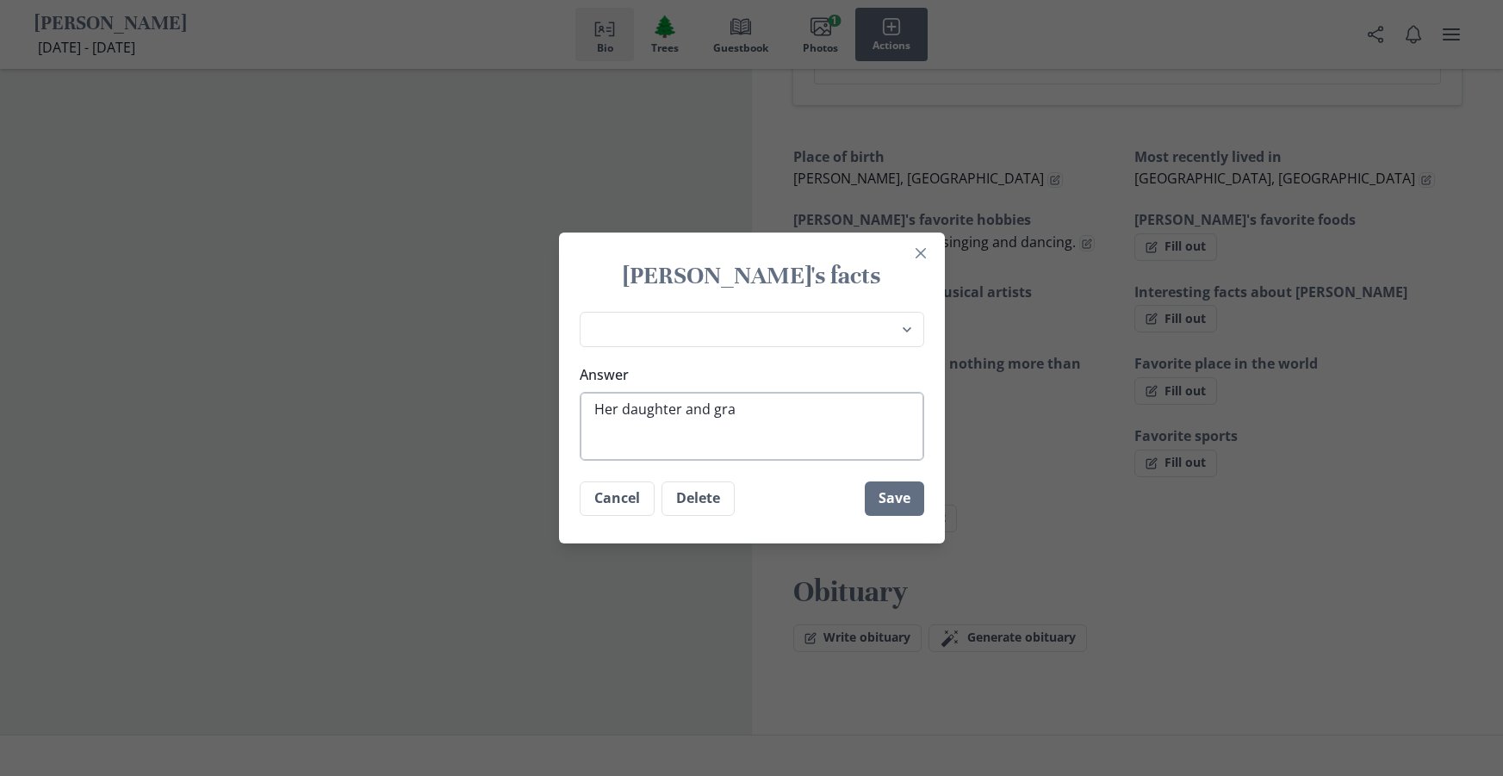
type textarea "Her daughter and gran"
type textarea "x"
type textarea "Her daughter and grand"
type textarea "x"
type textarea "Her daughter and gran"
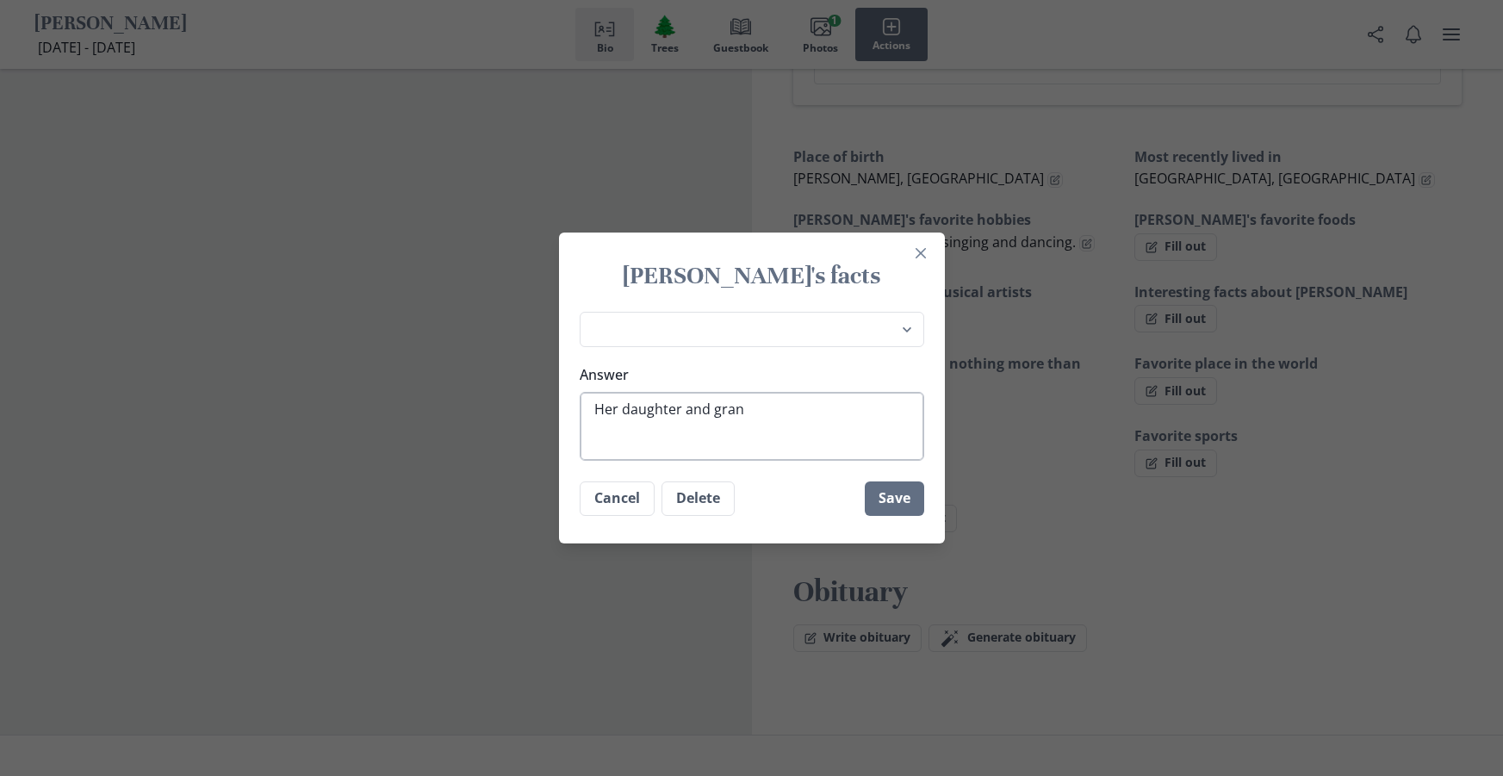
type textarea "x"
type textarea "Her daughter and gra"
type textarea "x"
type textarea "Her daughter and gr"
type textarea "x"
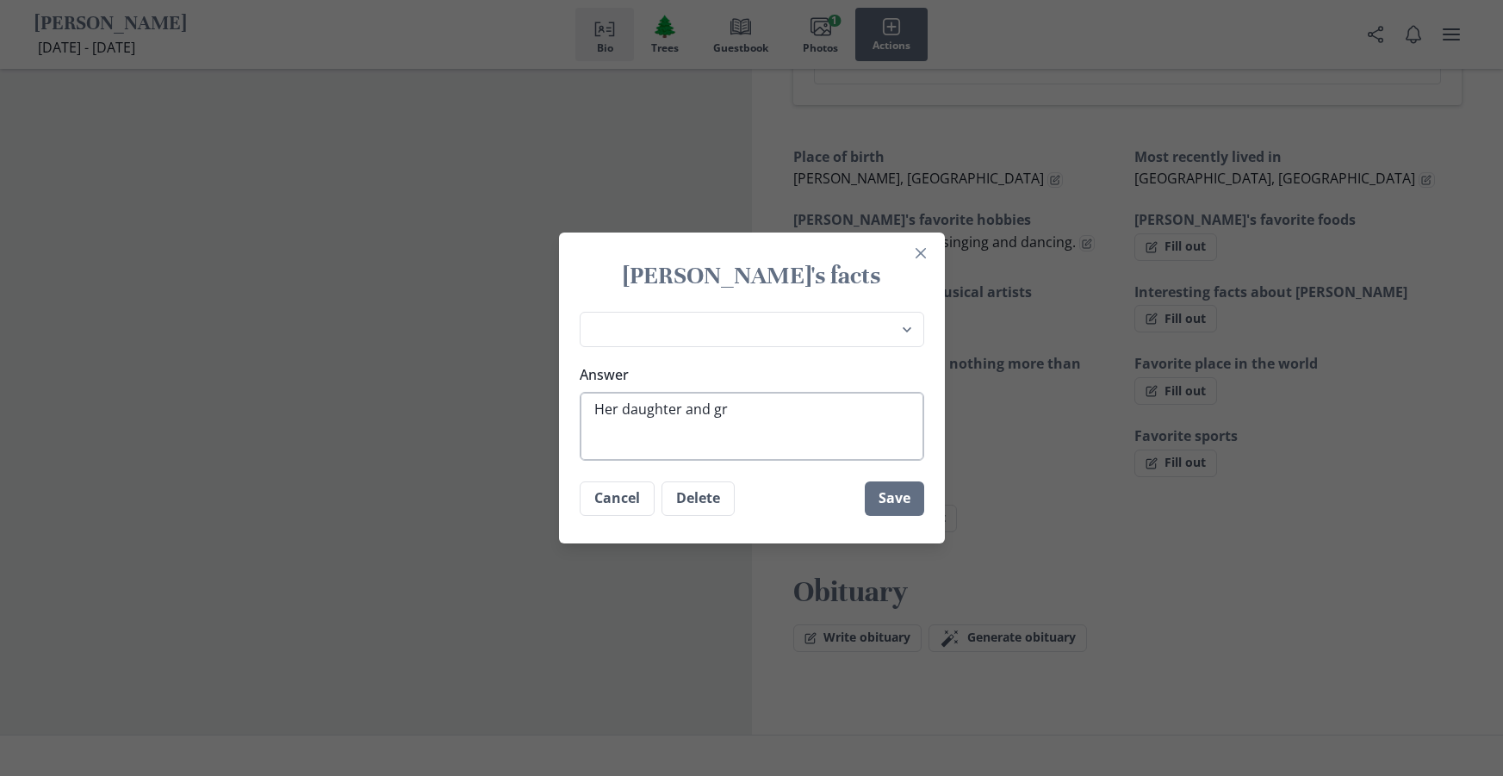
type textarea "Her daughter and g"
type textarea "x"
type textarea "Her daughter and"
type textarea "x"
type textarea "Her daughter and"
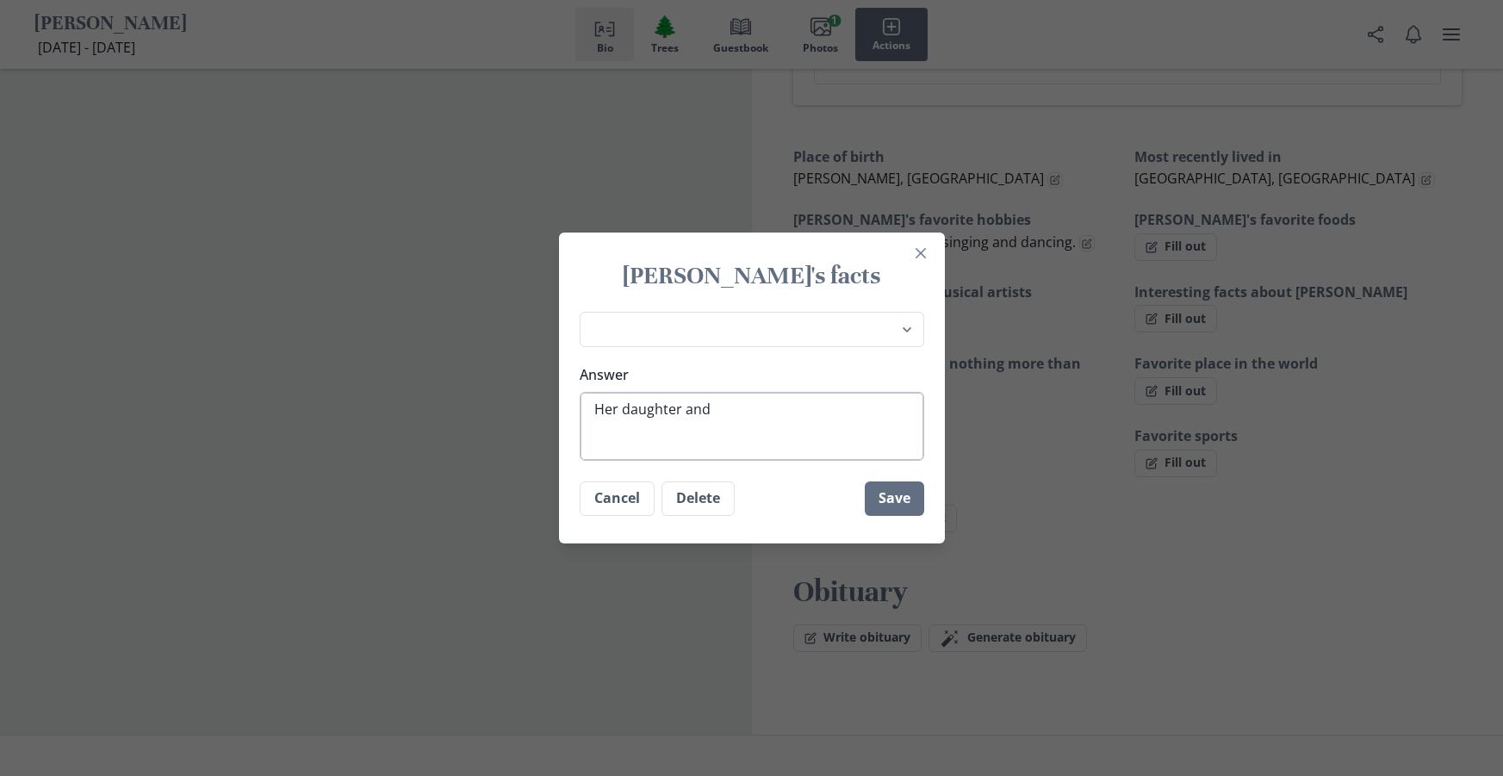
type textarea "x"
type textarea "Her daughter an"
type textarea "x"
type textarea "Her daughter a"
type textarea "x"
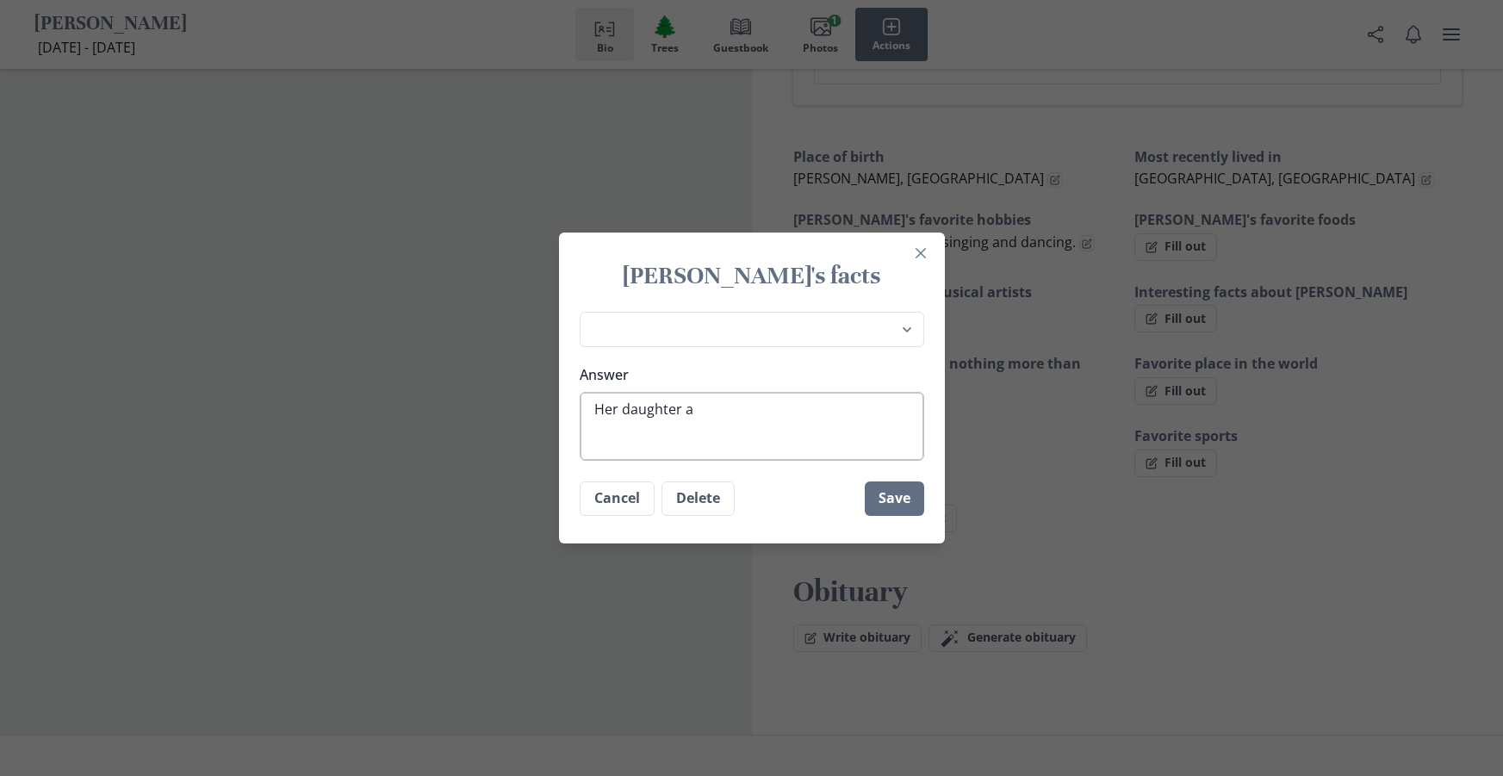
type textarea "Her daughter"
type textarea "x"
type textarea "Her daughter L"
type textarea "x"
type textarea "Her daughter [PERSON_NAME]"
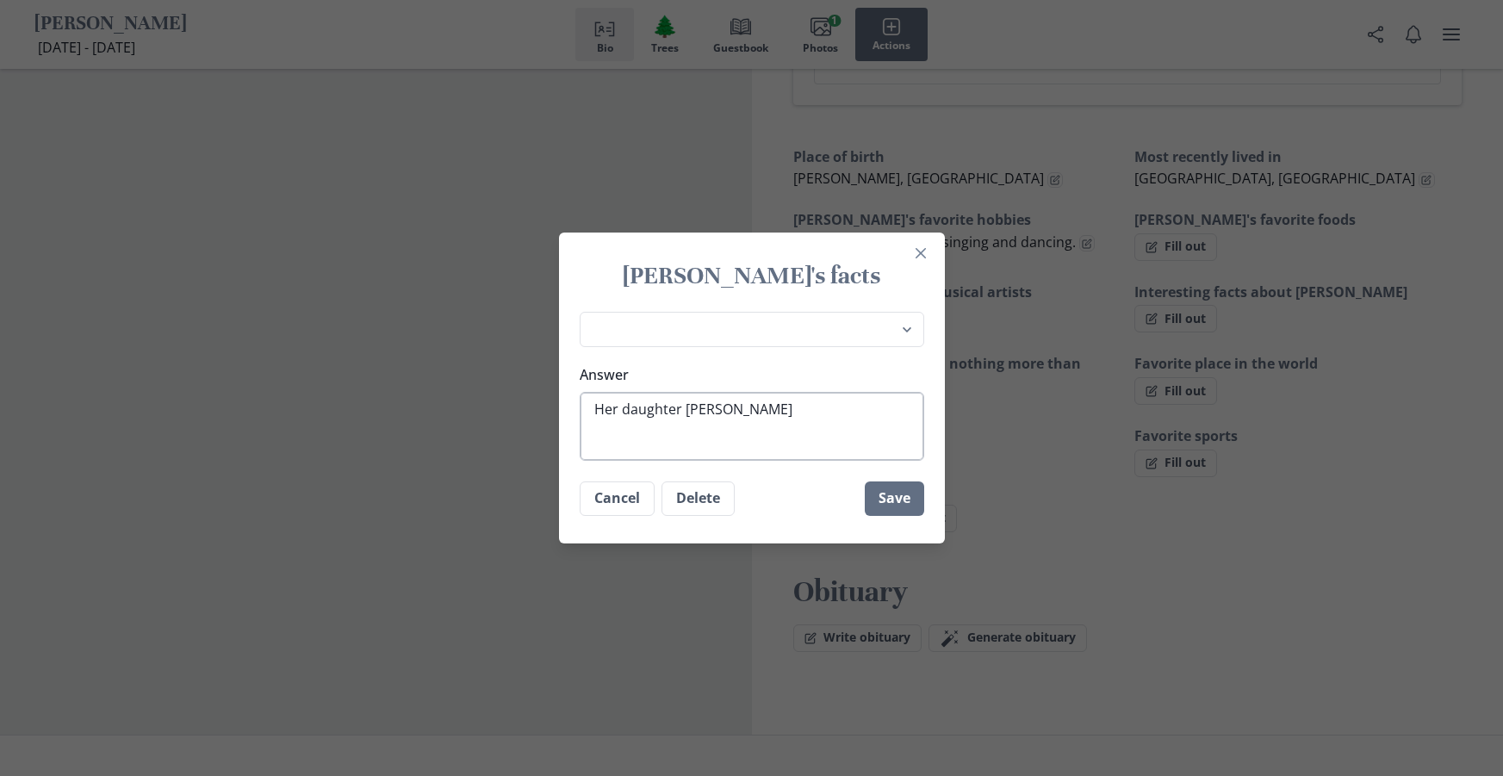
type textarea "x"
type textarea "Her daughter [PERSON_NAME]"
type textarea "x"
type textarea "Her daughter [PERSON_NAME]"
type textarea "x"
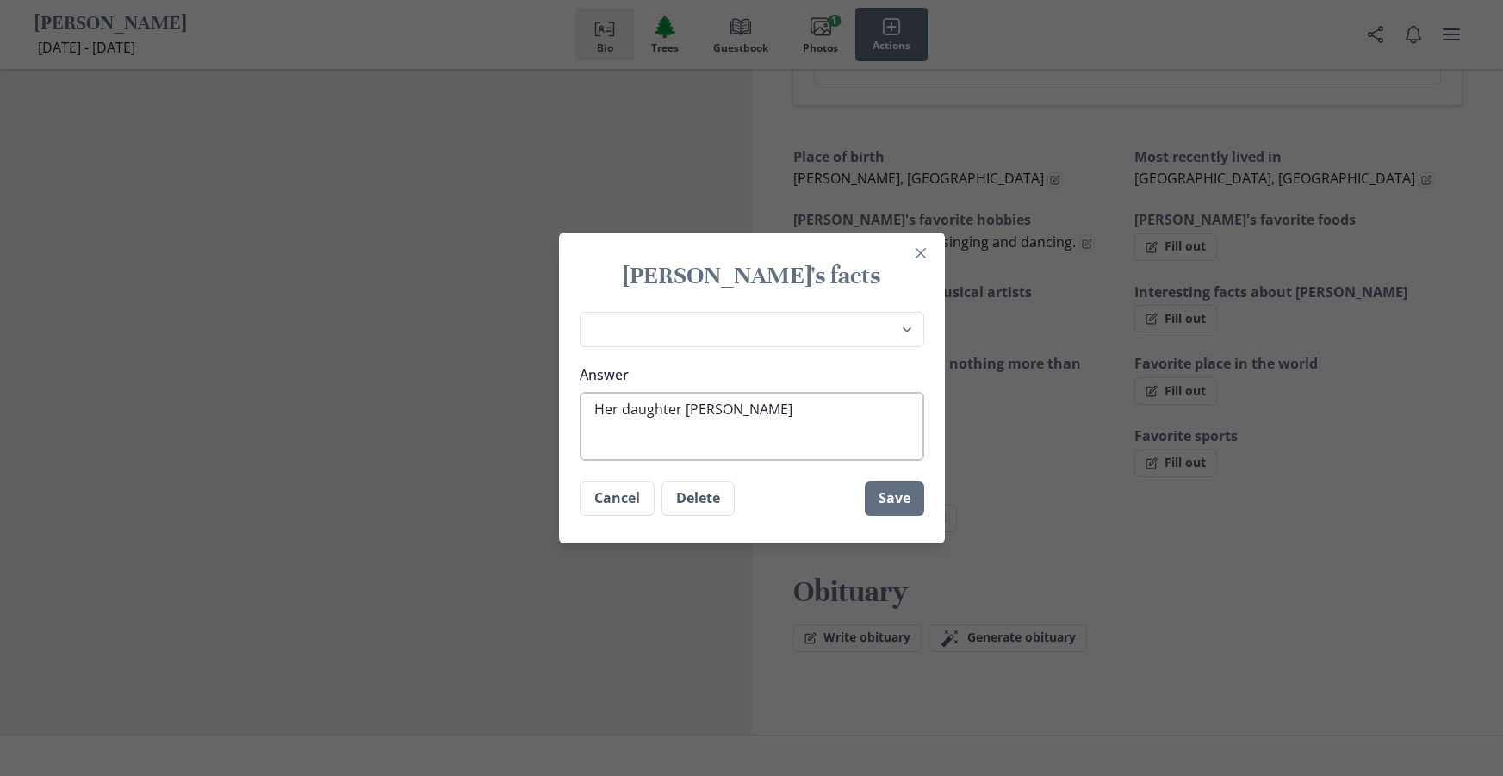
type textarea "Her daughter [PERSON_NAME]"
type textarea "x"
type textarea "Her daughter [PERSON_NAME]"
type textarea "x"
type textarea "Her daughter [PERSON_NAME]"
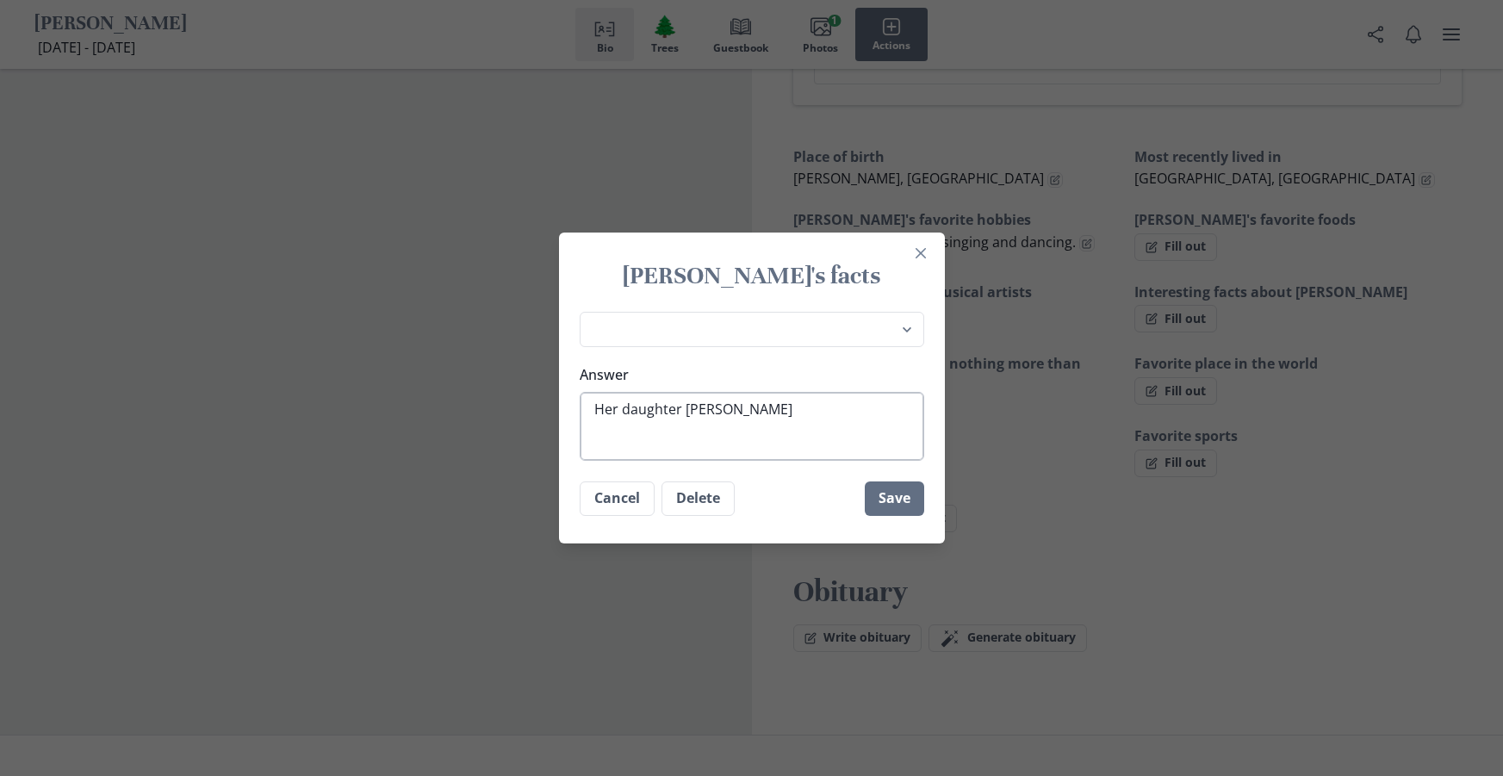
type textarea "x"
type textarea "Her daughter [PERSON_NAME]"
type textarea "x"
type textarea "Her daughter [PERSON_NAME]"
type textarea "x"
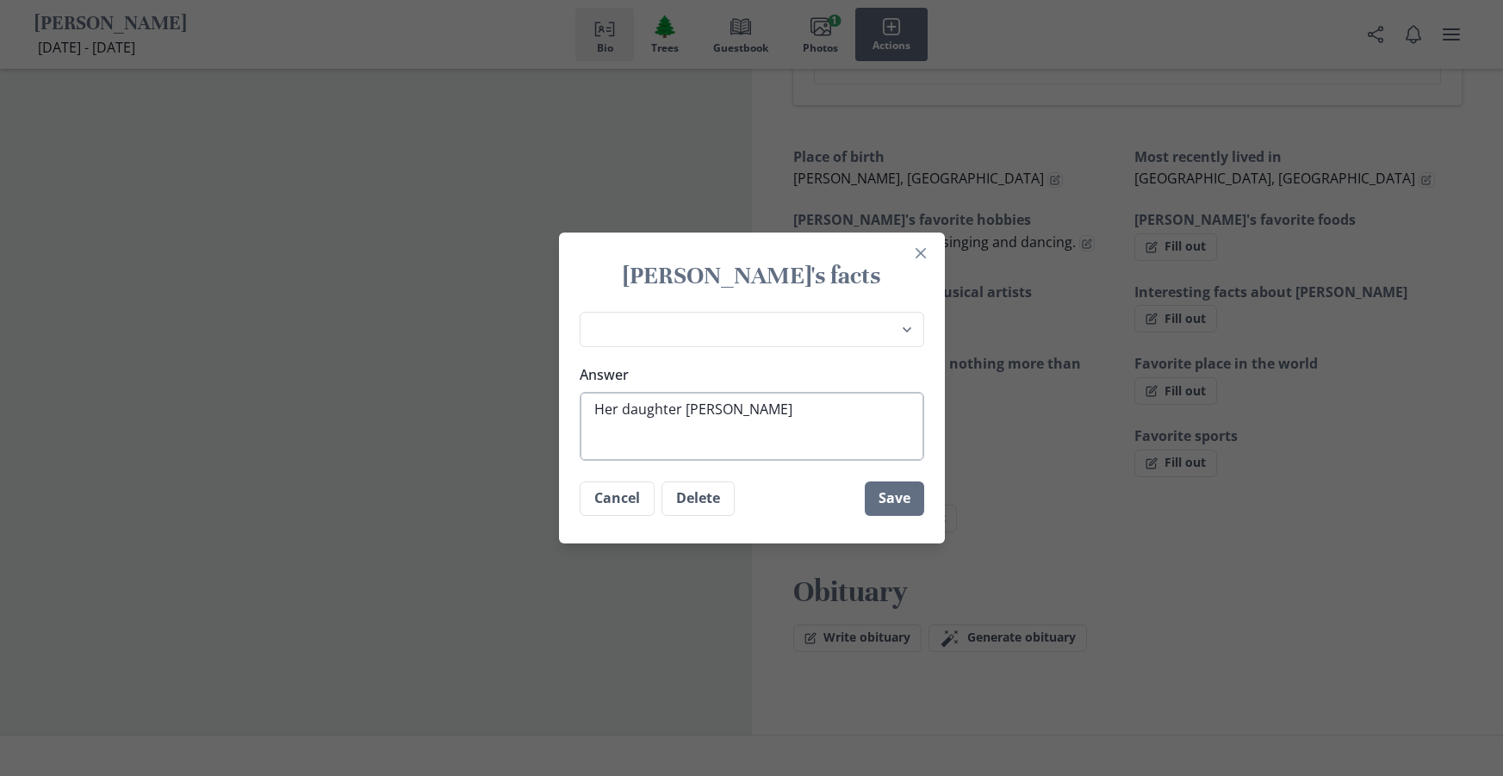
type textarea "Her daughter [PERSON_NAME]"
type textarea "x"
click at [917, 504] on button "Save" at bounding box center [894, 498] width 59 height 34
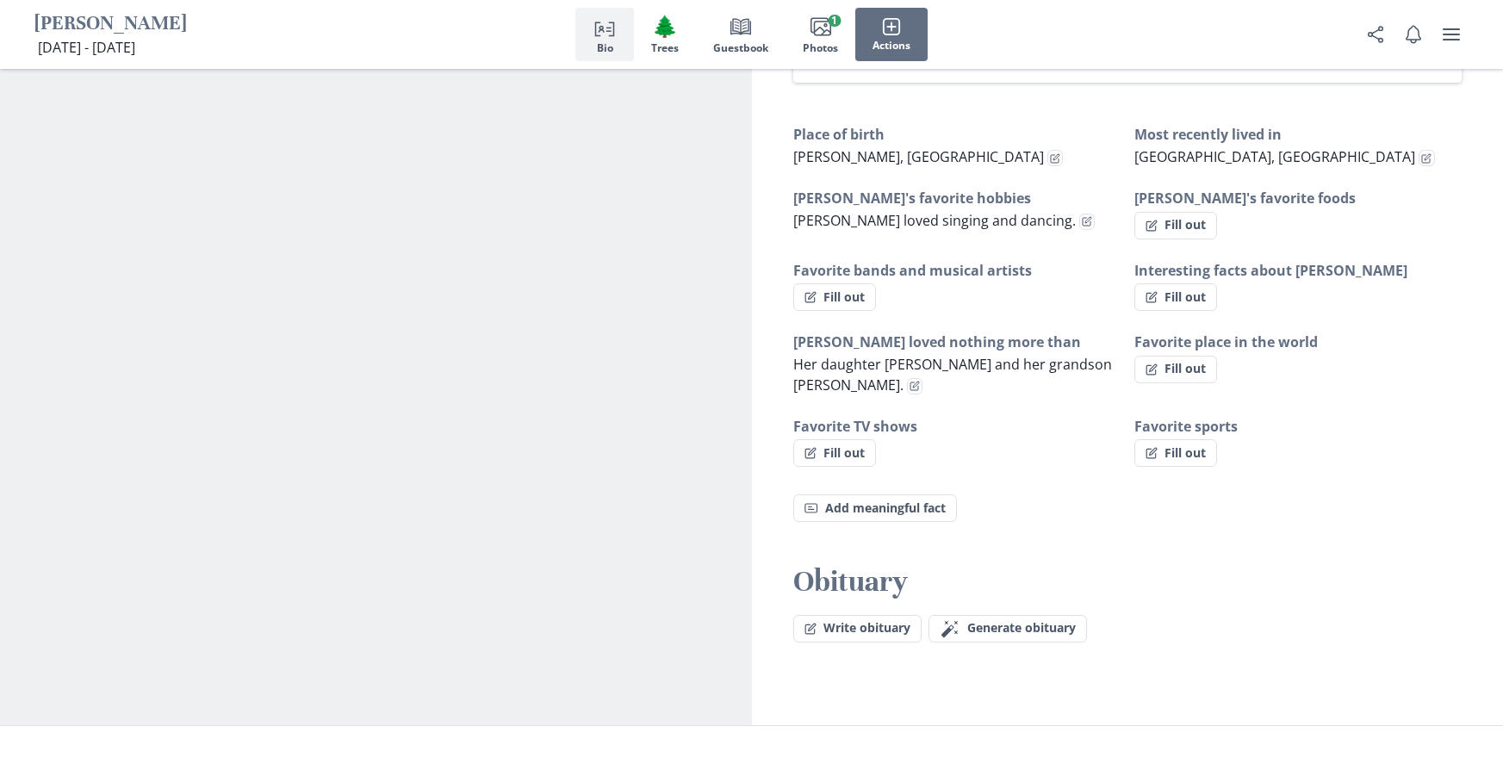
click at [988, 456] on div "Favorite TV shows Fill out" at bounding box center [956, 442] width 327 height 52
click at [859, 456] on button "Fill out" at bounding box center [834, 453] width 83 height 28
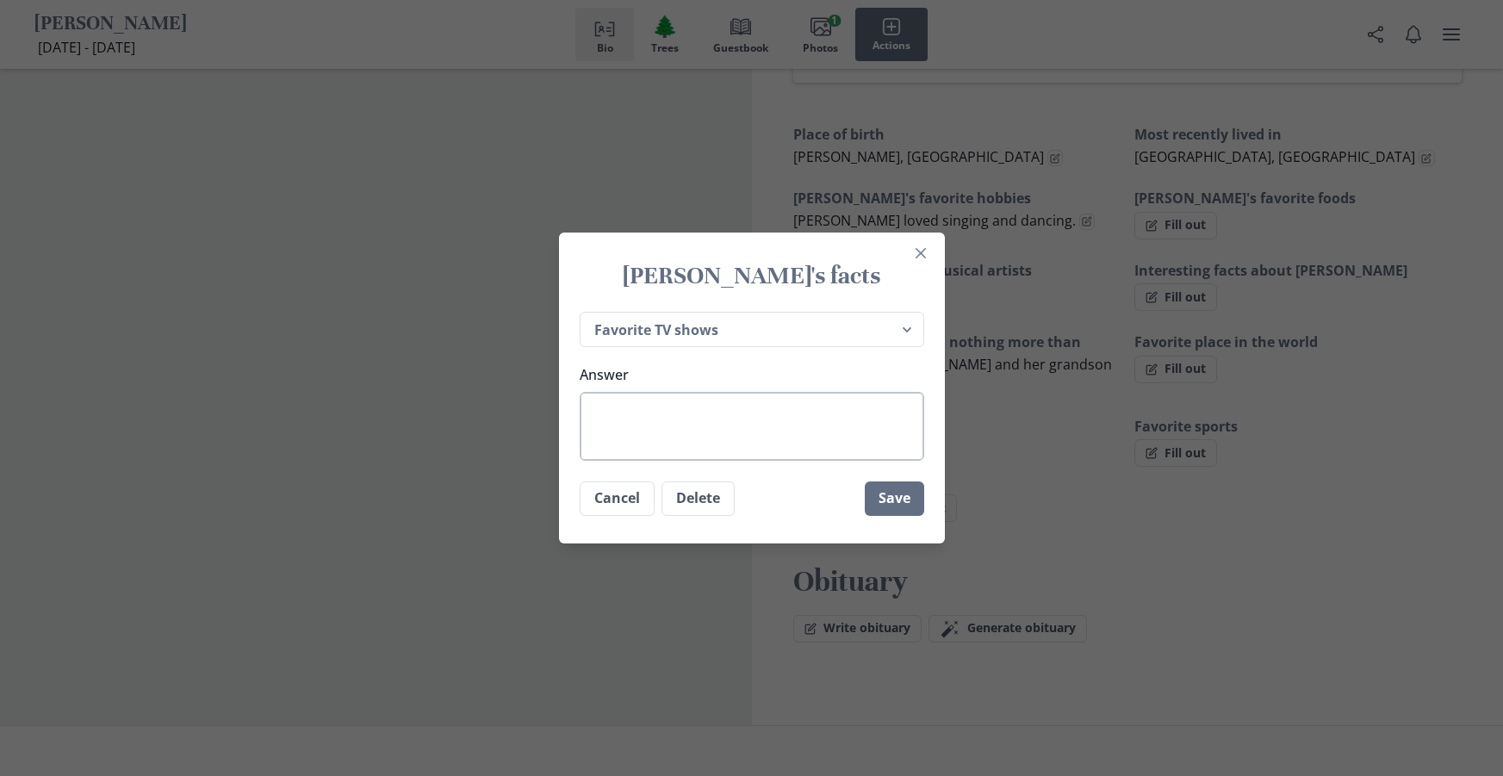
click at [779, 429] on textarea "Answer" at bounding box center [752, 426] width 344 height 69
click at [901, 506] on button "Save" at bounding box center [894, 498] width 59 height 34
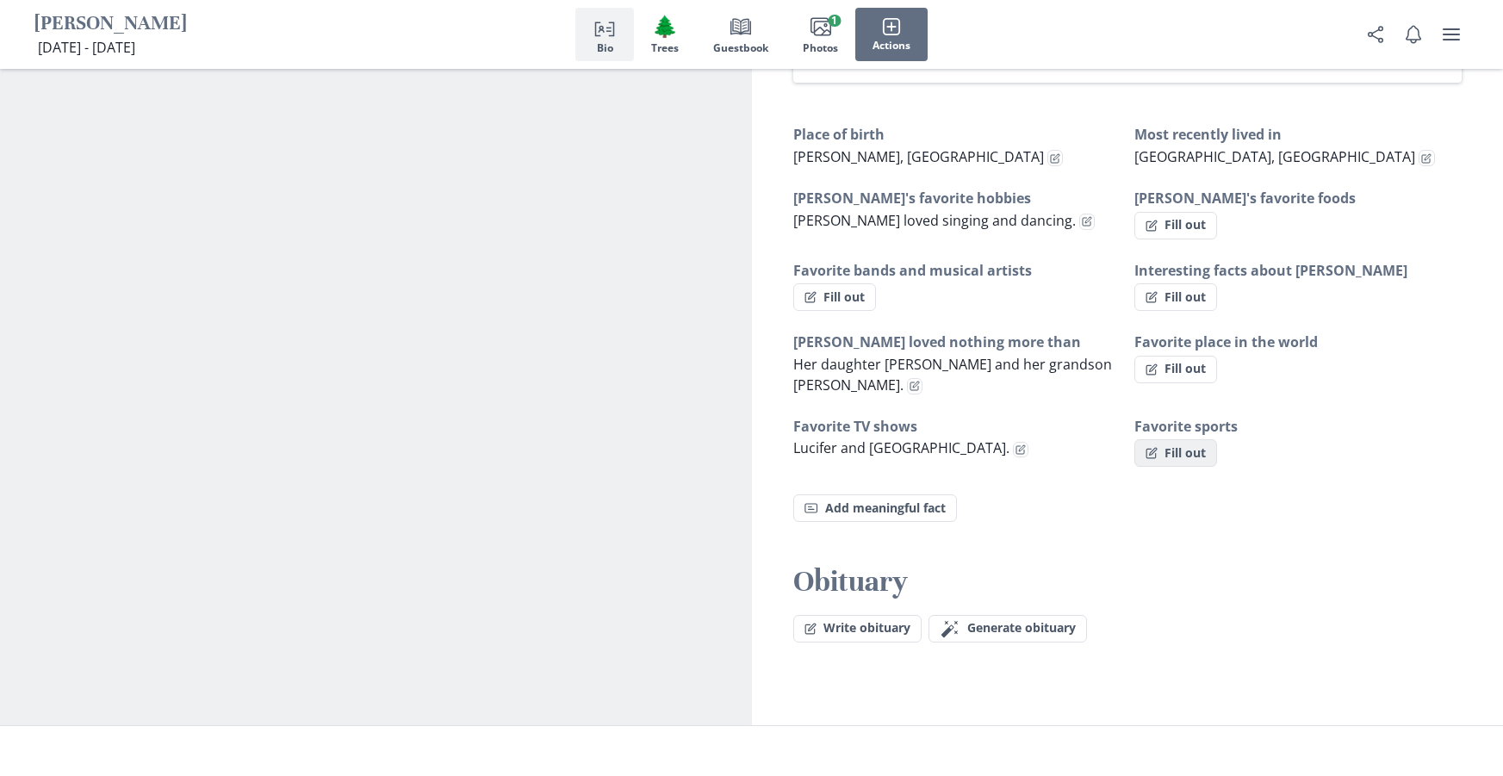
click at [1186, 453] on button "Fill out" at bounding box center [1175, 453] width 83 height 28
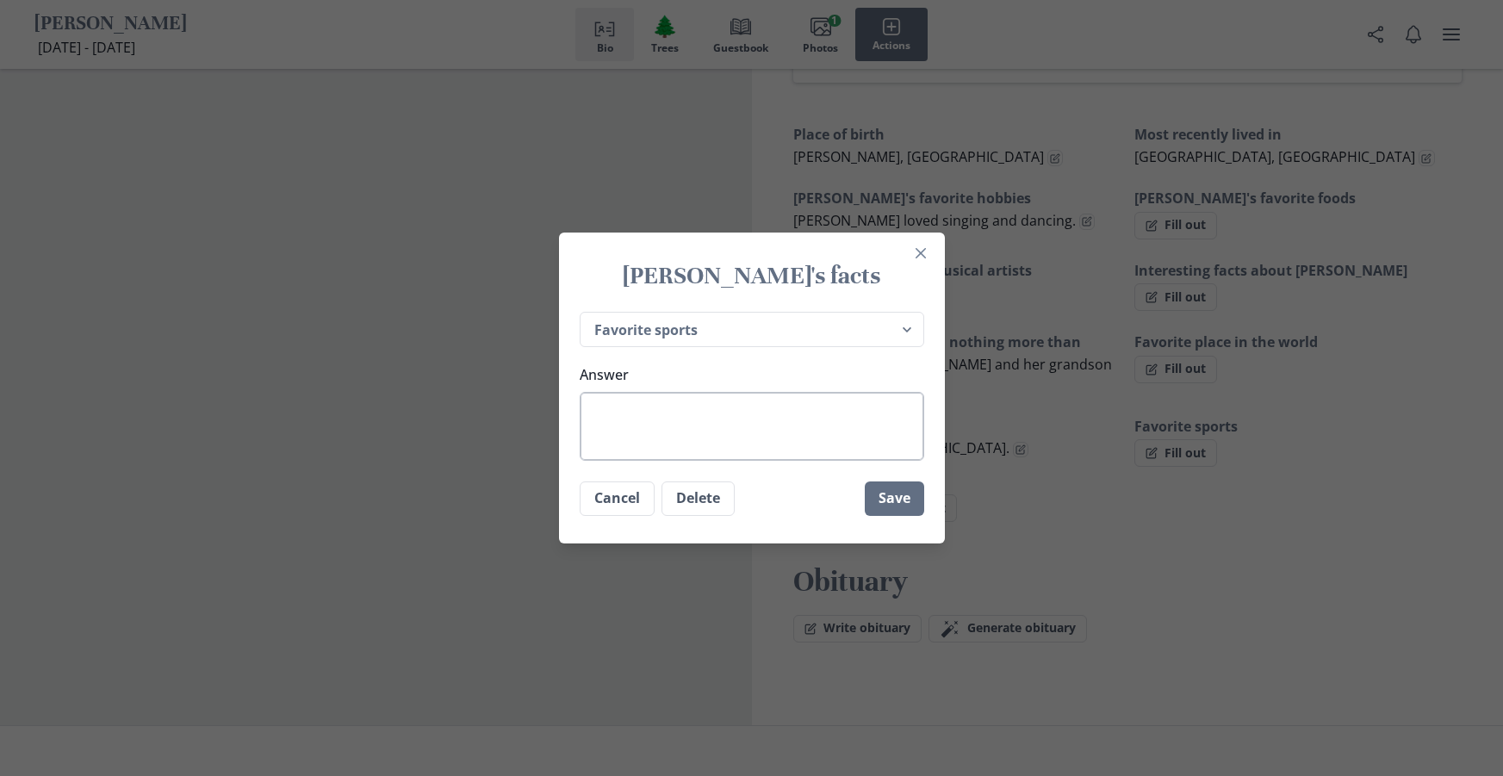
click at [706, 425] on textarea "Answer" at bounding box center [752, 426] width 344 height 69
click at [890, 493] on button "Save" at bounding box center [894, 498] width 59 height 34
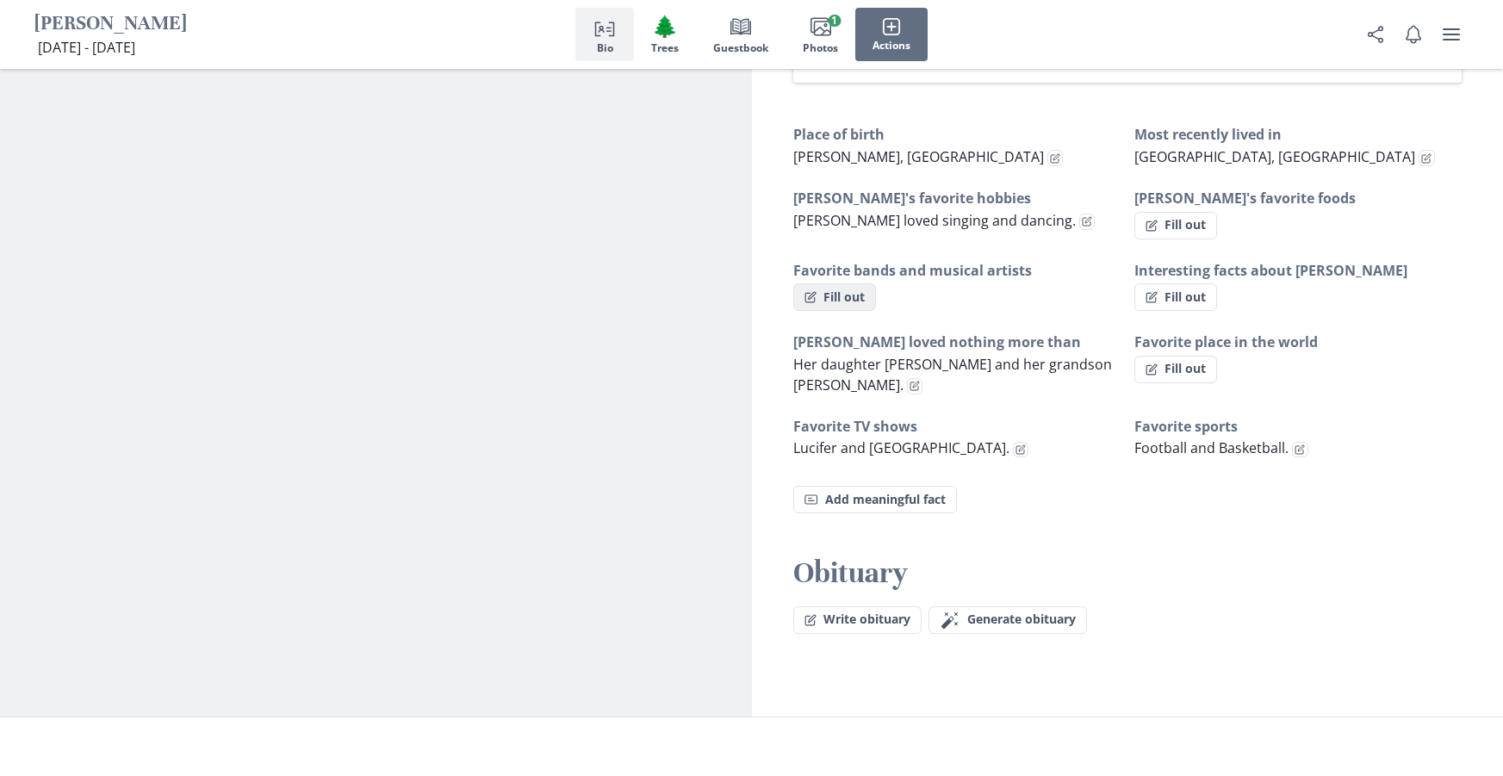
click at [850, 309] on button "Fill out" at bounding box center [834, 297] width 83 height 28
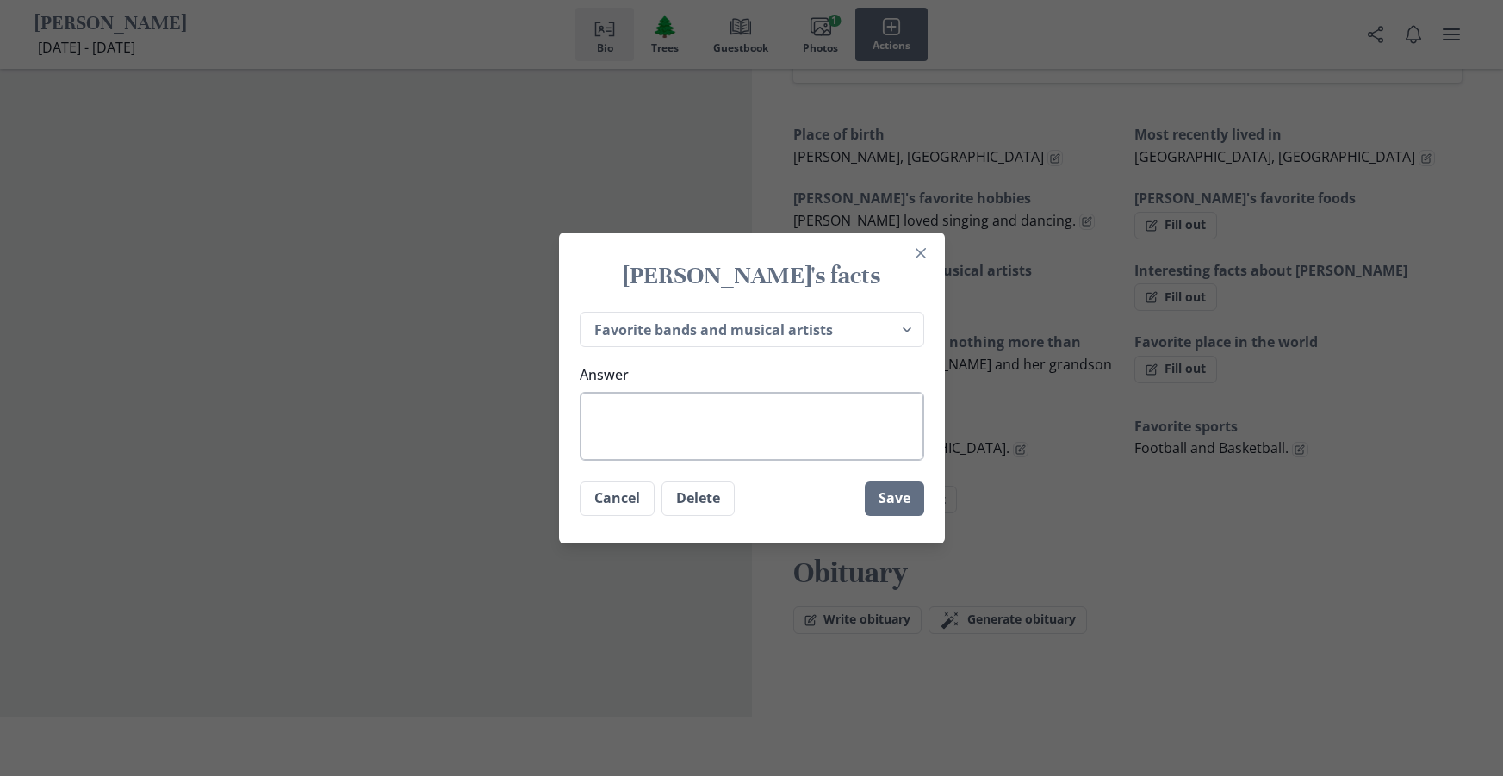
click at [787, 438] on textarea "Answer" at bounding box center [752, 426] width 344 height 69
click at [715, 419] on textarea "[PERSON_NAME], [PERSON_NAME][DEMOGRAPHIC_DATA], [PERSON_NAME]" at bounding box center [752, 426] width 344 height 69
click at [716, 410] on textarea "[PERSON_NAME], [PERSON_NAME][DEMOGRAPHIC_DATA], [PERSON_NAME]" at bounding box center [752, 426] width 344 height 69
click at [810, 406] on textarea "[PERSON_NAME], [PERSON_NAME], [PERSON_NAME]" at bounding box center [752, 426] width 344 height 69
click at [735, 418] on textarea "[PERSON_NAME], [PERSON_NAME], [PERSON_NAME]" at bounding box center [752, 426] width 344 height 69
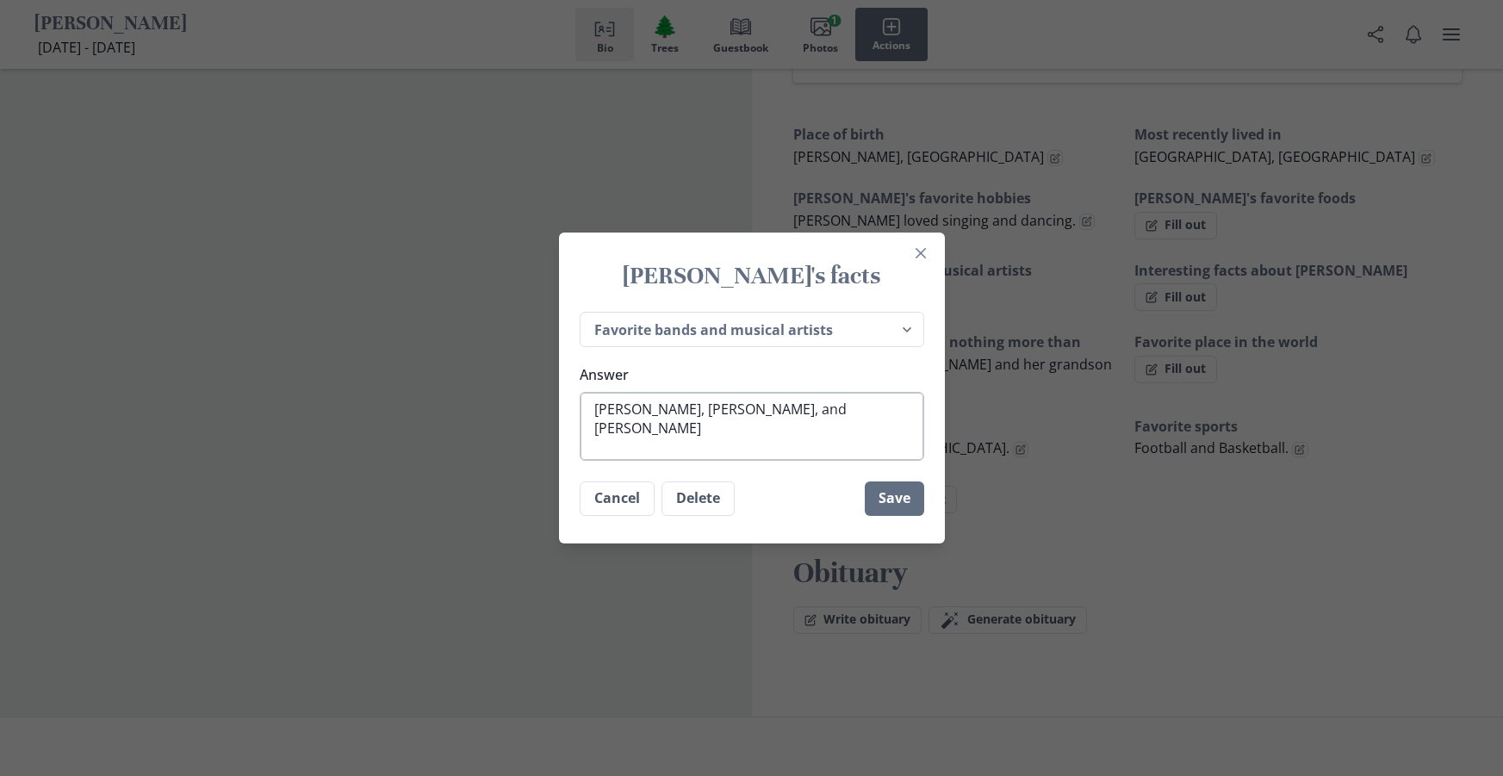
click at [859, 417] on textarea "[PERSON_NAME], [PERSON_NAME], and [PERSON_NAME]" at bounding box center [752, 426] width 344 height 69
click at [894, 488] on button "Save" at bounding box center [894, 498] width 59 height 34
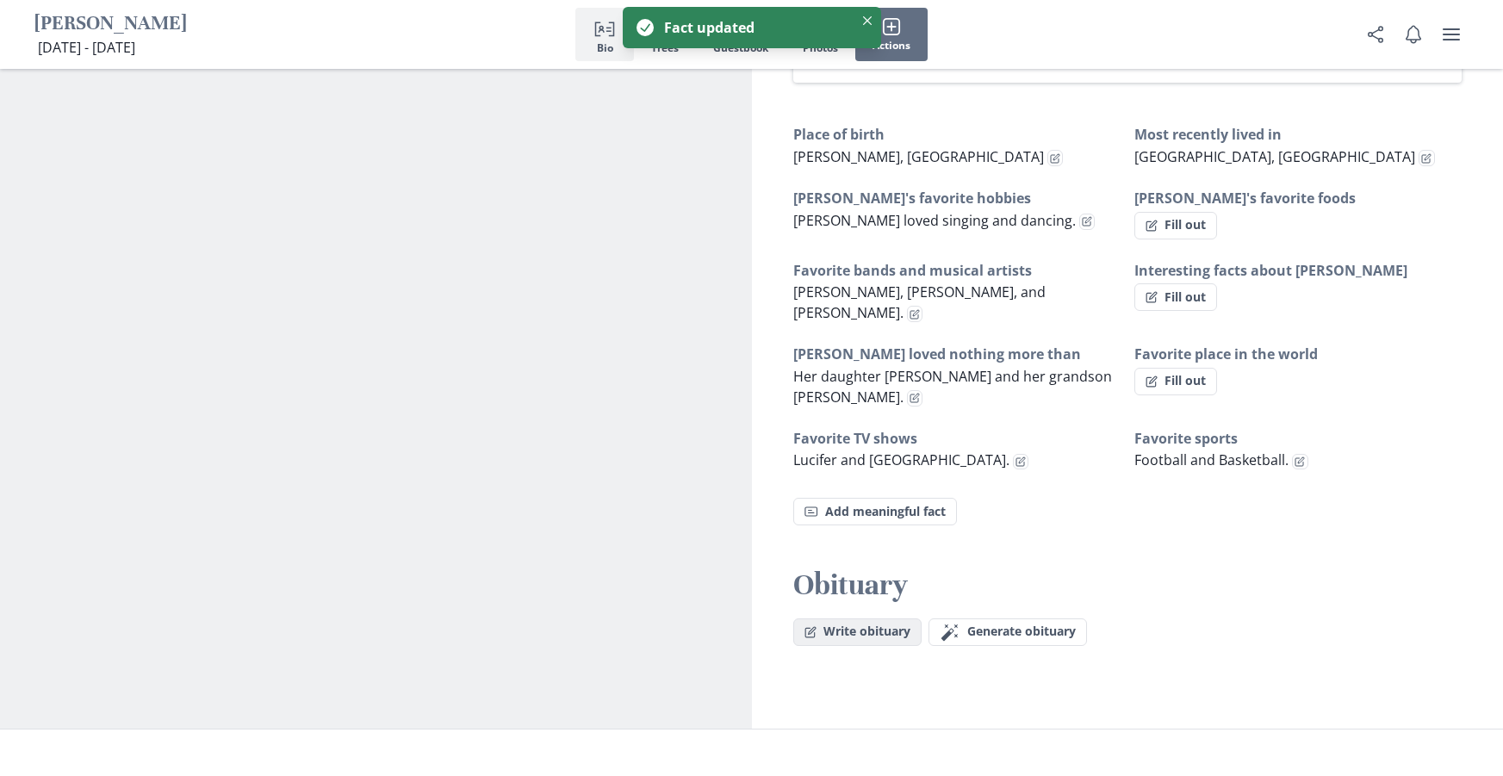
click at [899, 624] on button "Write obituary" at bounding box center [857, 632] width 128 height 28
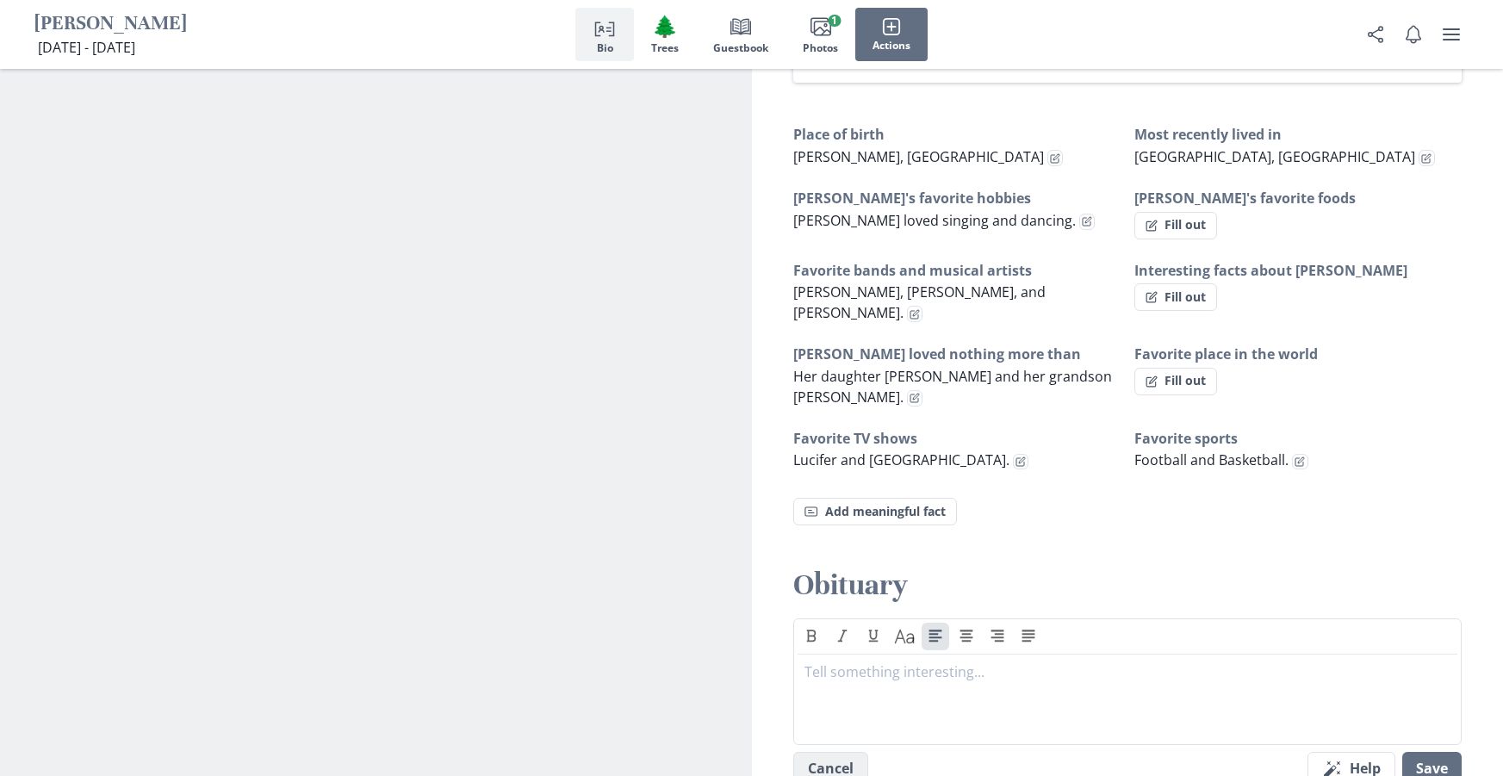
click at [843, 753] on button "Cancel" at bounding box center [830, 769] width 75 height 34
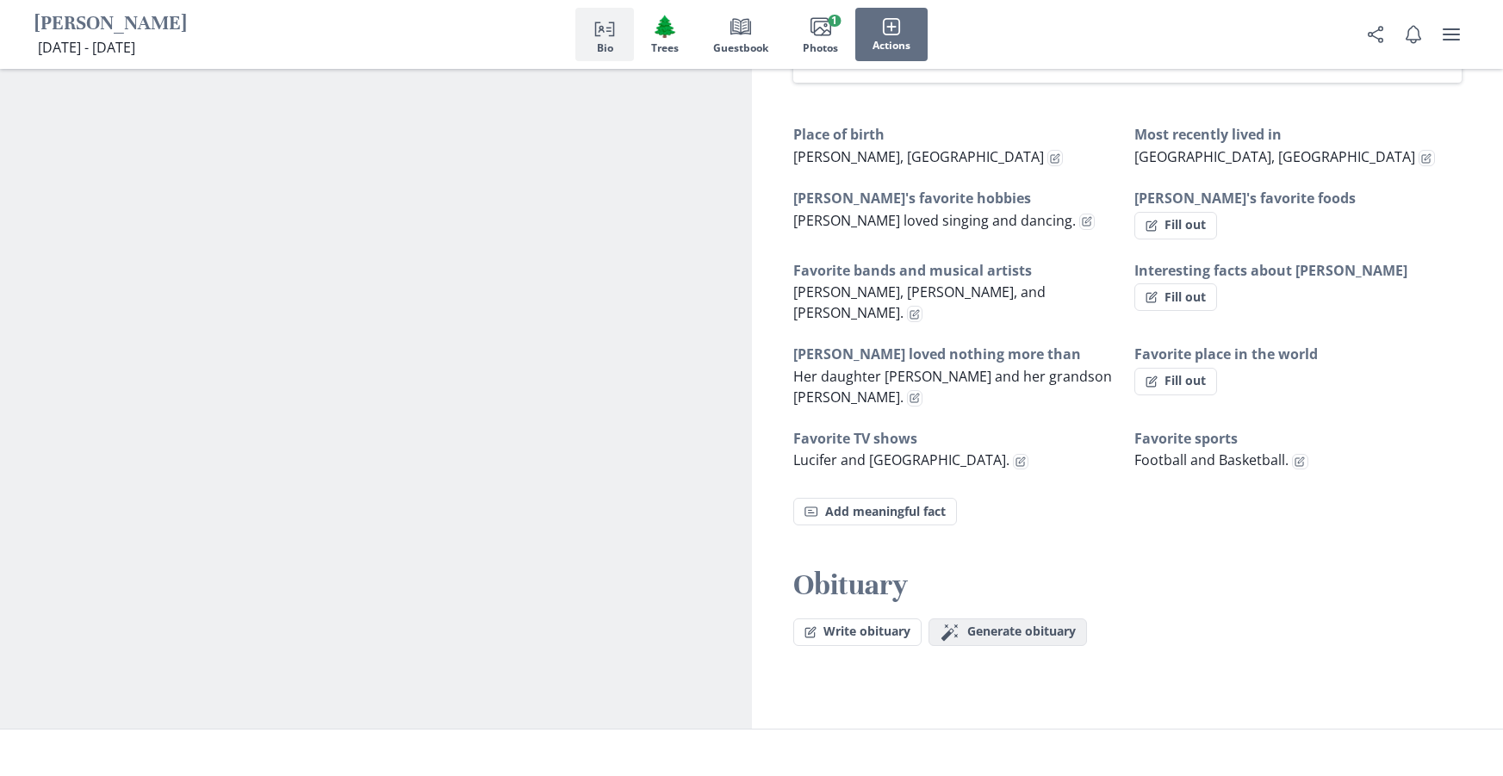
click at [993, 624] on span "Generate obituary" at bounding box center [1021, 631] width 109 height 15
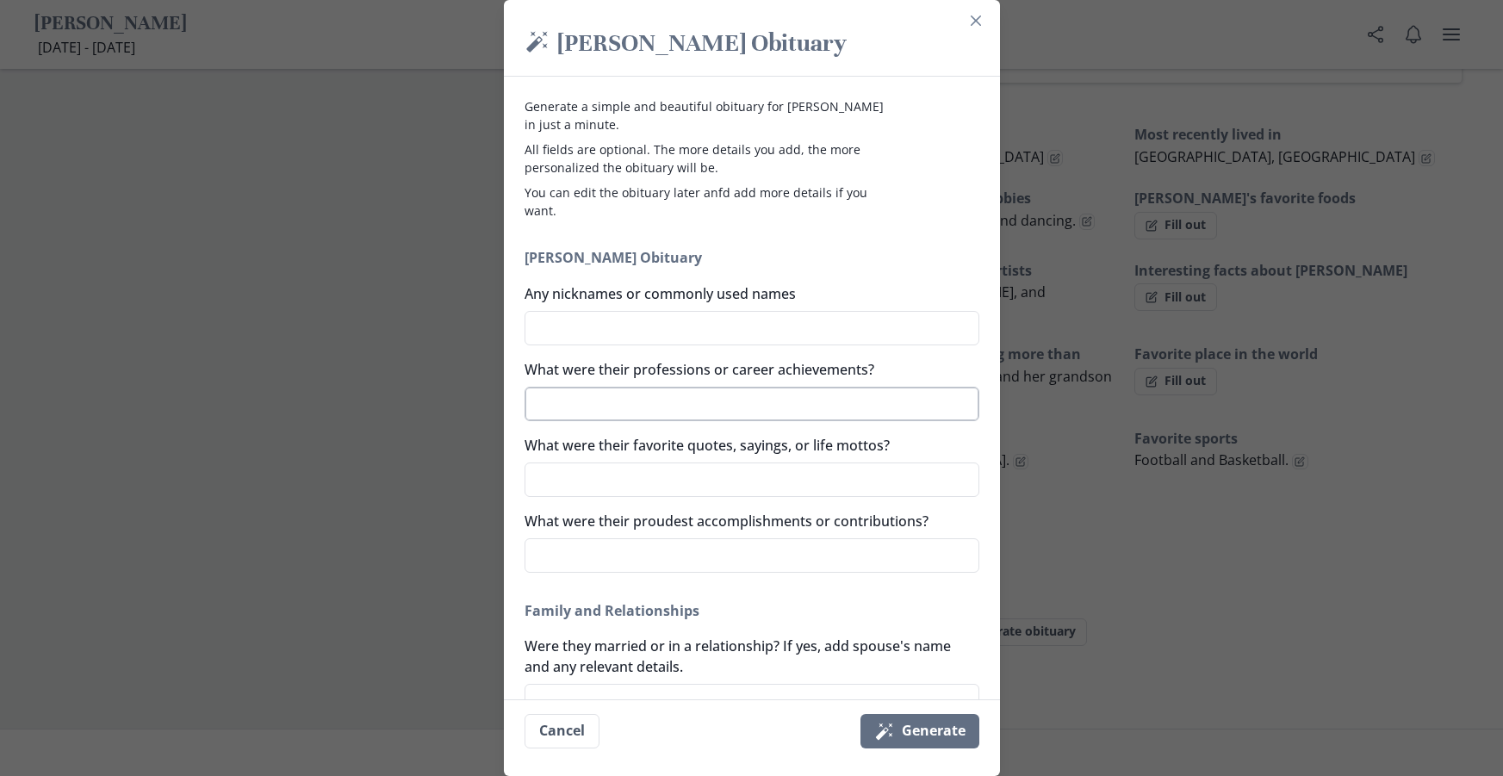
click at [764, 397] on textarea "What were their professions or career achievements?" at bounding box center [751, 404] width 455 height 34
click at [764, 397] on textarea "Worked as a Executive Secretary for the telephone company." at bounding box center [751, 404] width 455 height 34
click at [762, 553] on textarea "What were their proudest accomplishments or contributions?" at bounding box center [751, 555] width 455 height 34
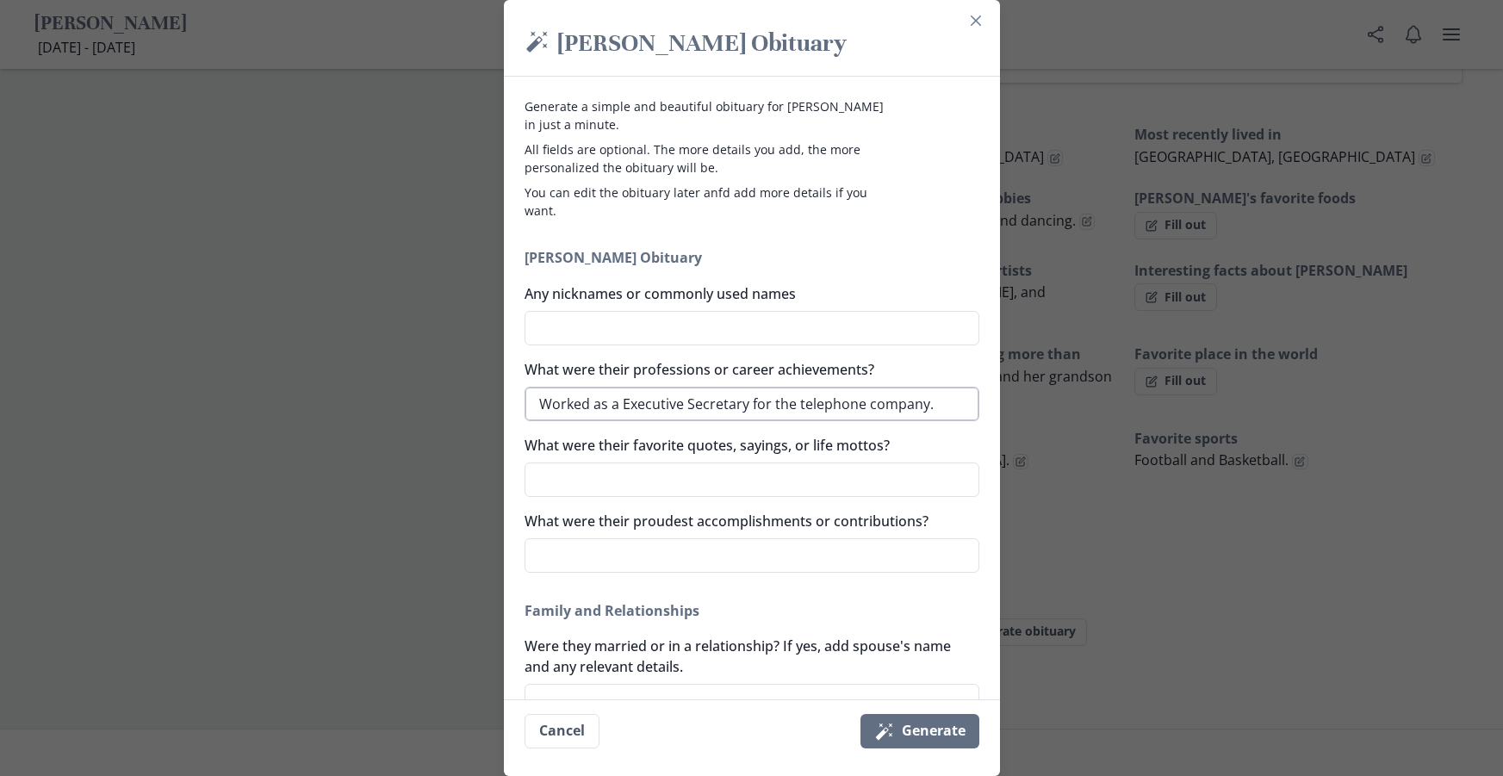
click at [952, 412] on textarea "Worked as a Executive Secretary for the telephone company." at bounding box center [751, 404] width 455 height 34
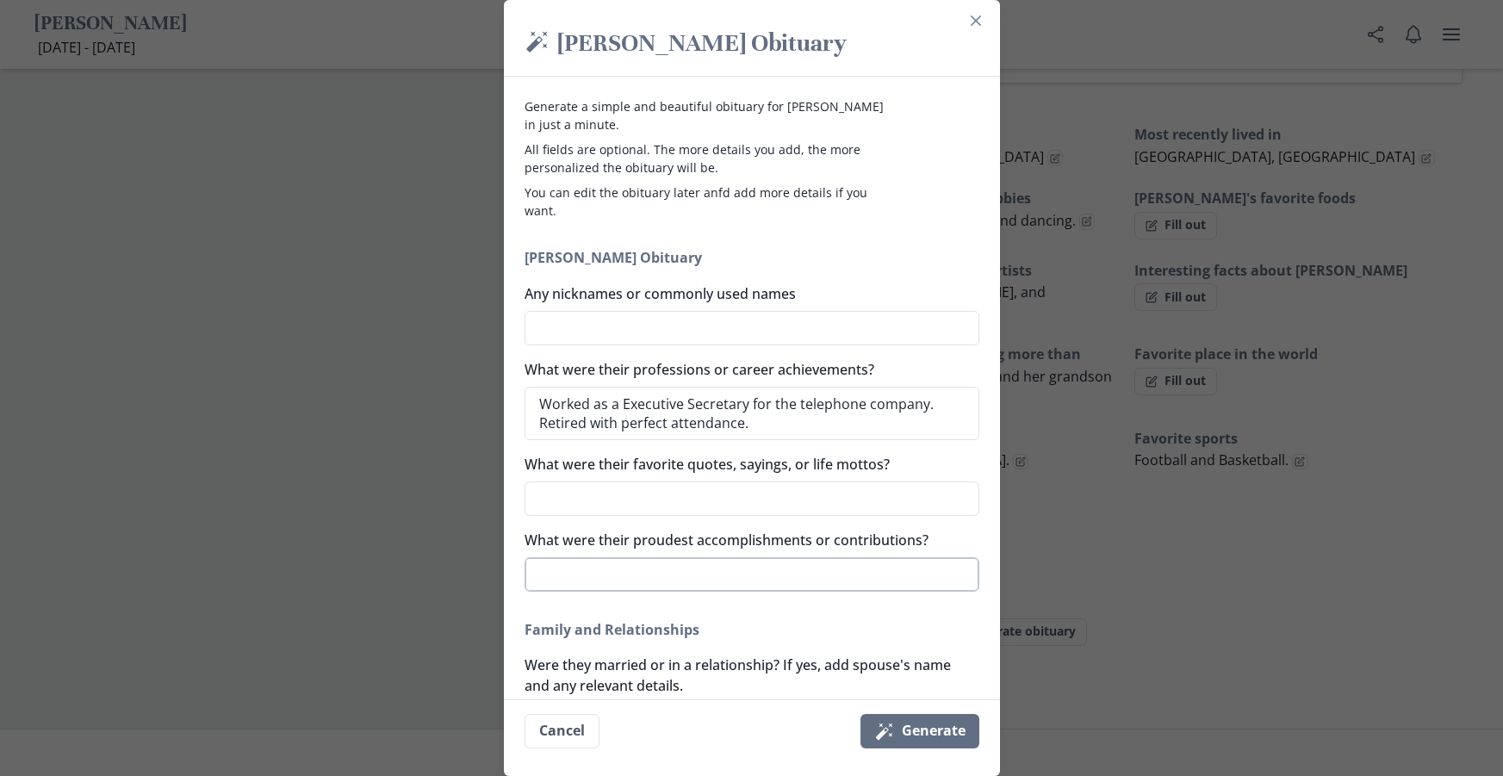
click at [844, 573] on textarea "What were their proudest accomplishments or contributions?" at bounding box center [751, 574] width 455 height 34
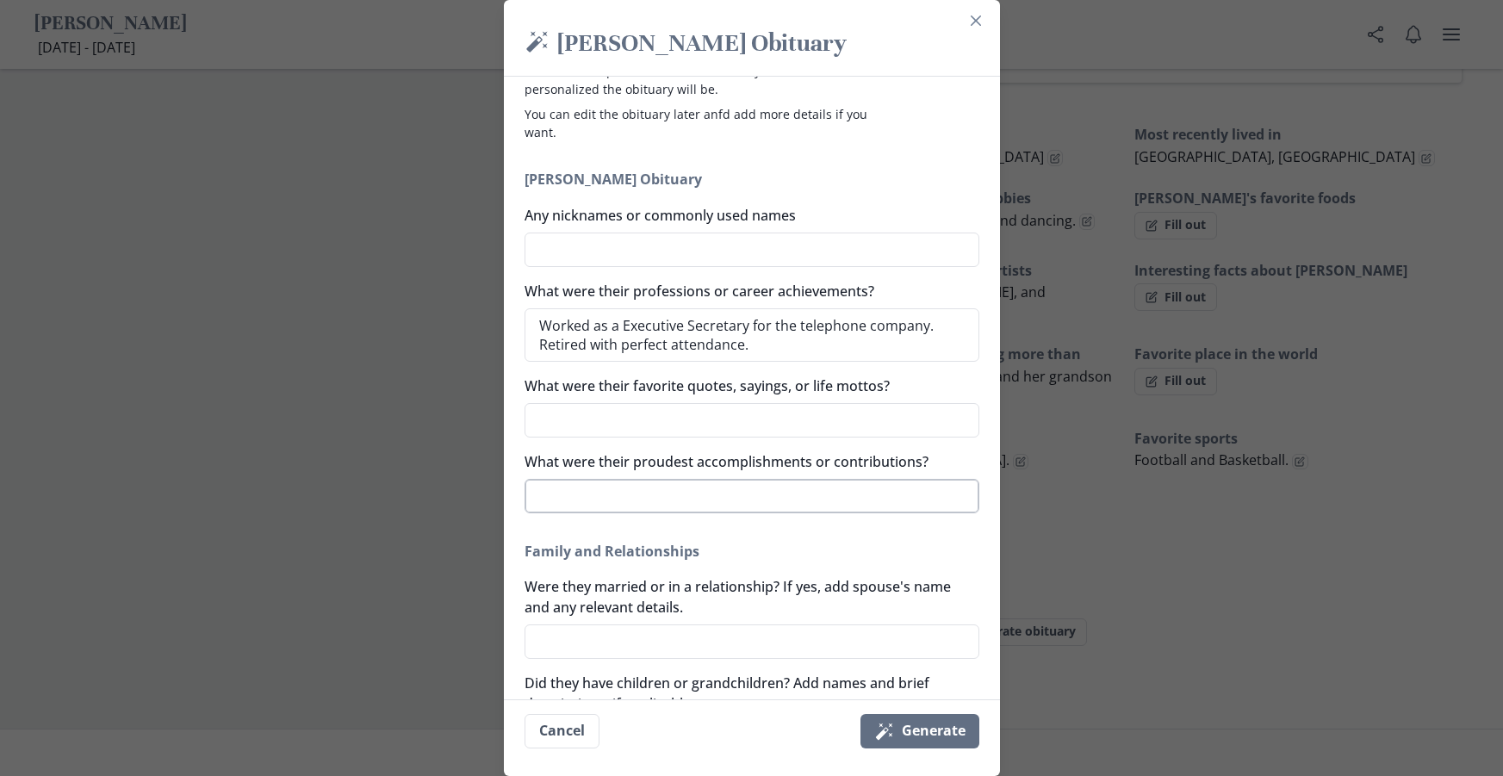
scroll to position [172, 0]
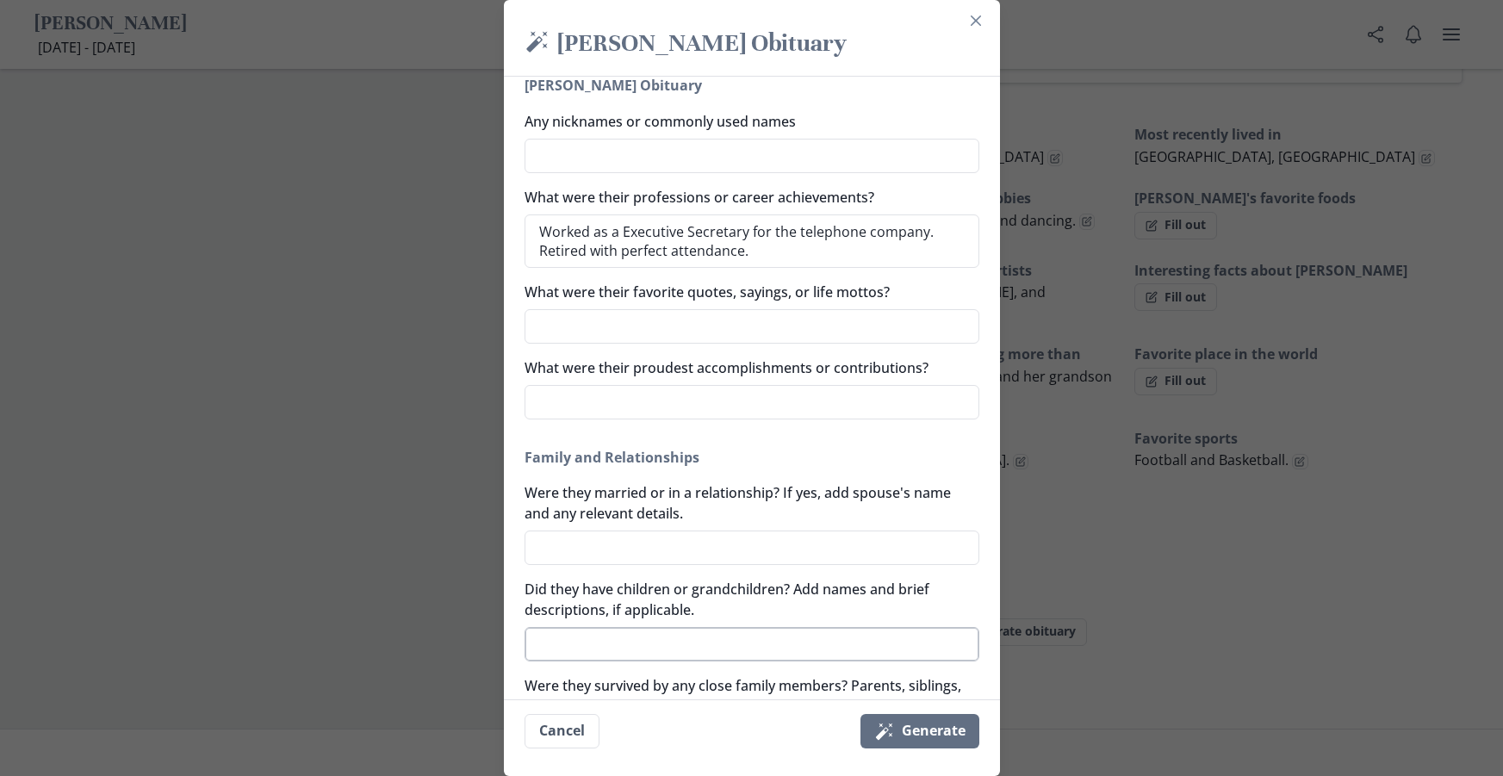
click at [737, 644] on textarea "Did they have children or grandchildren? Add names and brief descriptions, if a…" at bounding box center [751, 644] width 455 height 34
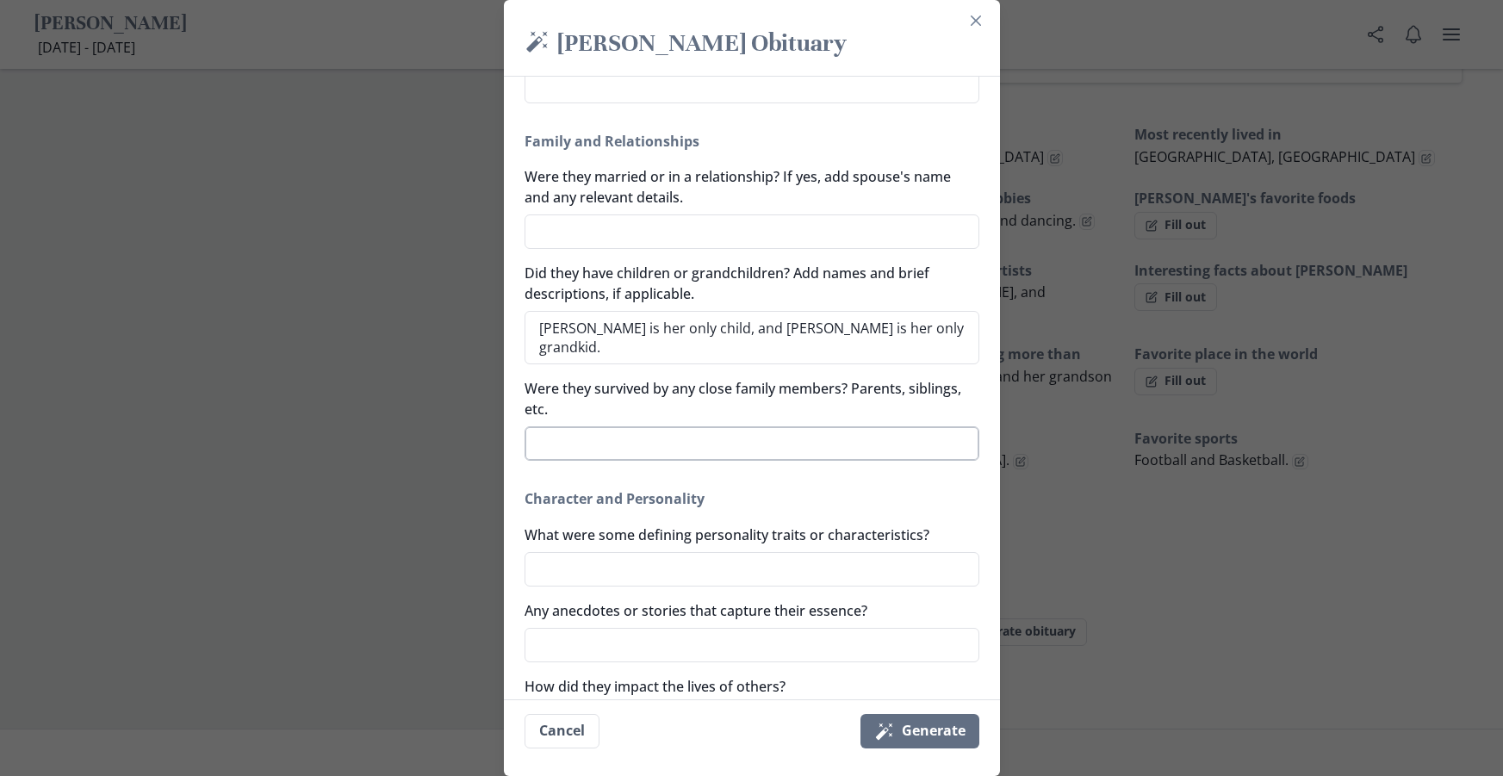
scroll to position [517, 0]
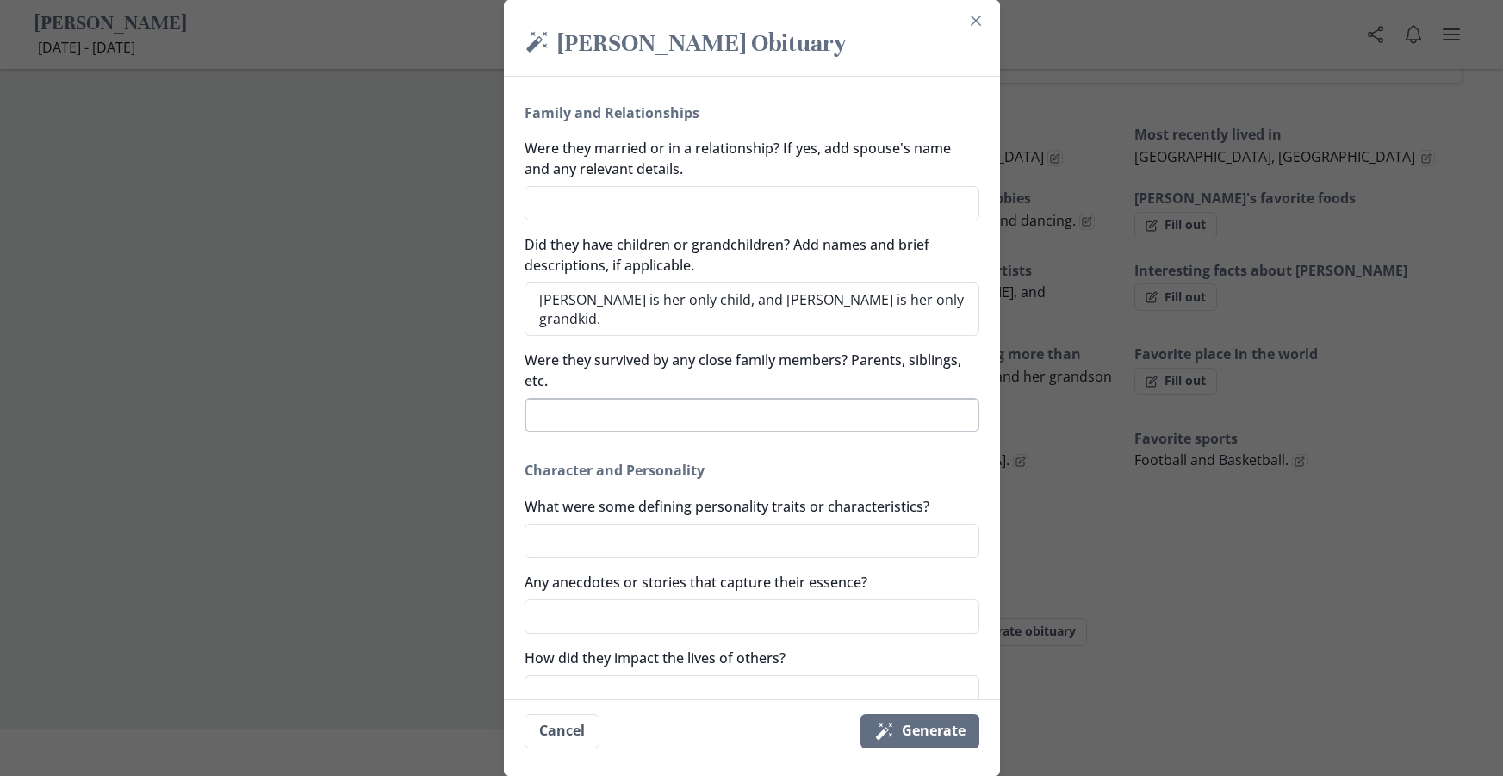
click at [726, 404] on textarea "Were they survived by any close family members? Parents, siblings, etc." at bounding box center [751, 415] width 455 height 34
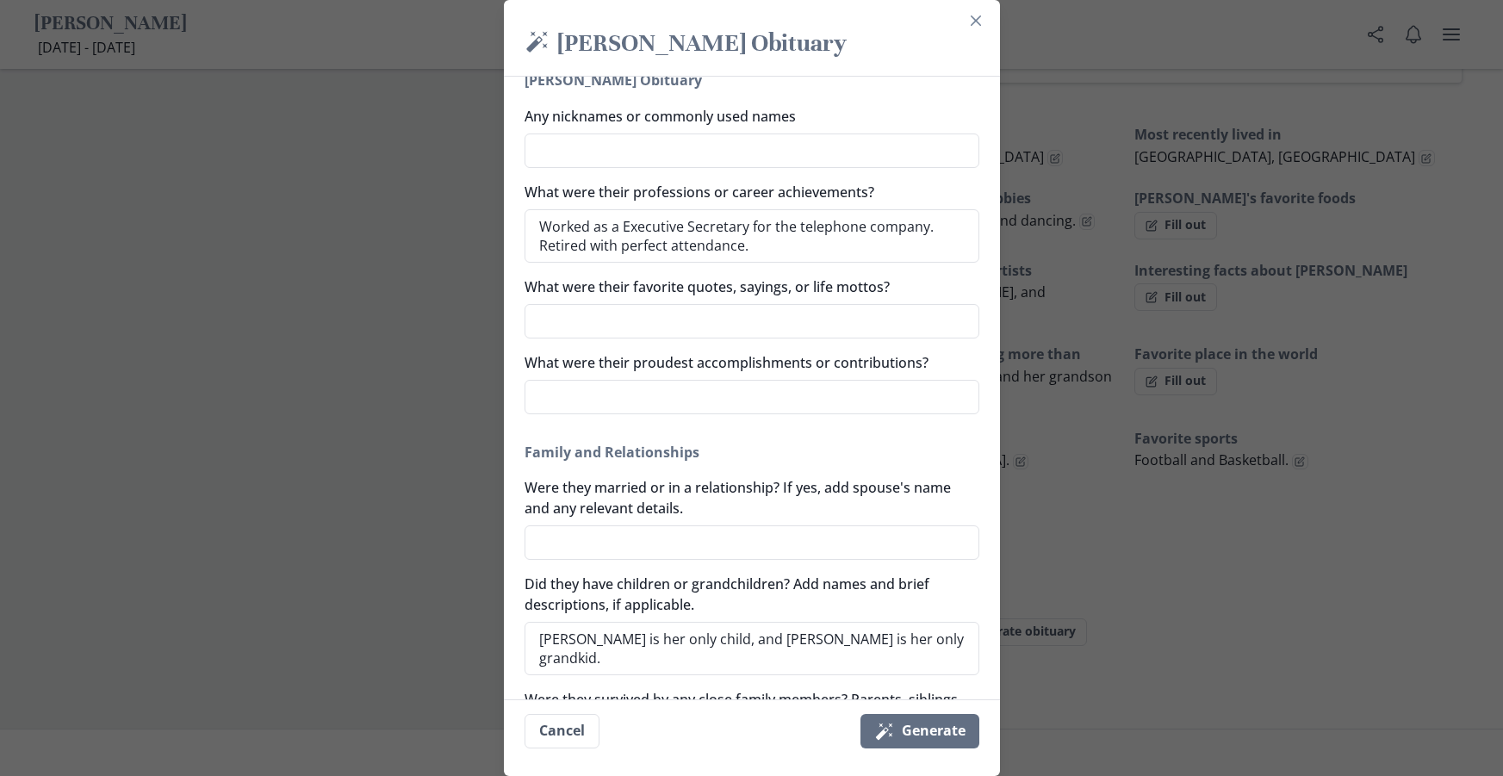
scroll to position [172, 0]
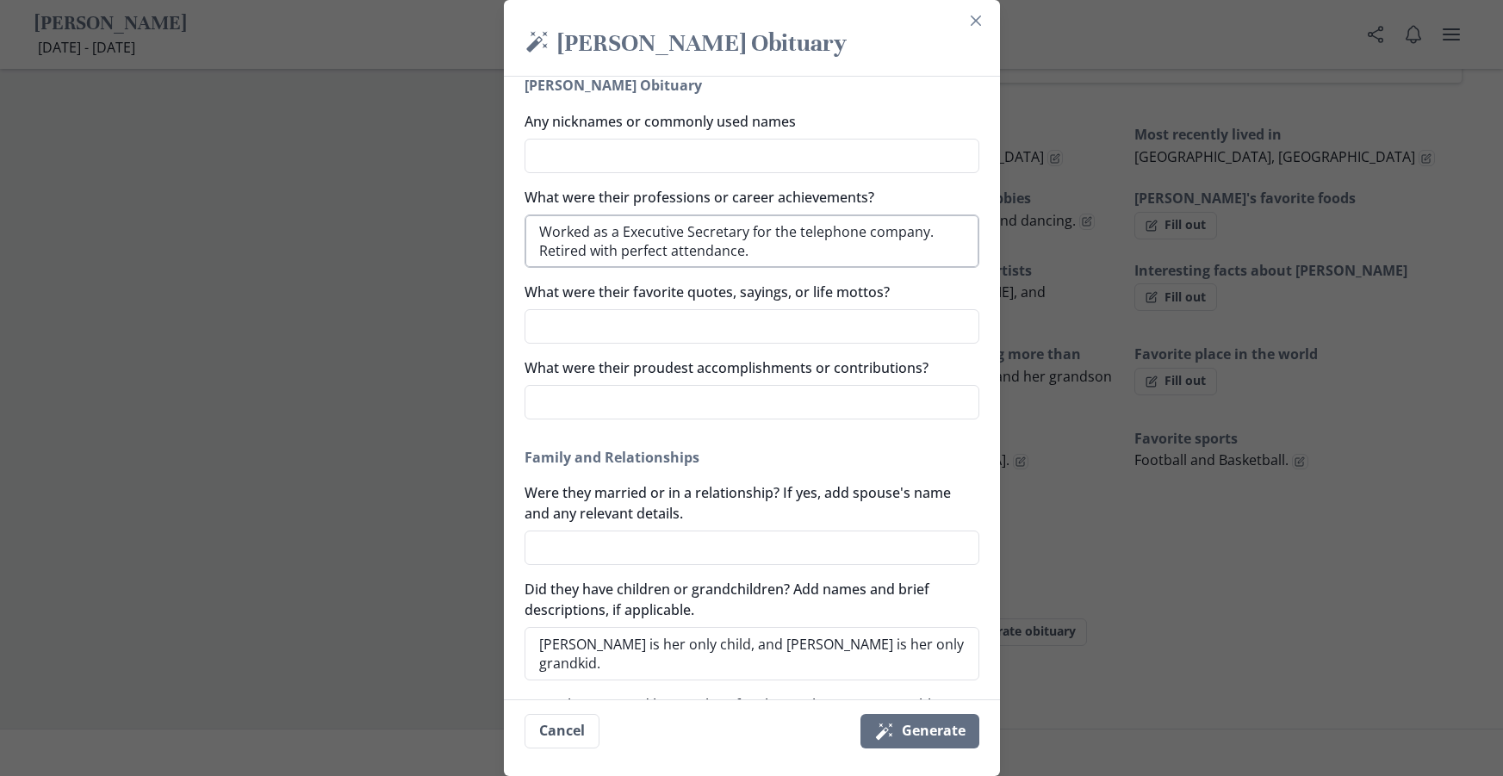
click at [764, 259] on textarea "Worked as a Executive Secretary for the telephone company. Retired with perfect…" at bounding box center [751, 240] width 455 height 53
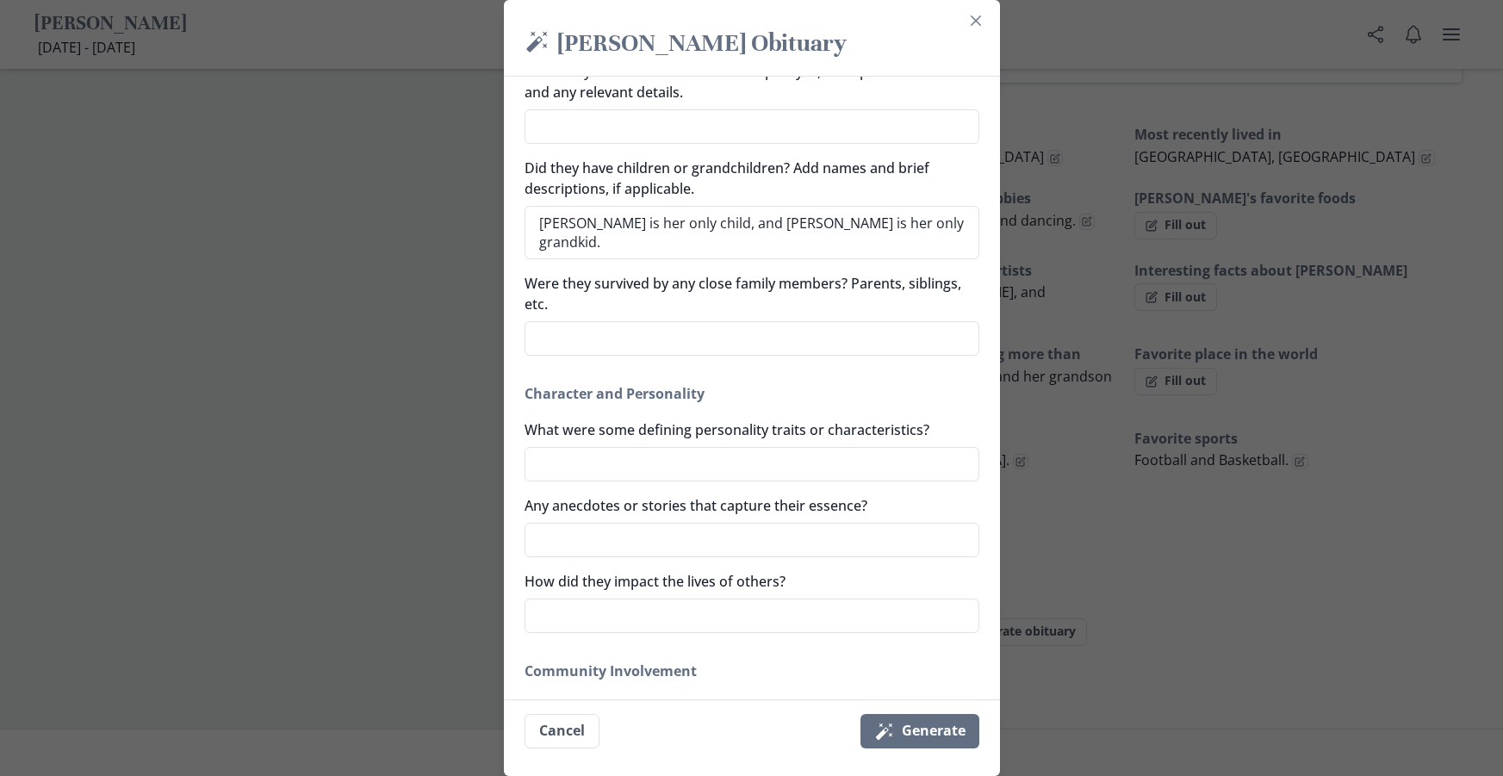
scroll to position [603, 0]
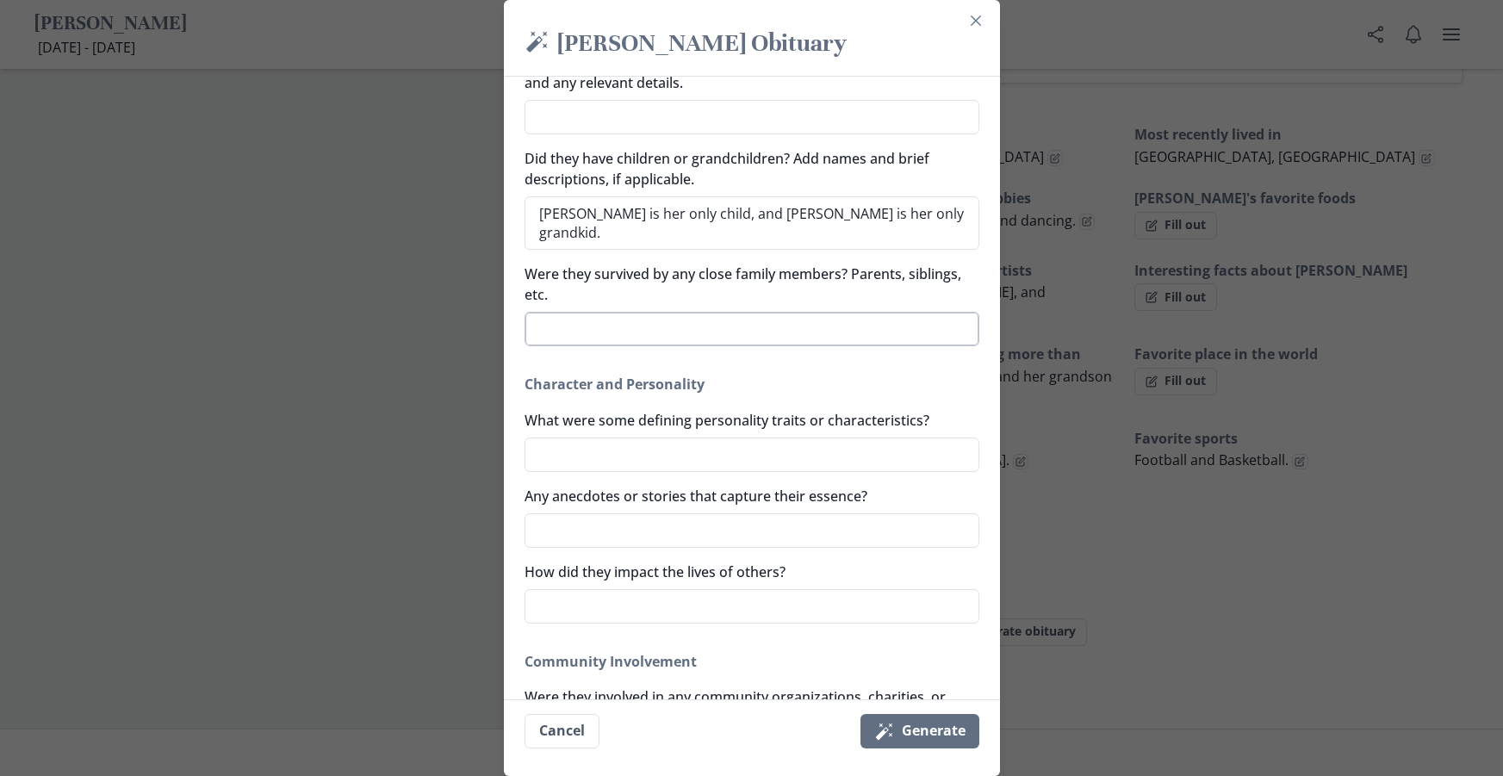
click at [702, 325] on textarea "Were they survived by any close family members? Parents, siblings, etc." at bounding box center [751, 329] width 455 height 34
paste textarea "sister-in-law"
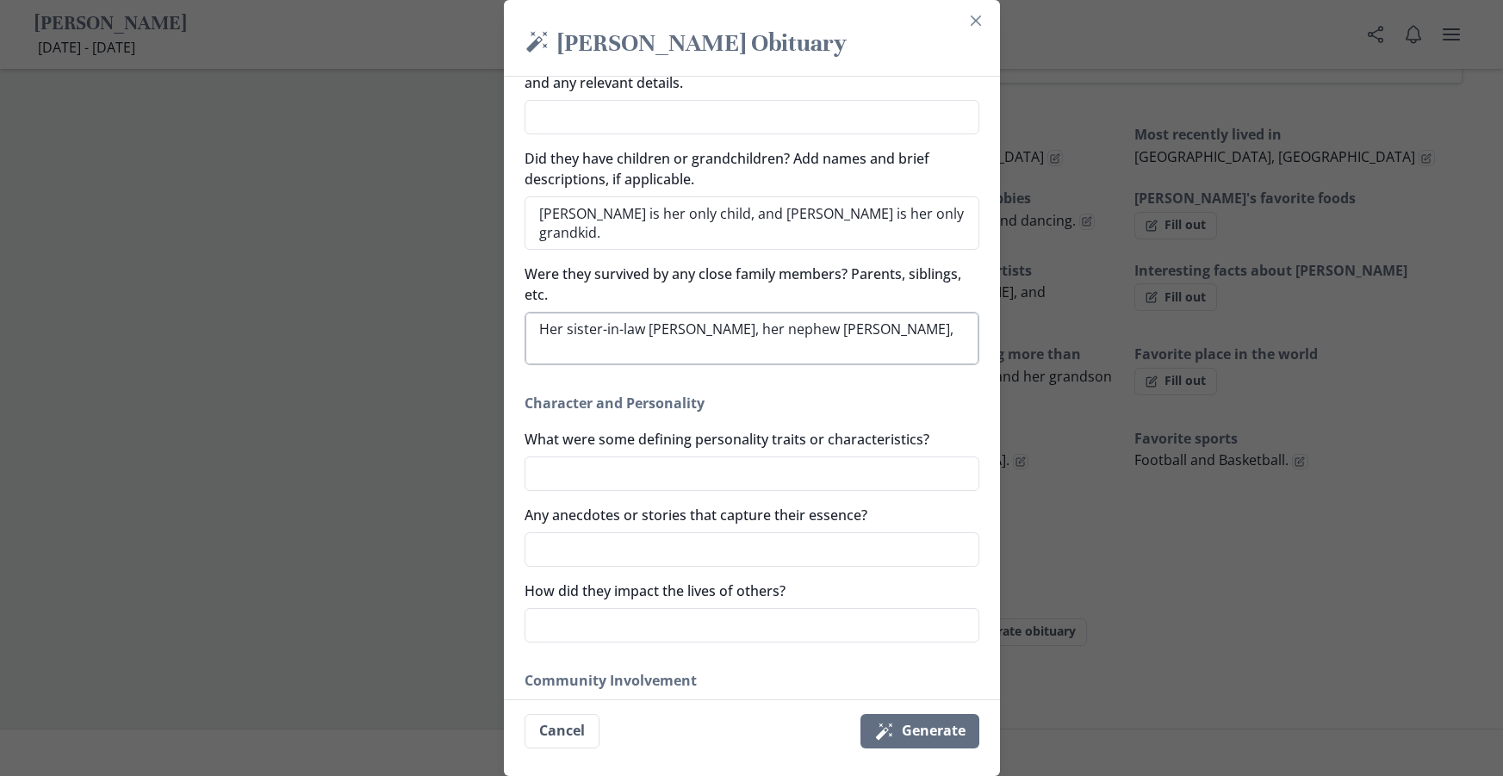
click at [838, 330] on textarea "Her sister-in-law [PERSON_NAME], her nephew [PERSON_NAME]," at bounding box center [751, 338] width 455 height 53
click at [627, 355] on textarea "Her sister-in-law [PERSON_NAME], her nephews [PERSON_NAME]," at bounding box center [751, 338] width 455 height 53
click at [741, 489] on textarea "What were some defining personality traits or characteristics?" at bounding box center [751, 473] width 455 height 34
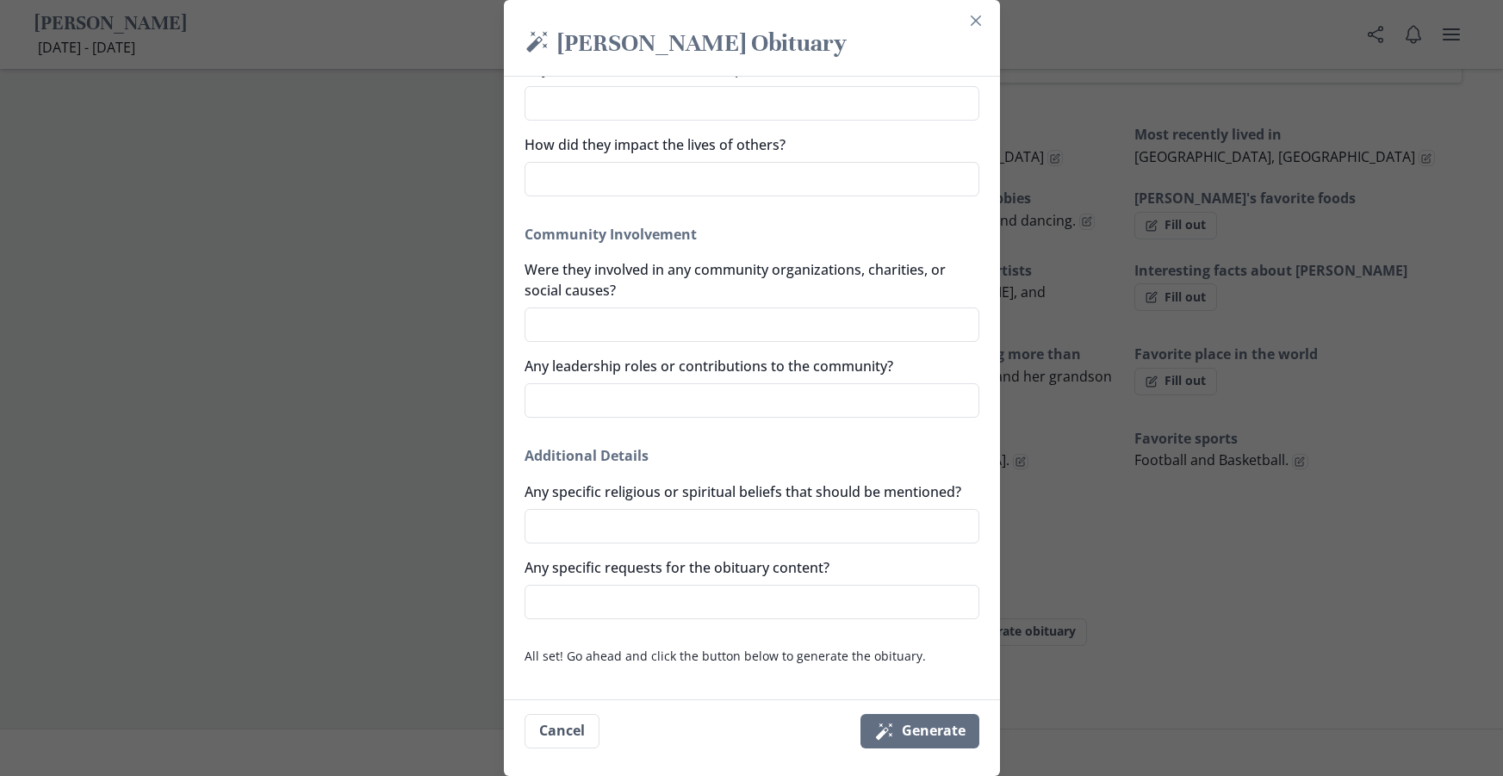
scroll to position [1088, 0]
click at [716, 597] on textarea "Any specific requests for the obituary content?" at bounding box center [751, 602] width 455 height 34
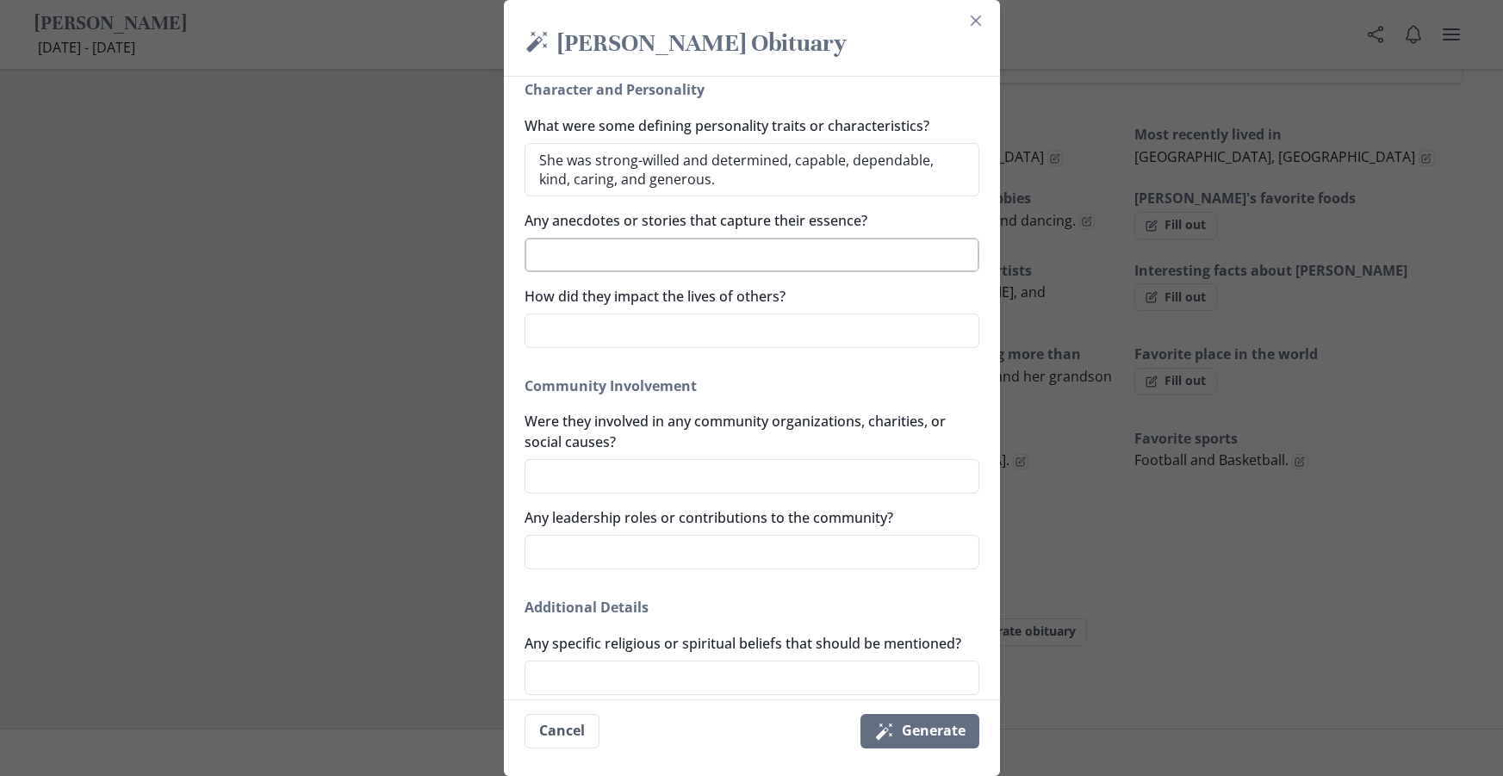
click at [686, 264] on textarea "Any anecdotes or stories that capture their essence?" at bounding box center [751, 255] width 455 height 34
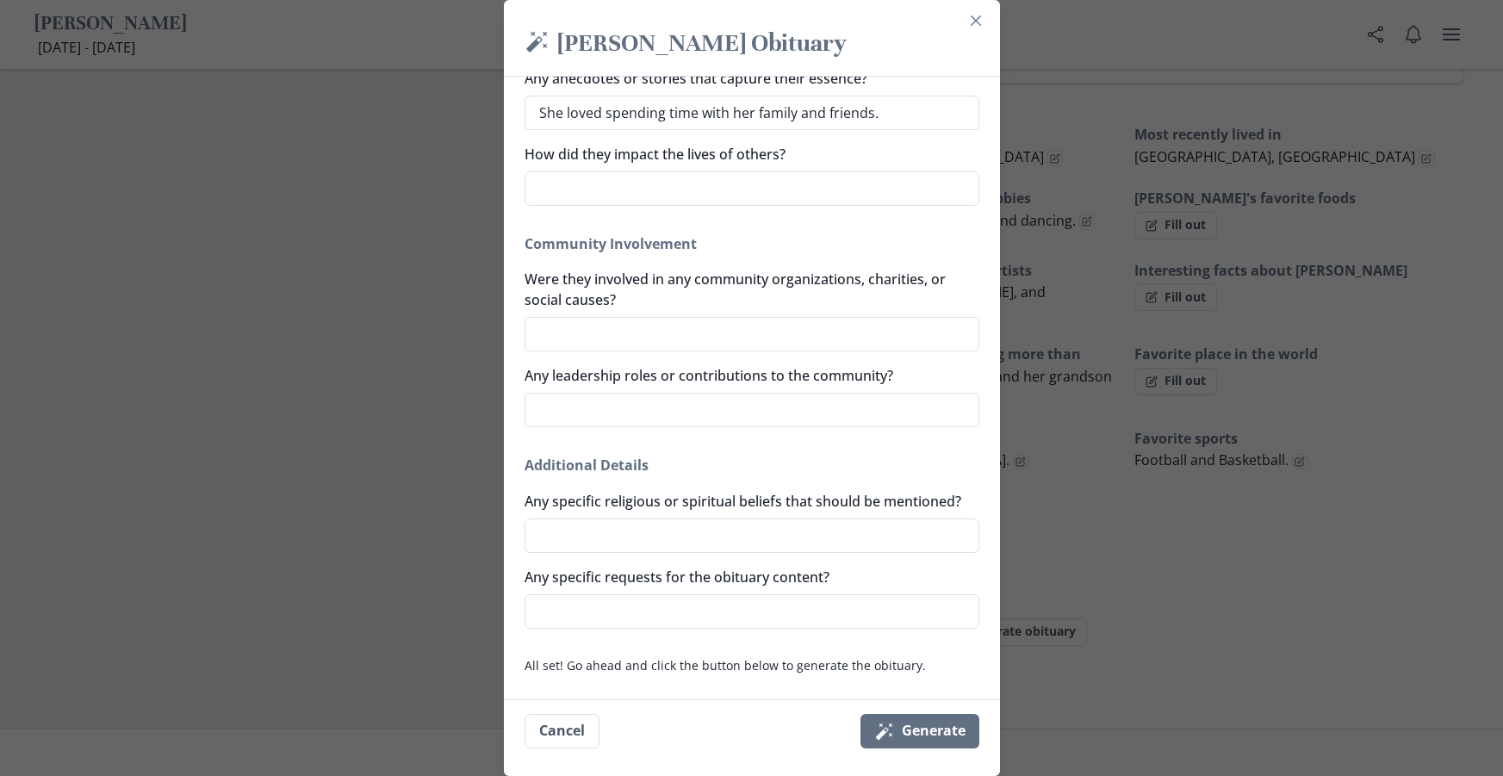
scroll to position [1088, 0]
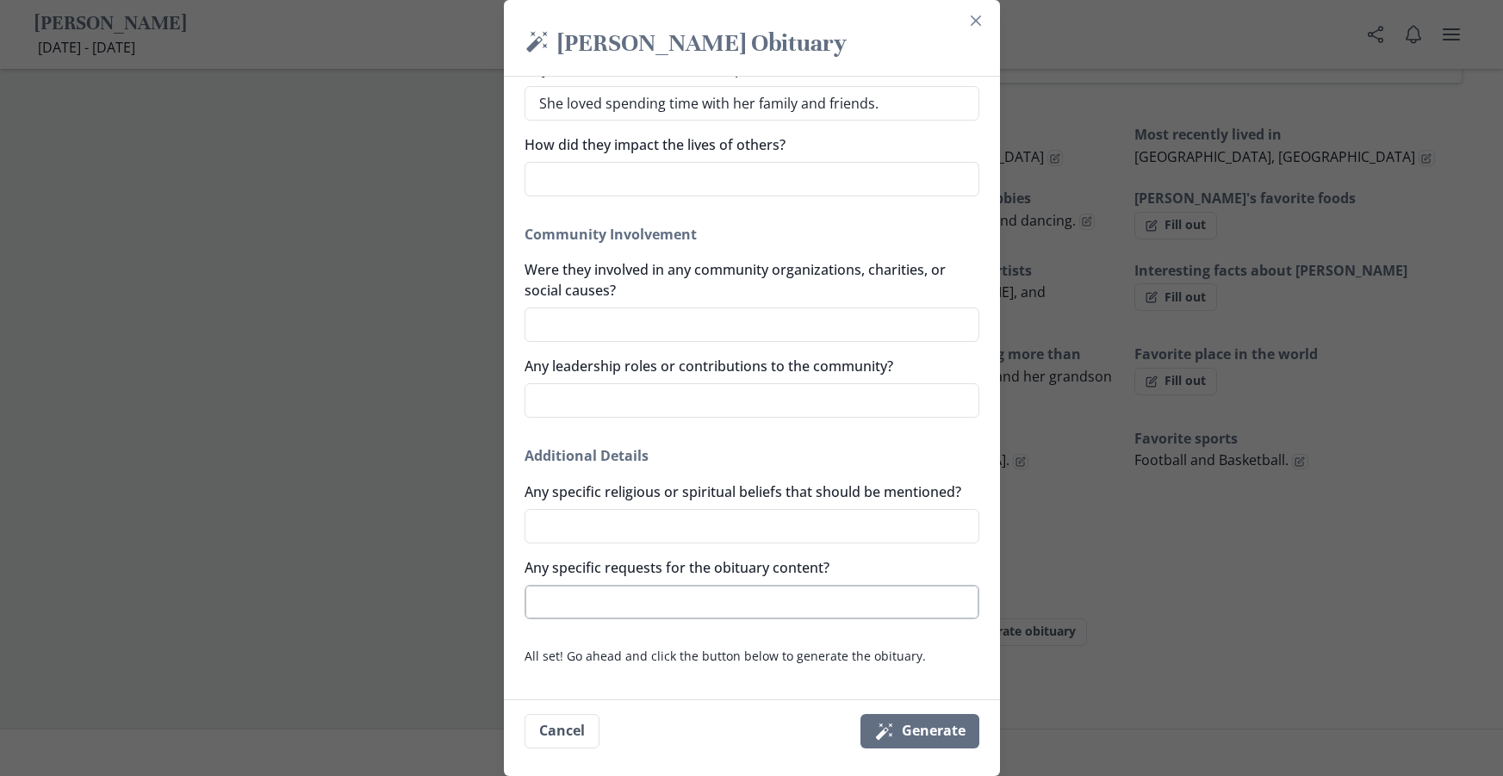
click at [873, 607] on textarea "Any specific requests for the obituary content?" at bounding box center [751, 602] width 455 height 34
click at [944, 729] on button "Magic wand Generate" at bounding box center [919, 731] width 119 height 34
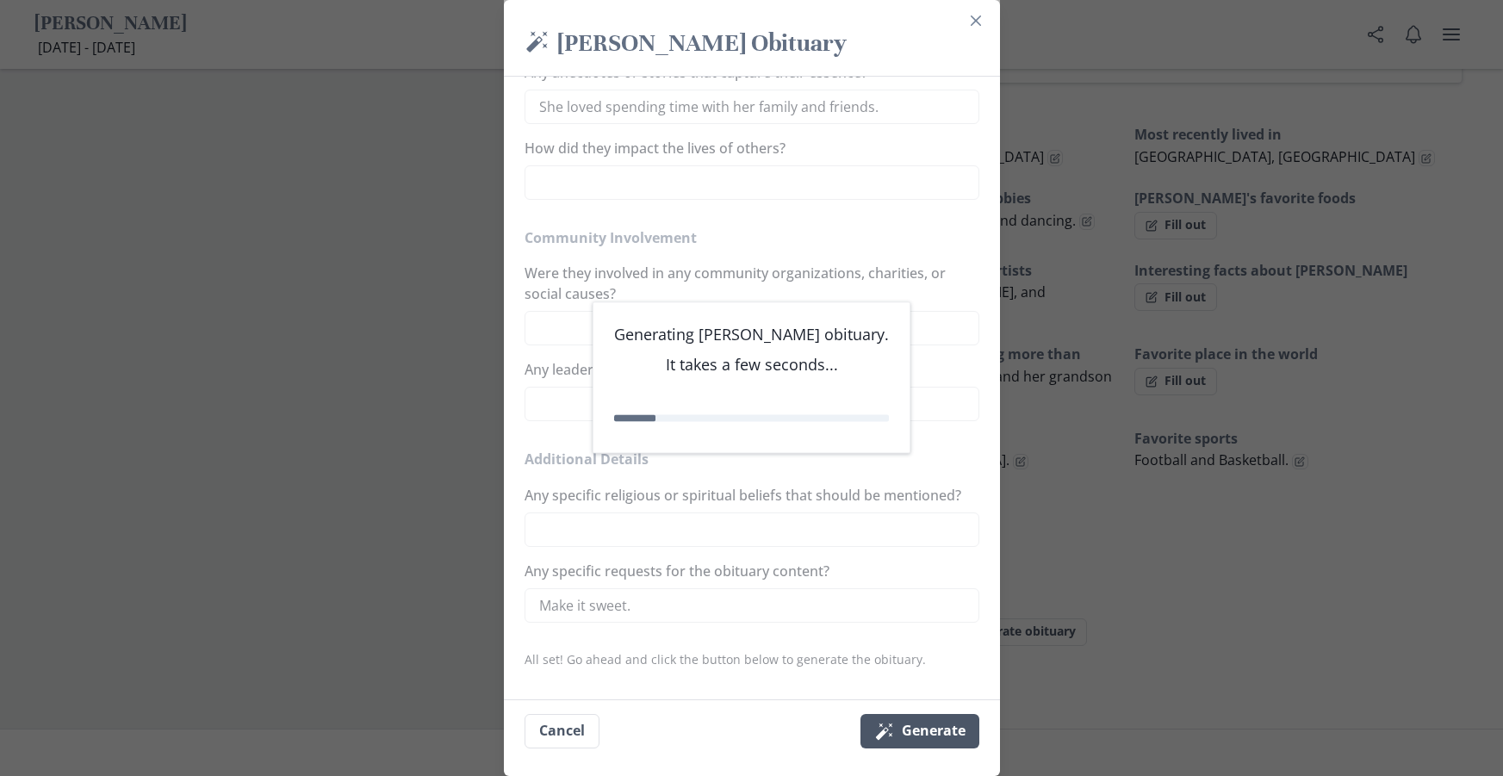
scroll to position [1078, 0]
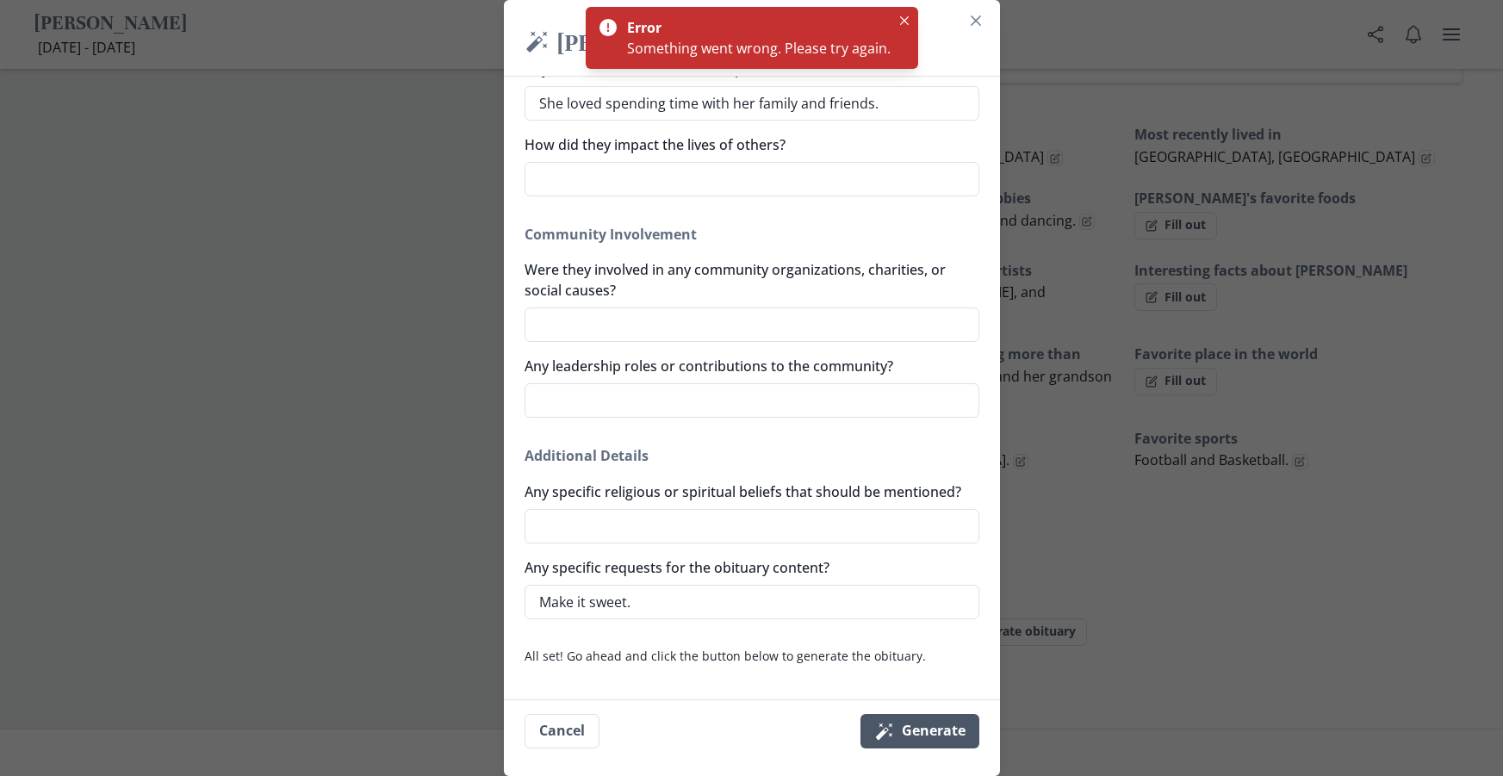
click at [903, 732] on button "Magic wand Generate" at bounding box center [919, 731] width 119 height 34
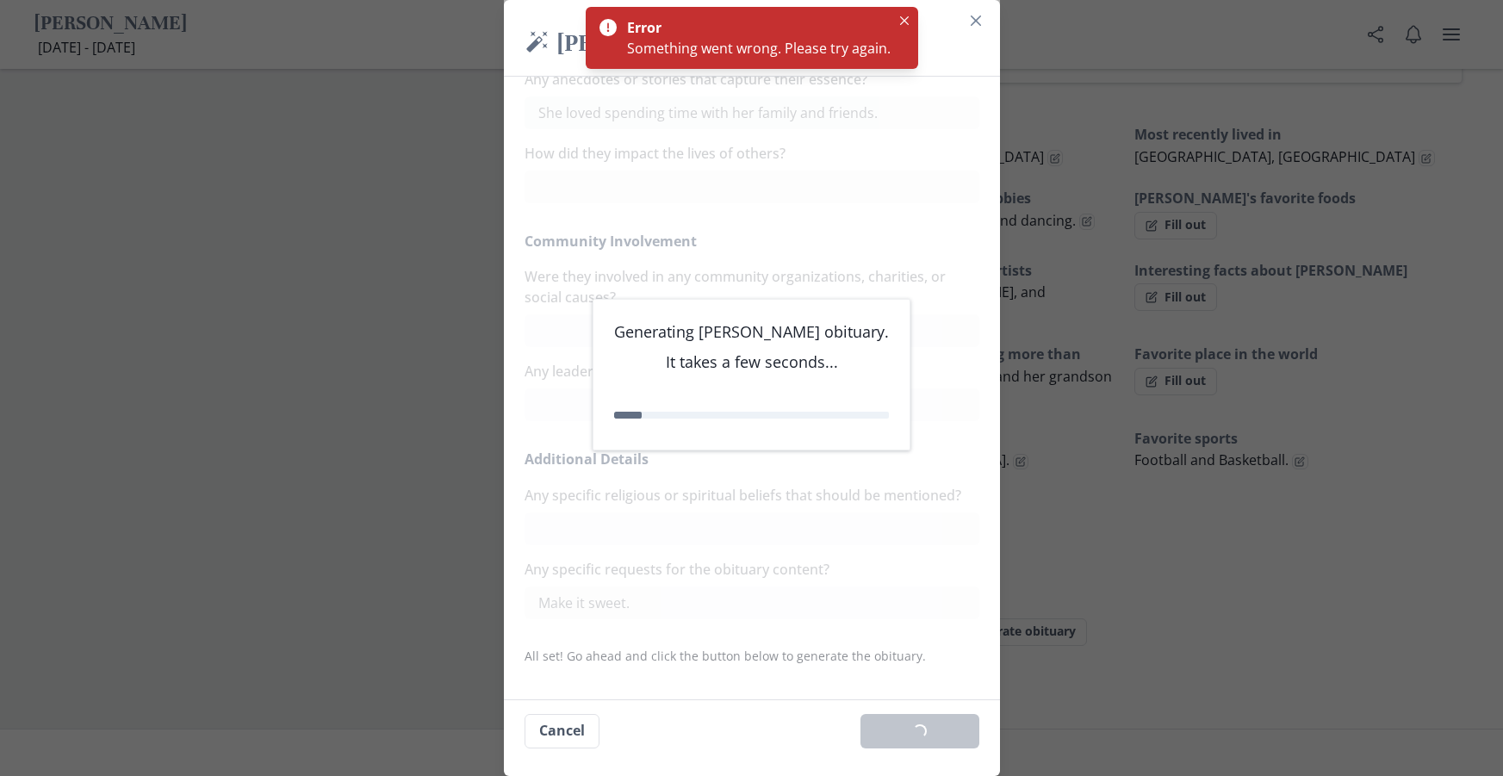
scroll to position [1063, 0]
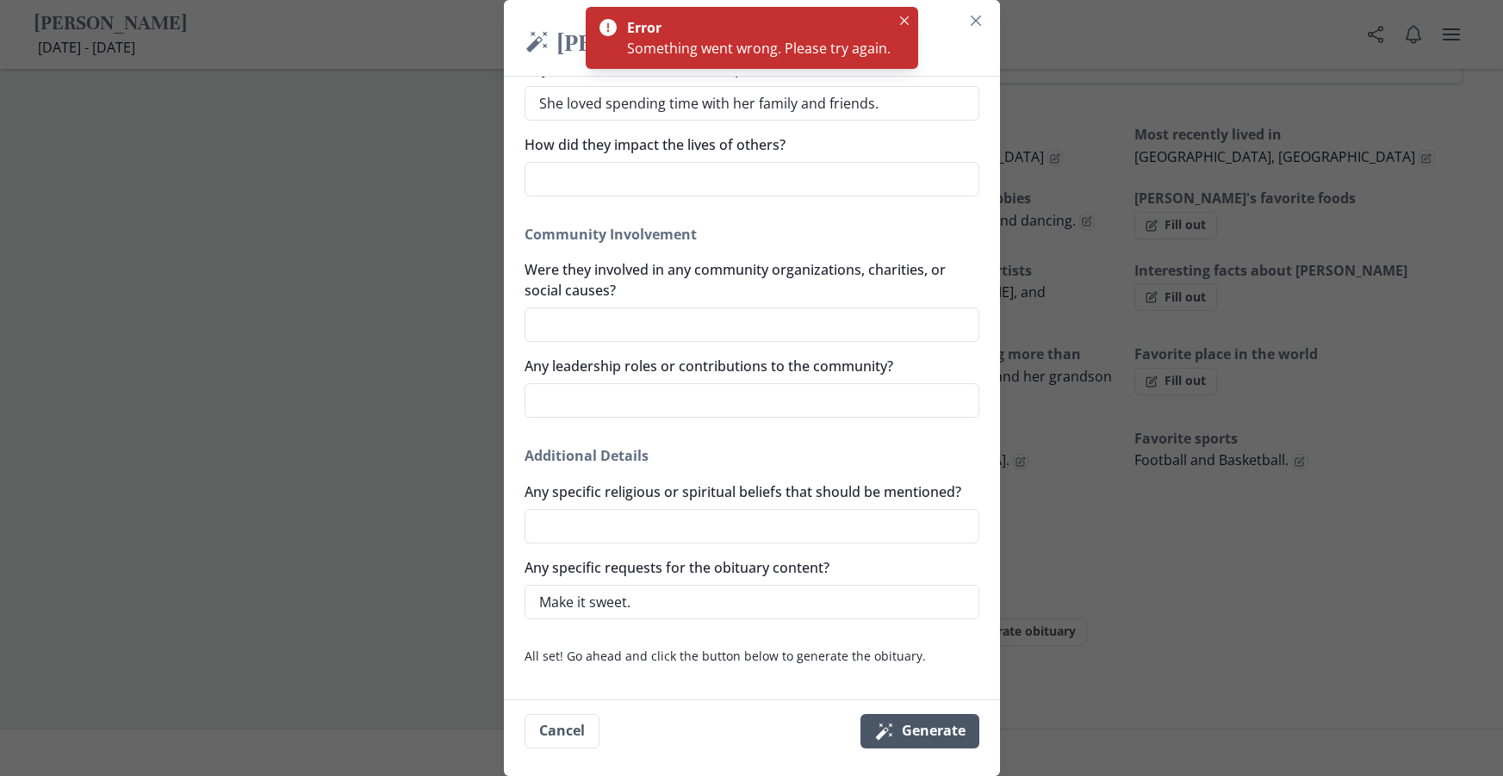
click at [891, 726] on icon "submit" at bounding box center [883, 731] width 16 height 16
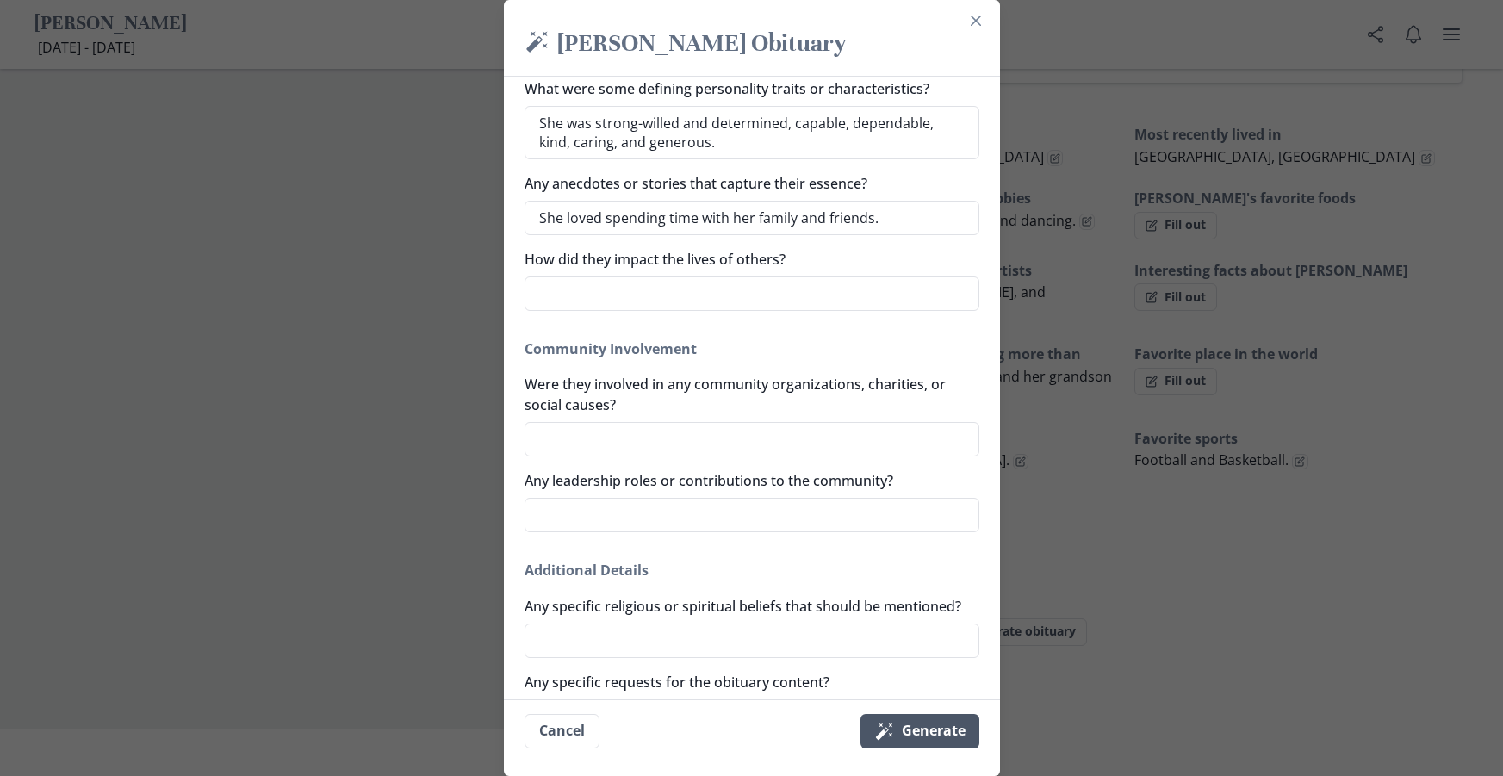
scroll to position [1088, 0]
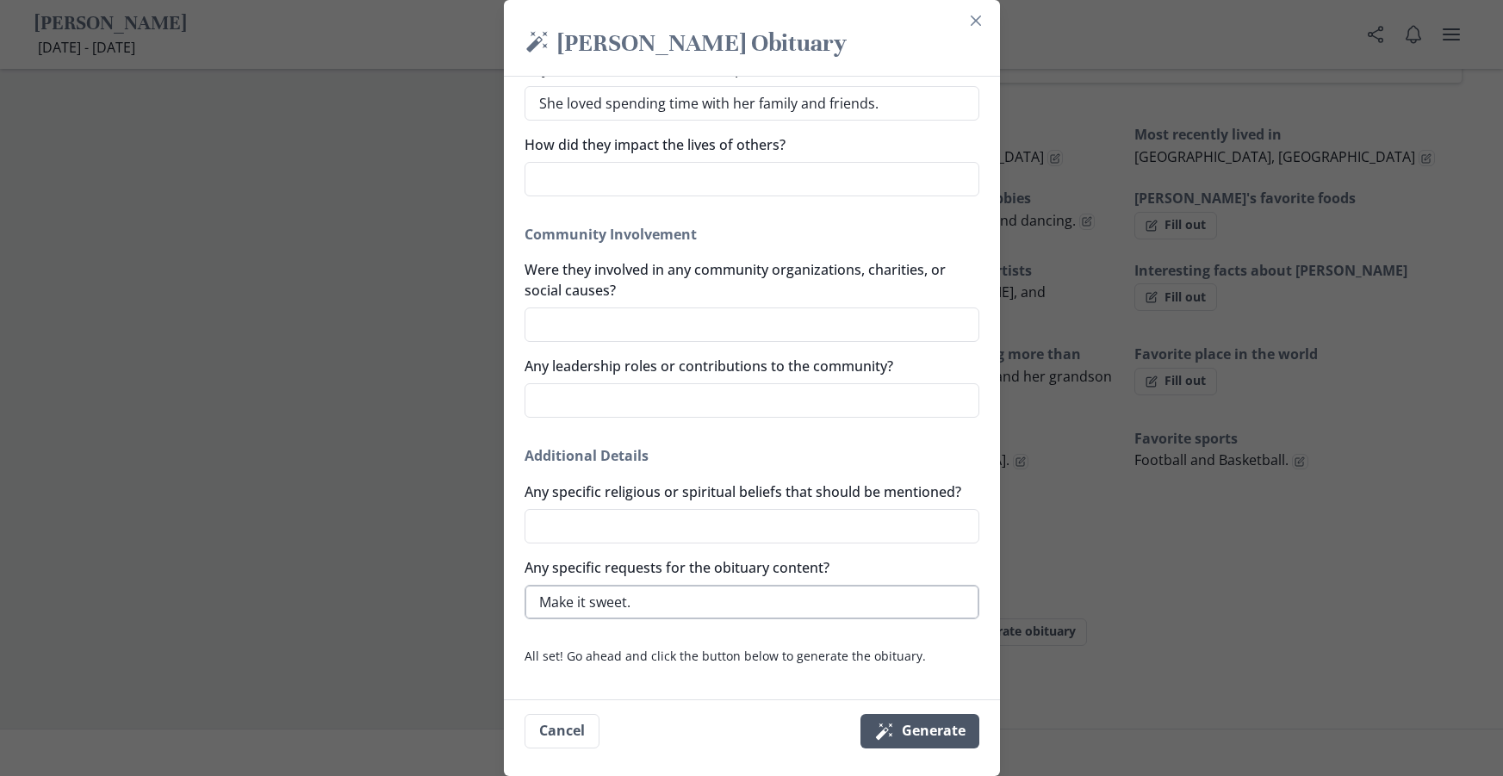
click at [614, 592] on textarea "Make it sweet." at bounding box center [751, 602] width 455 height 34
click at [760, 644] on div "Generate a simple and beautiful obituary for [PERSON_NAME] in just a minute. Al…" at bounding box center [752, 388] width 496 height 623
click at [890, 719] on button "Magic wand Generate" at bounding box center [919, 731] width 119 height 34
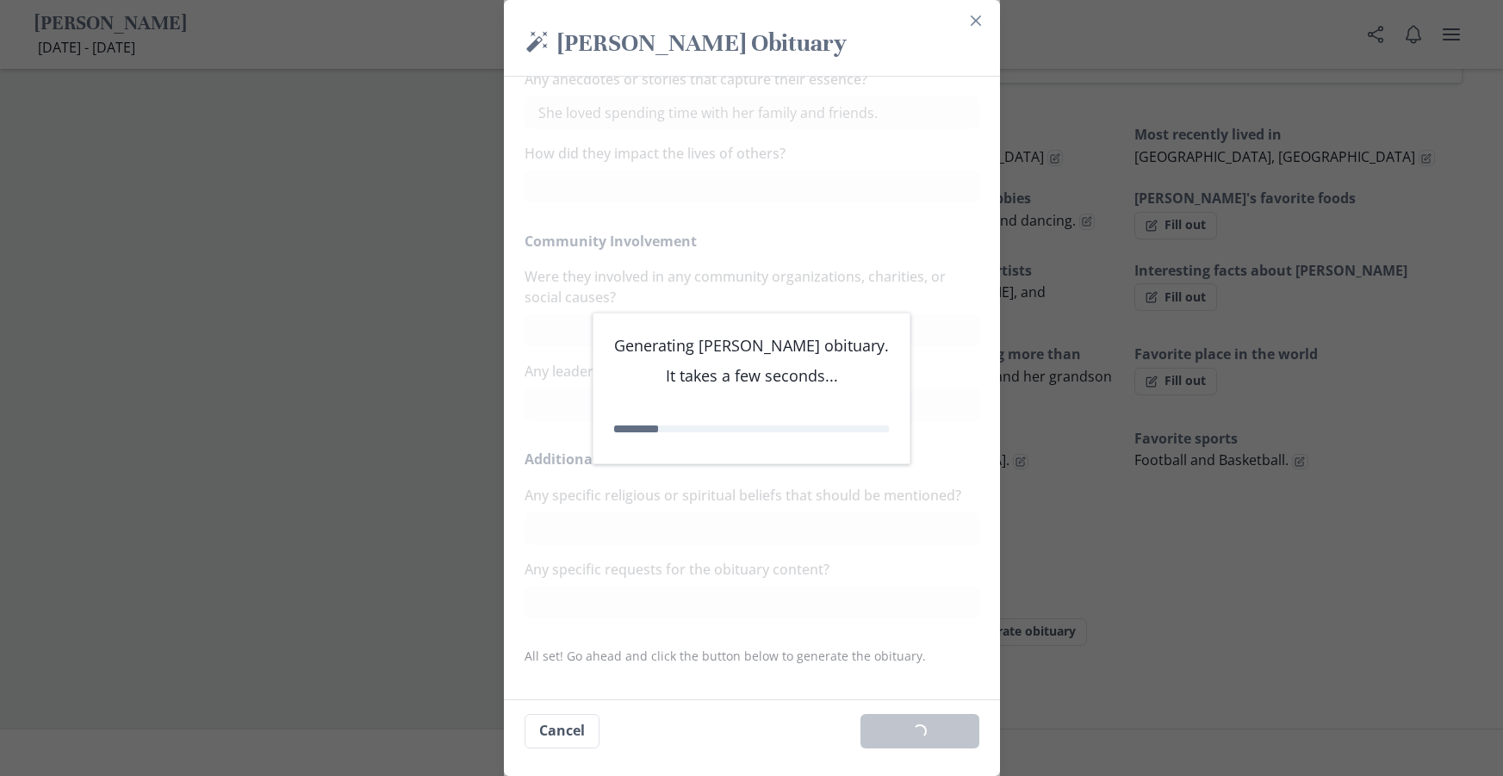
scroll to position [1078, 0]
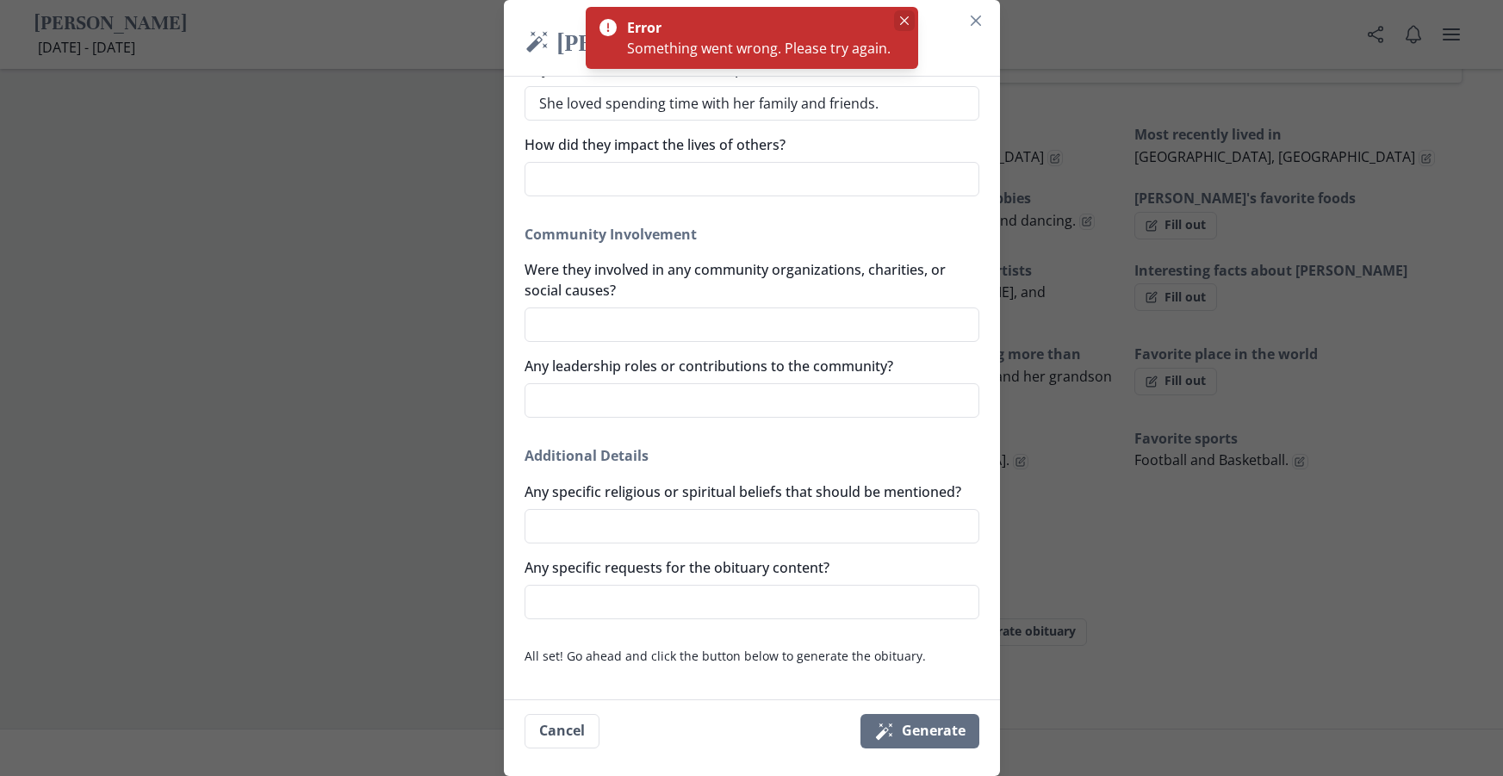
click at [904, 21] on icon "Close" at bounding box center [904, 20] width 9 height 9
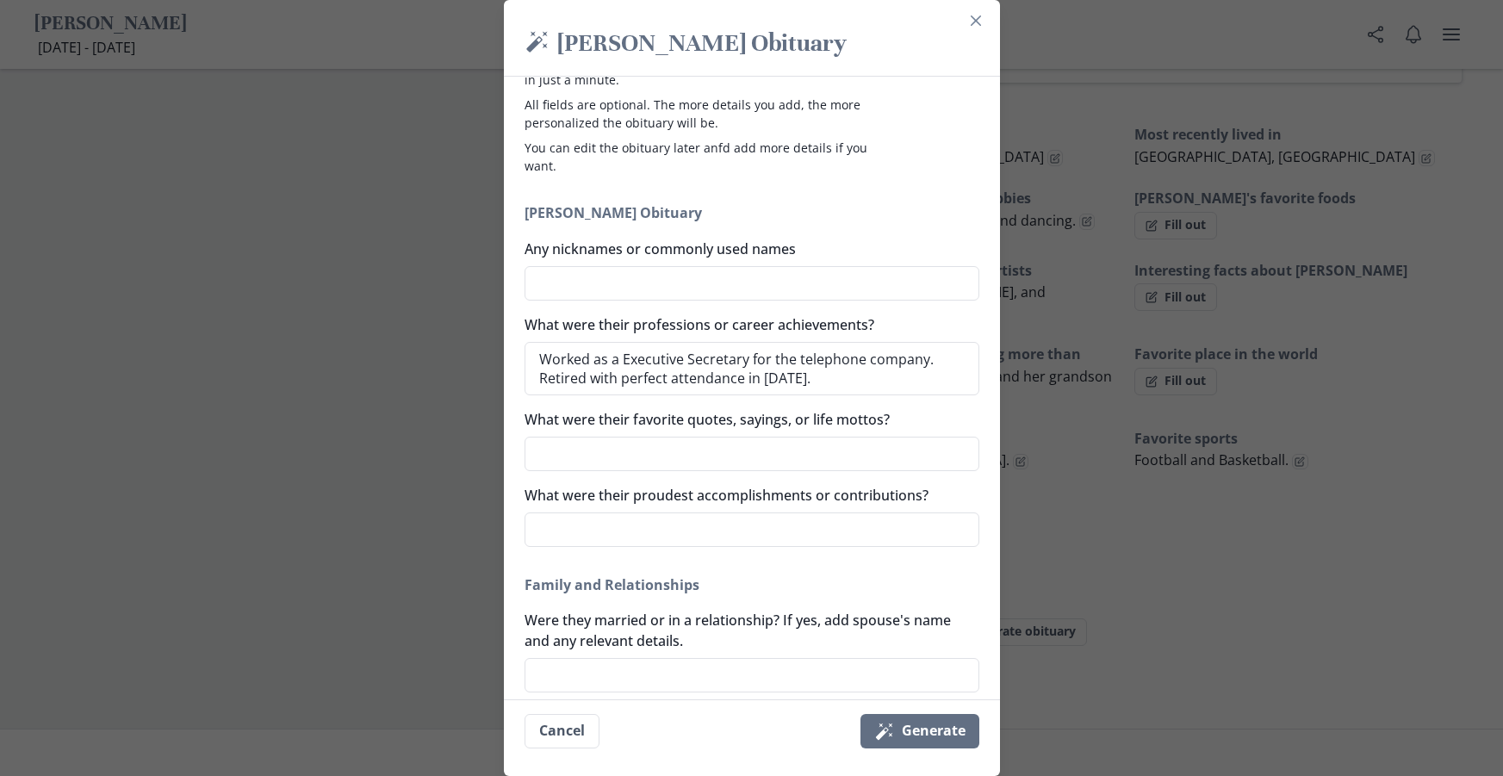
scroll to position [0, 0]
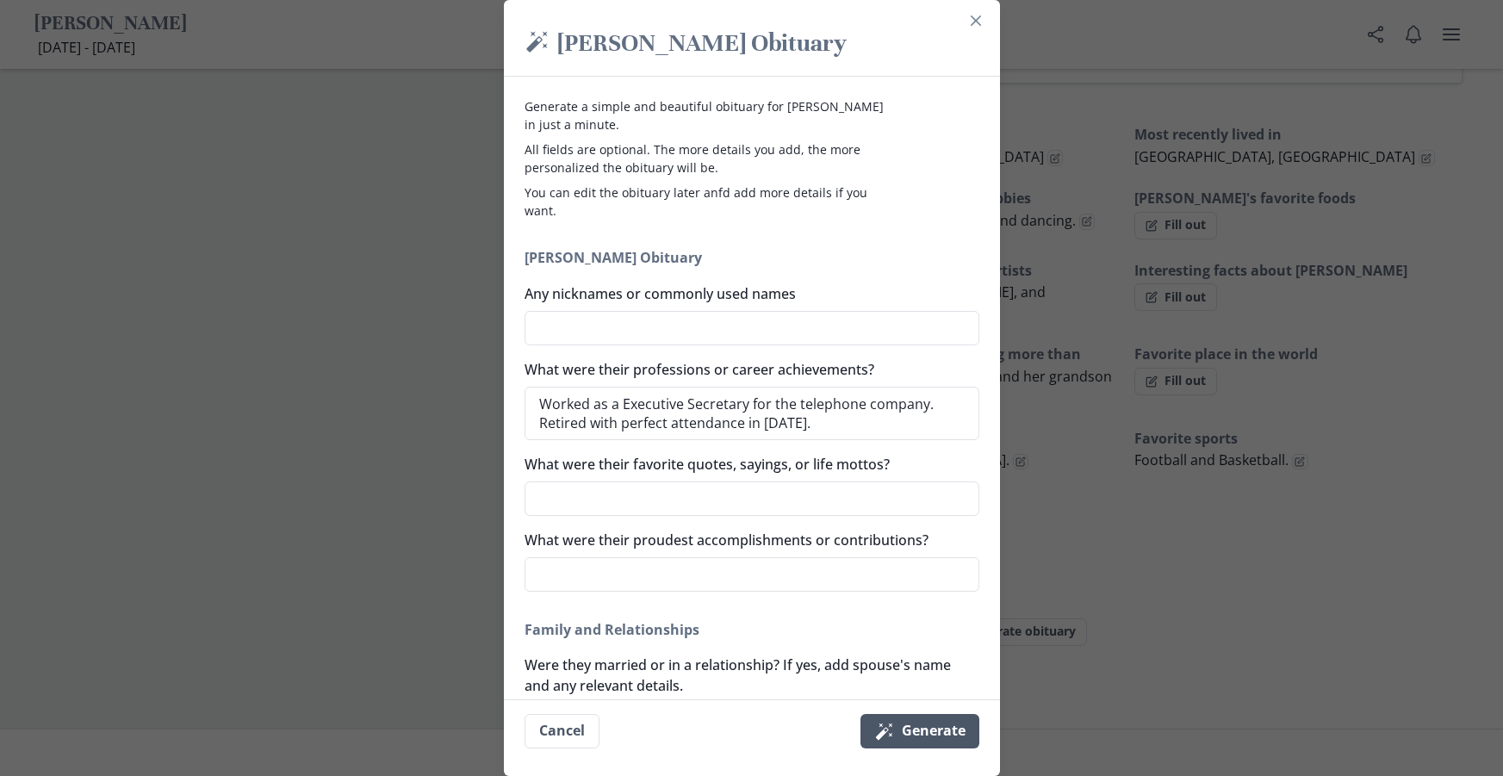
click at [927, 714] on button "Magic wand Generate" at bounding box center [919, 731] width 119 height 34
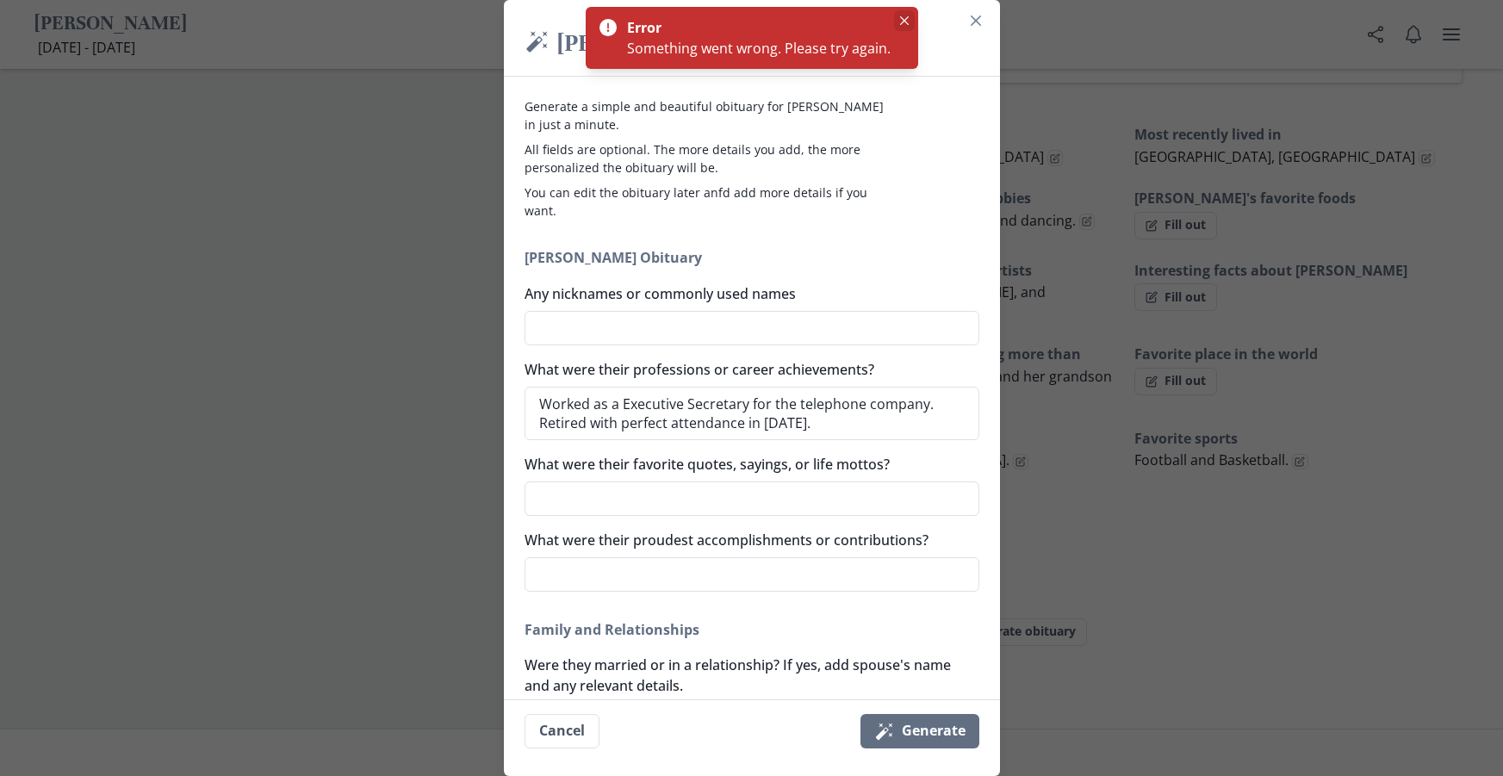
click at [902, 24] on icon "Close" at bounding box center [904, 20] width 9 height 9
